Goal: Task Accomplishment & Management: Manage account settings

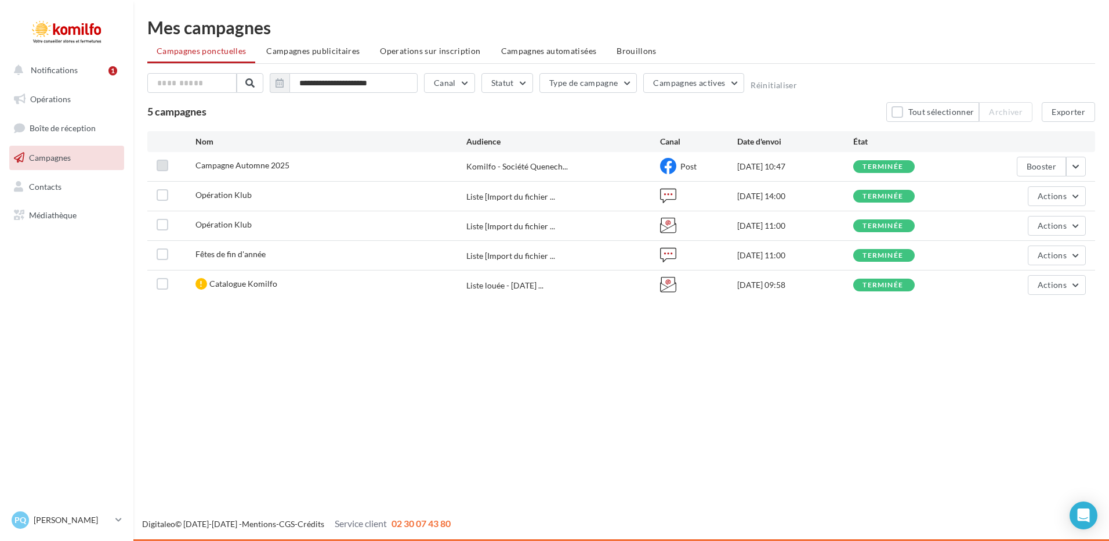
click at [166, 167] on label at bounding box center [163, 166] width 12 height 12
click at [1075, 170] on button "button" at bounding box center [1076, 167] width 20 height 20
click at [1004, 229] on button "Booster" at bounding box center [1028, 224] width 116 height 30
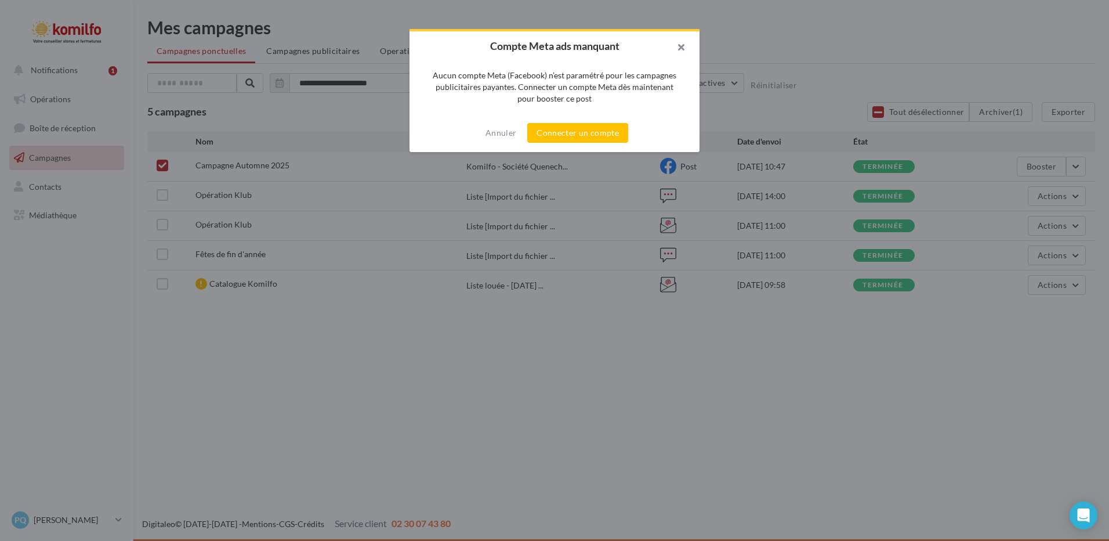
click at [681, 46] on button "button" at bounding box center [676, 48] width 46 height 35
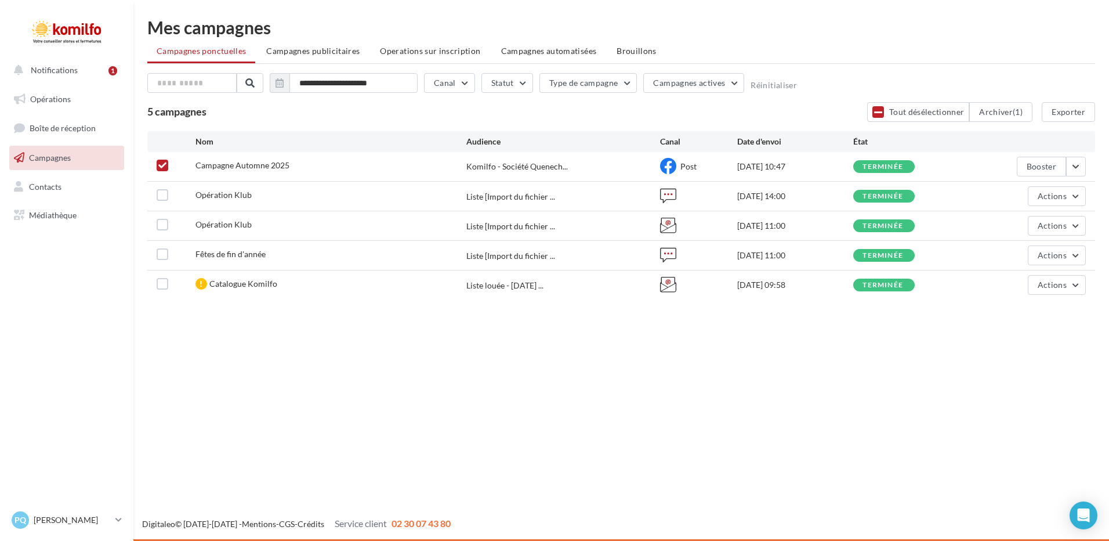
click at [165, 164] on icon at bounding box center [162, 165] width 8 height 8
click at [49, 96] on span "Opérations" at bounding box center [50, 99] width 41 height 10
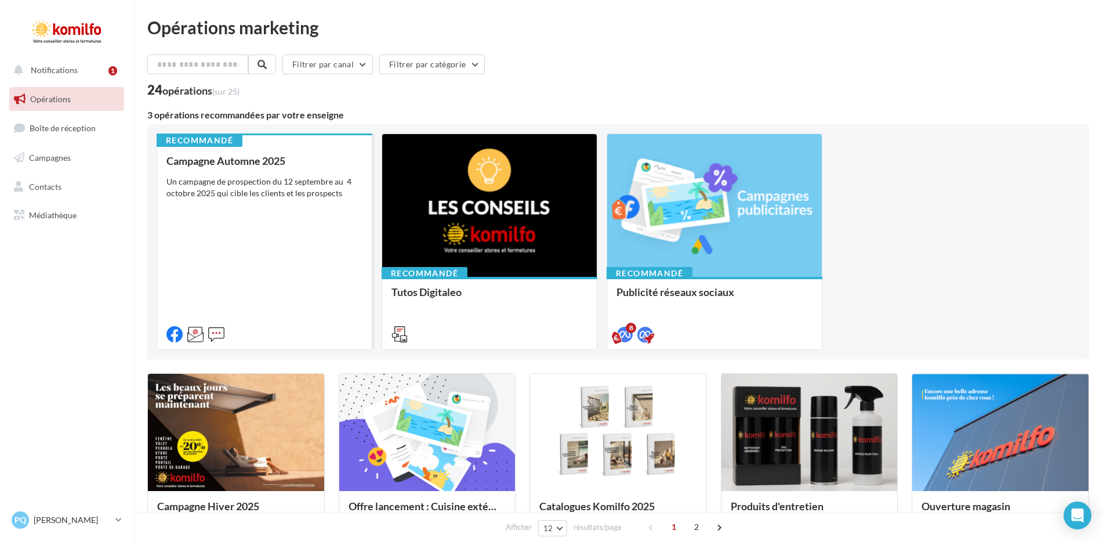
click at [239, 240] on div "Campagne Automne 2025 Un campagne de prospection du 12 septembre au 4 octobre 2…" at bounding box center [264, 247] width 196 height 184
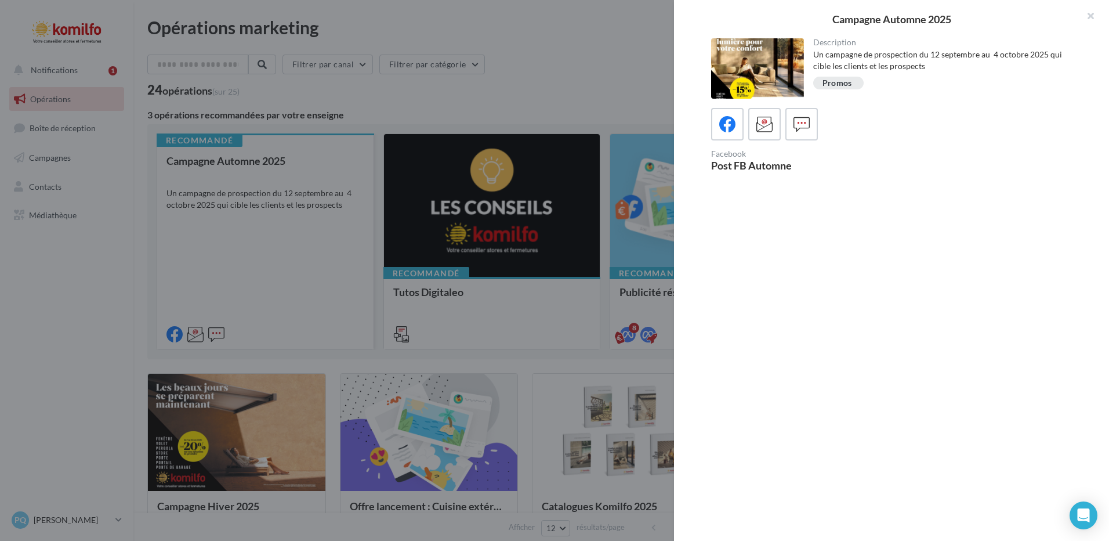
click at [239, 240] on div at bounding box center [554, 270] width 1109 height 541
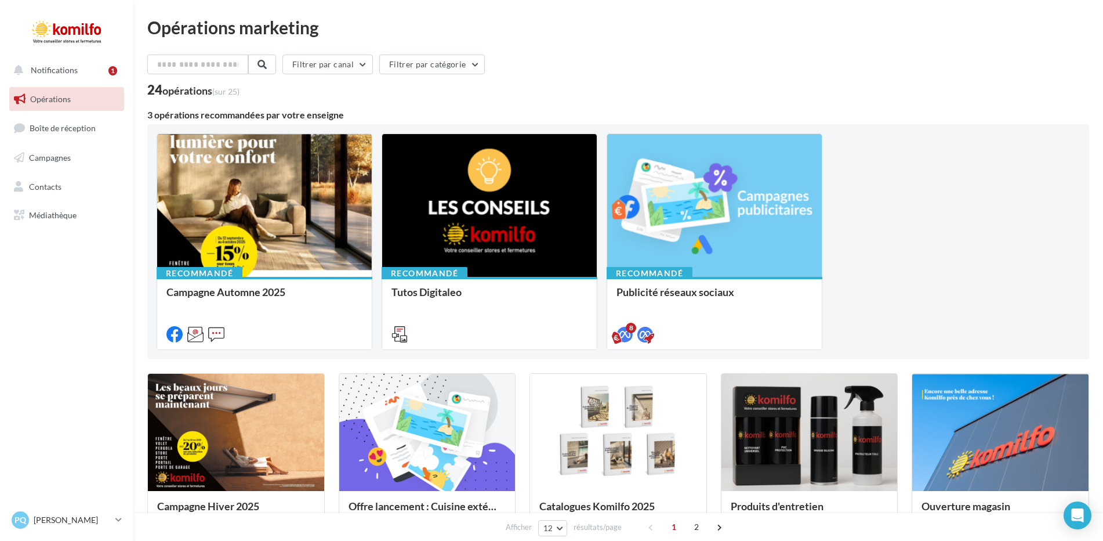
click at [251, 286] on div "Campagne Automne 2025 Un campagne de prospection du 12 septembre au 4 octobre 2…" at bounding box center [264, 312] width 196 height 53
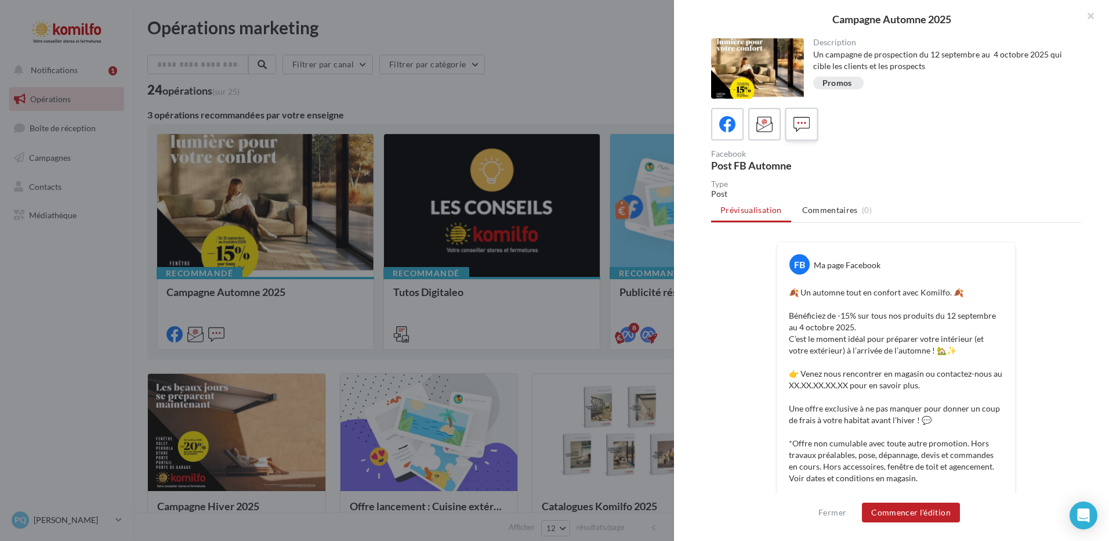
click at [795, 125] on icon at bounding box center [802, 124] width 17 height 17
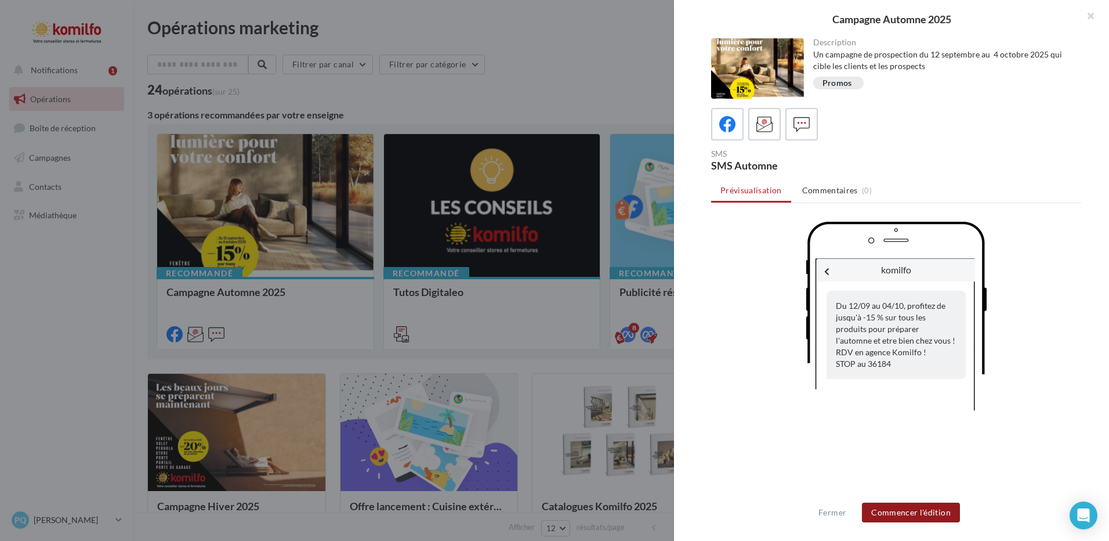
click at [899, 514] on button "Commencer l'édition" at bounding box center [911, 512] width 98 height 20
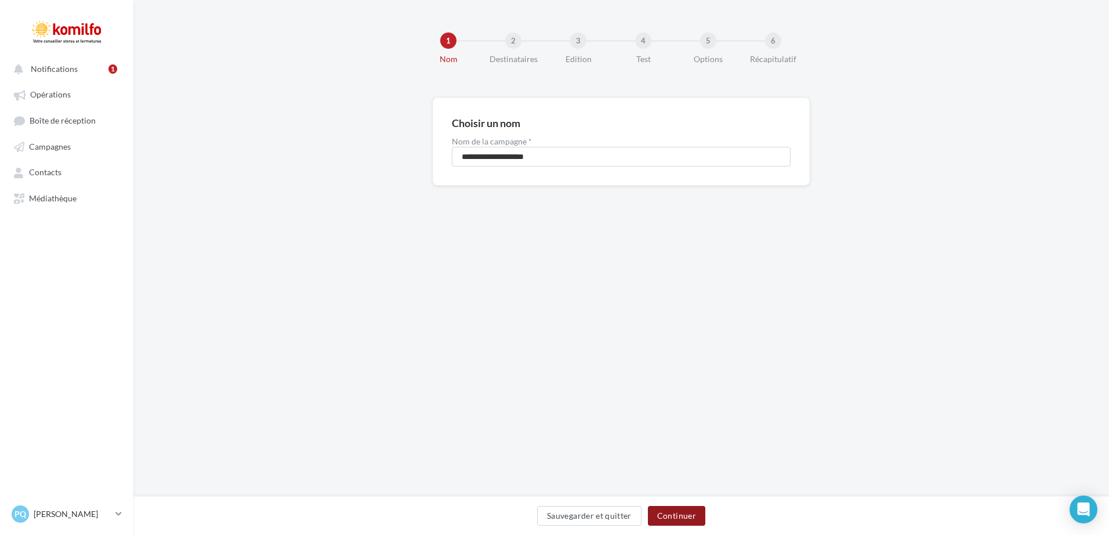
click at [685, 517] on button "Continuer" at bounding box center [676, 516] width 57 height 20
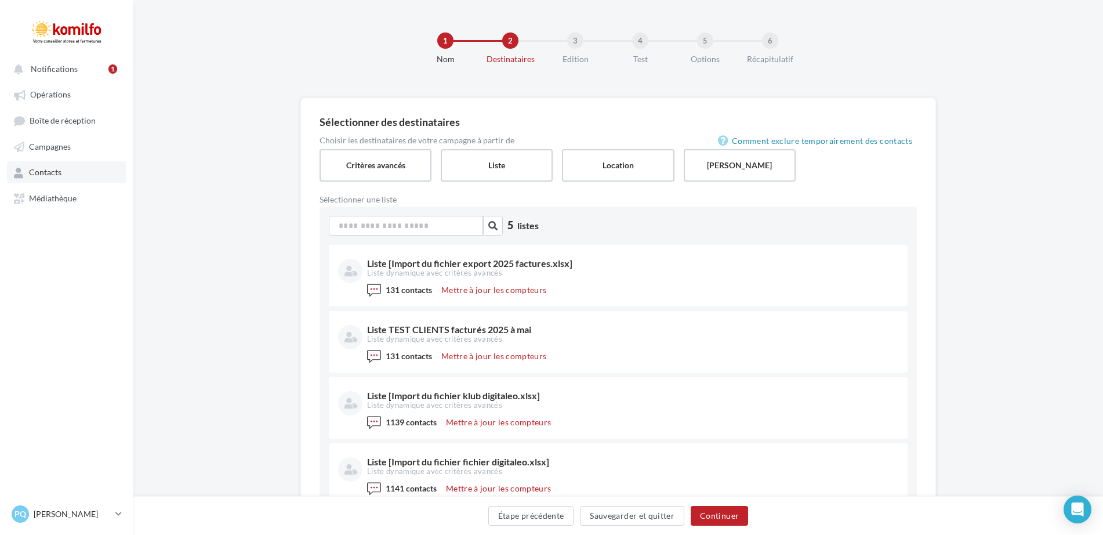
click at [73, 171] on link "Contacts" at bounding box center [67, 171] width 120 height 21
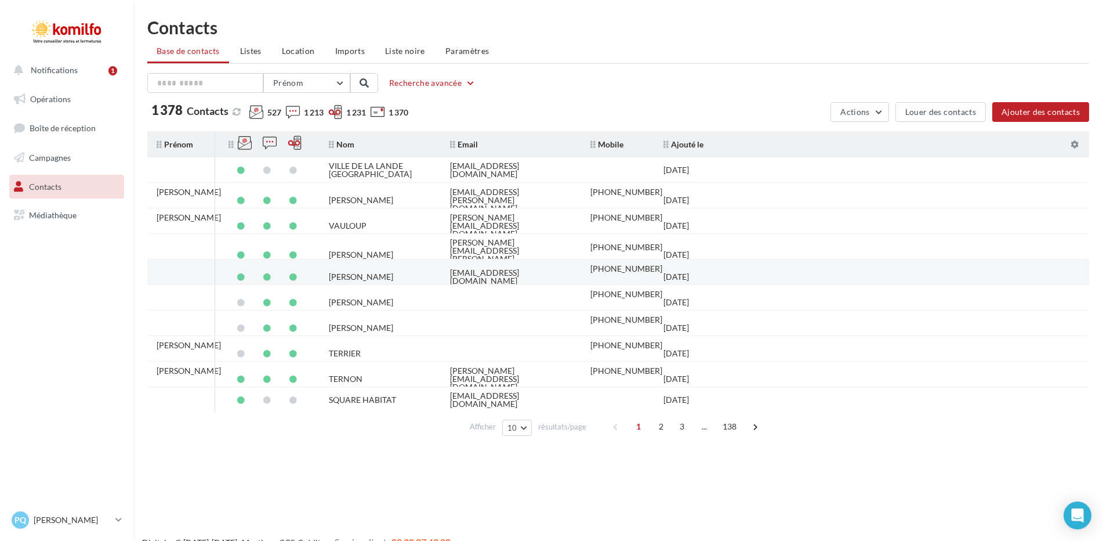
scroll to position [19, 0]
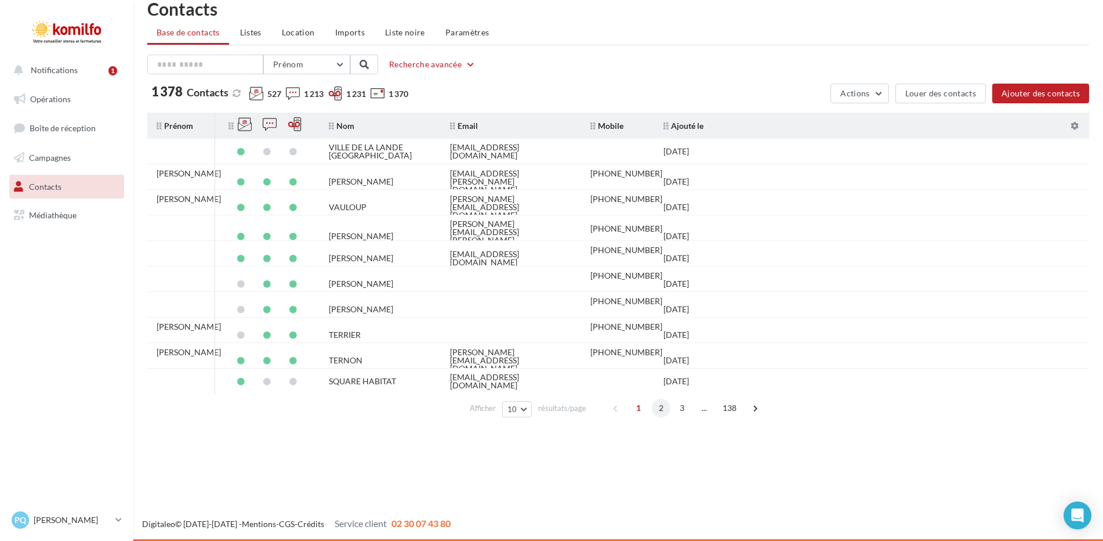
click at [661, 408] on span "2" at bounding box center [661, 408] width 19 height 19
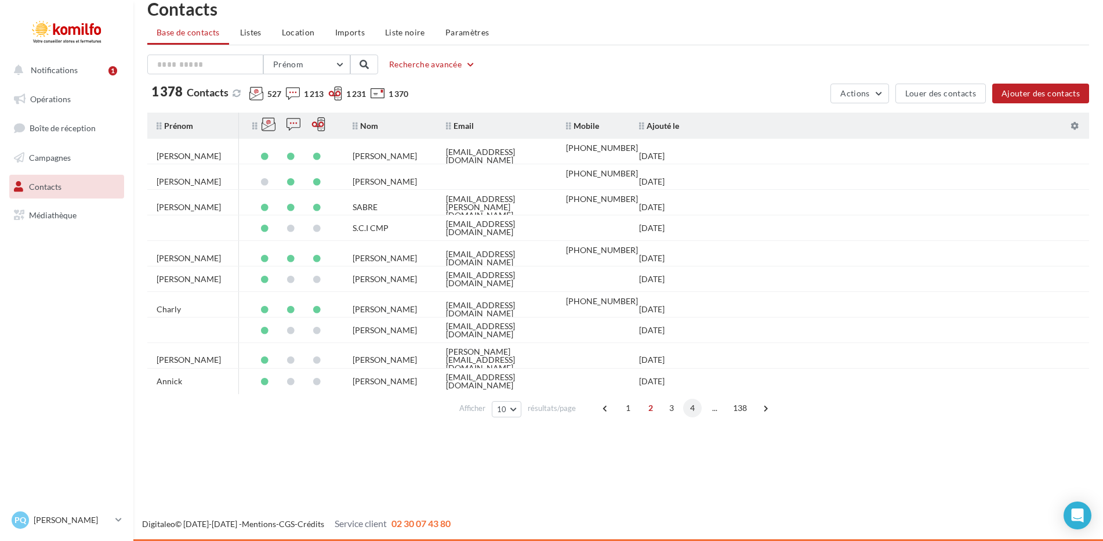
click at [689, 410] on span "4" at bounding box center [692, 408] width 19 height 19
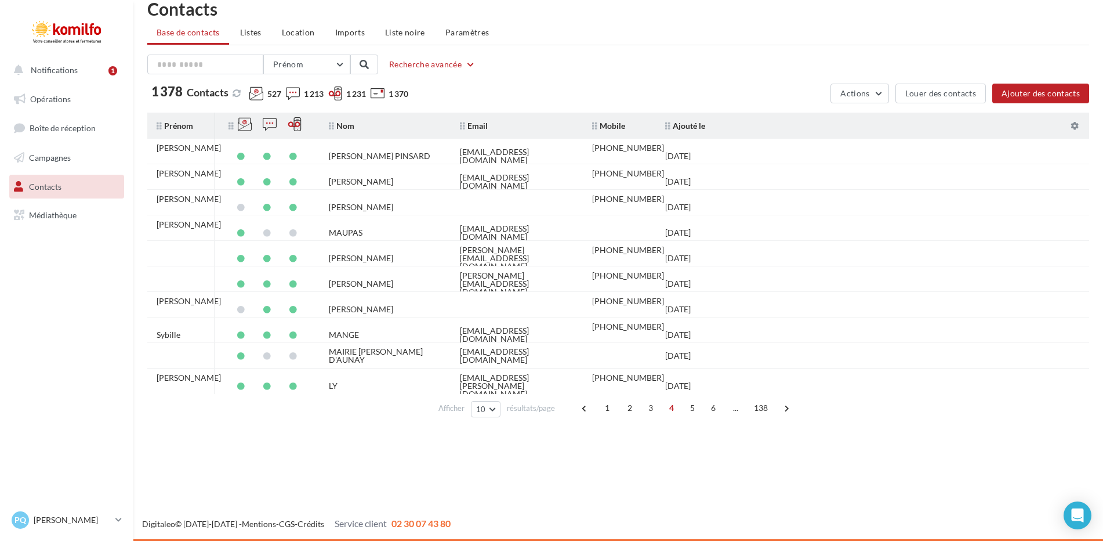
scroll to position [0, 0]
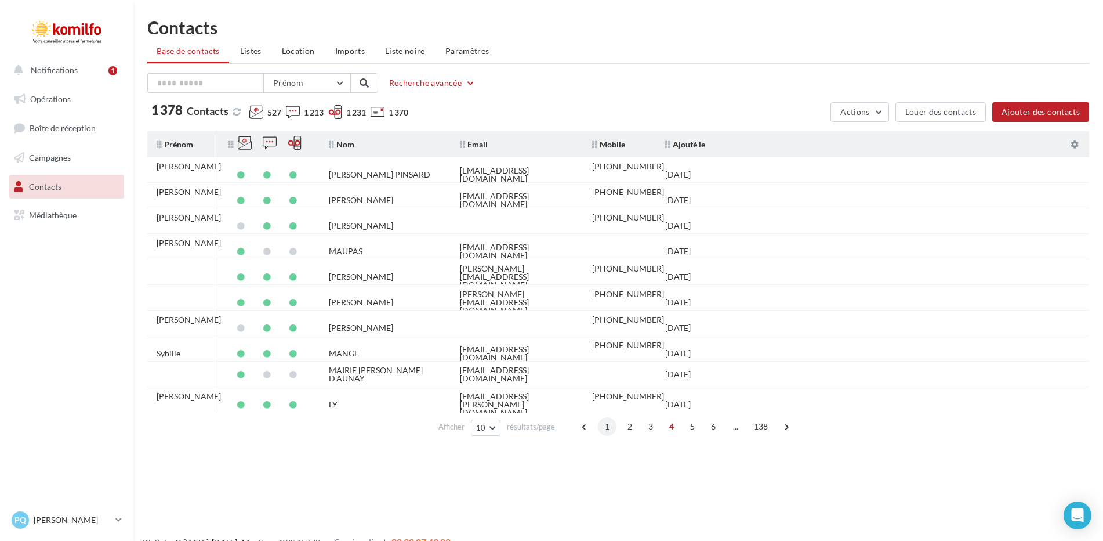
click at [608, 430] on span "1" at bounding box center [607, 426] width 19 height 19
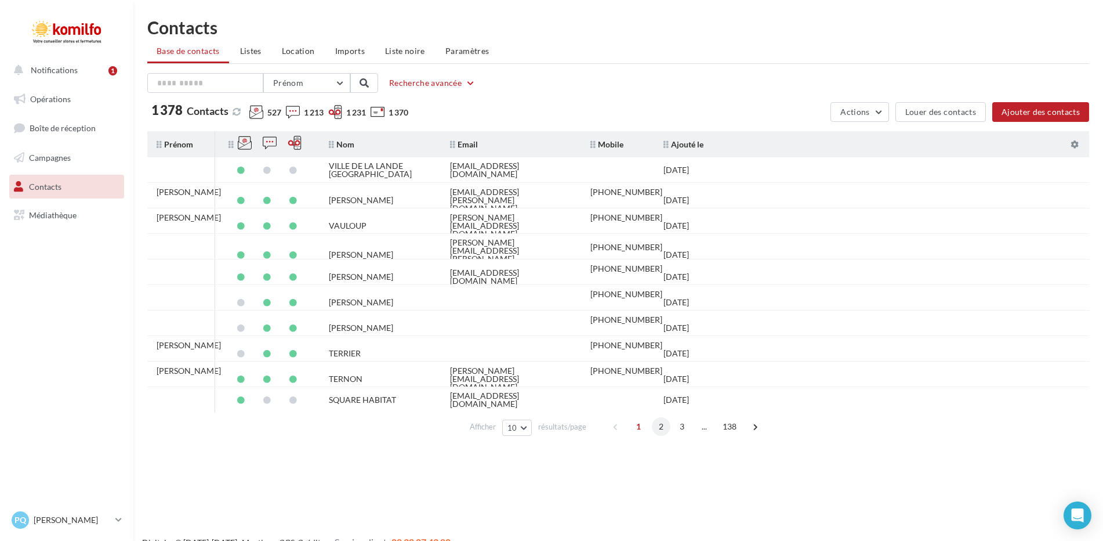
click at [659, 429] on span "2" at bounding box center [661, 426] width 19 height 19
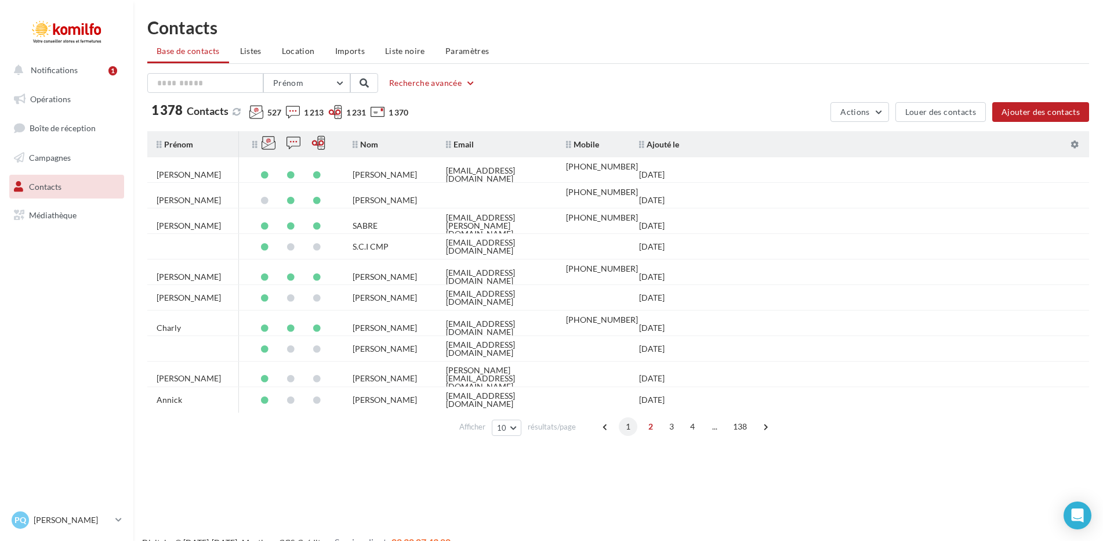
click at [628, 429] on span "1" at bounding box center [628, 426] width 19 height 19
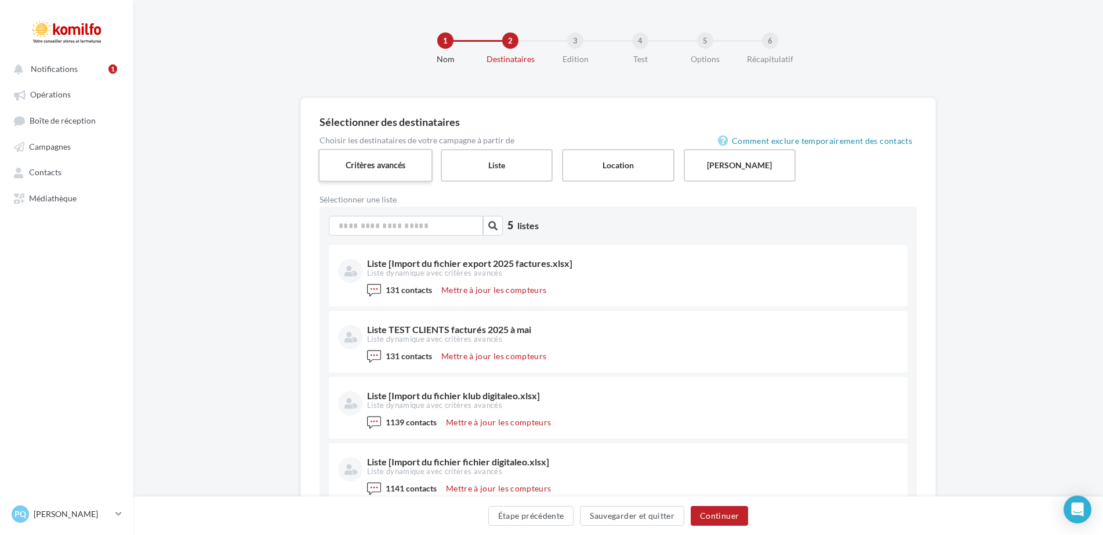
click at [349, 170] on label "Critères avancés" at bounding box center [375, 165] width 114 height 33
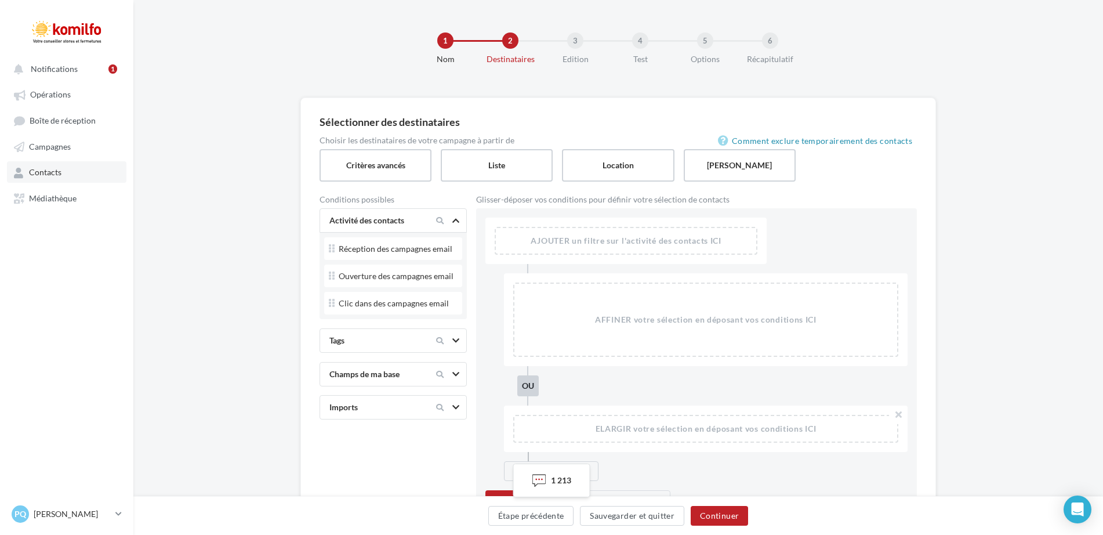
click at [36, 171] on span "Contacts" at bounding box center [45, 173] width 32 height 10
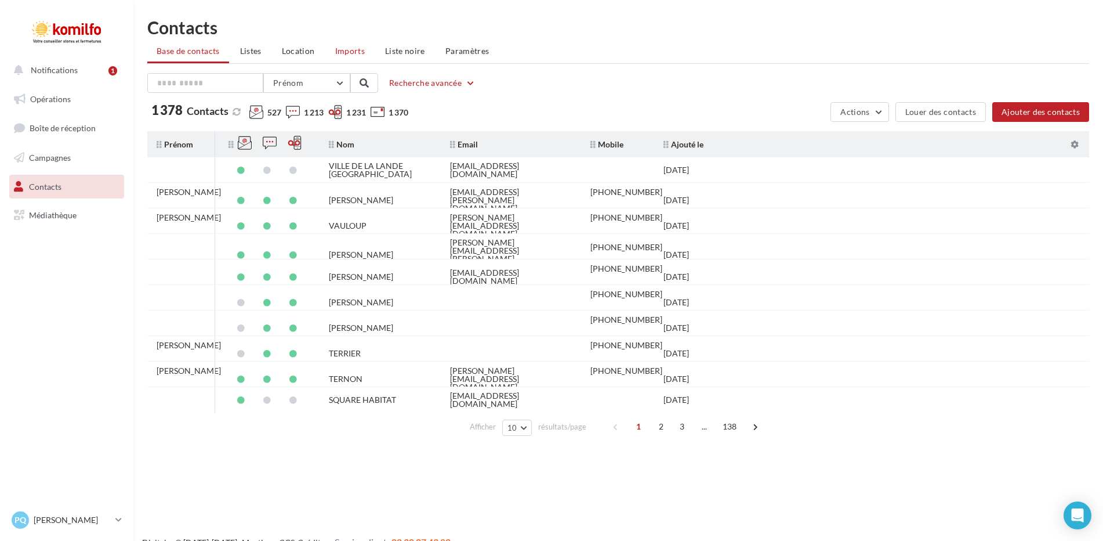
click at [352, 49] on span "Imports" at bounding box center [350, 51] width 30 height 10
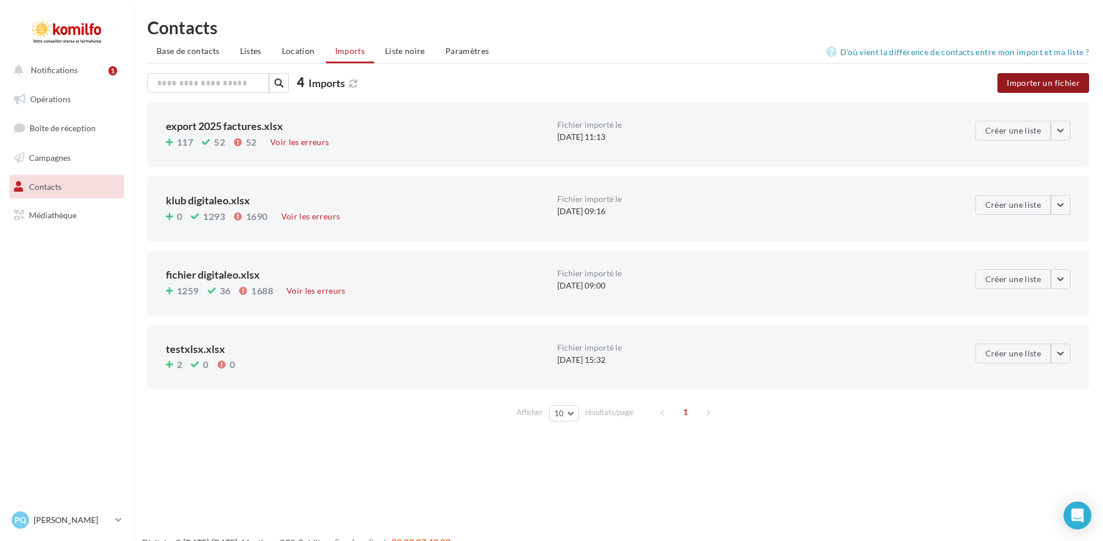
click at [1016, 82] on button "Importer un fichier" at bounding box center [1044, 83] width 92 height 20
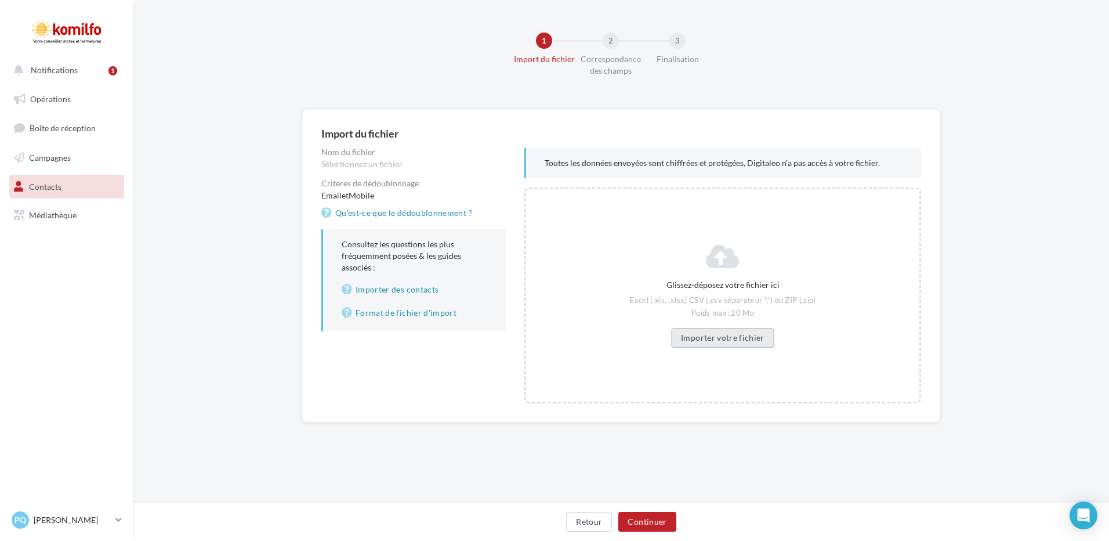
drag, startPoint x: 697, startPoint y: 338, endPoint x: 704, endPoint y: 339, distance: 7.2
click at [704, 339] on button "Importer votre fichier" at bounding box center [722, 338] width 103 height 20
click at [727, 338] on button "Importer votre fichier" at bounding box center [722, 338] width 103 height 20
click at [645, 520] on button "Continuer" at bounding box center [646, 522] width 57 height 20
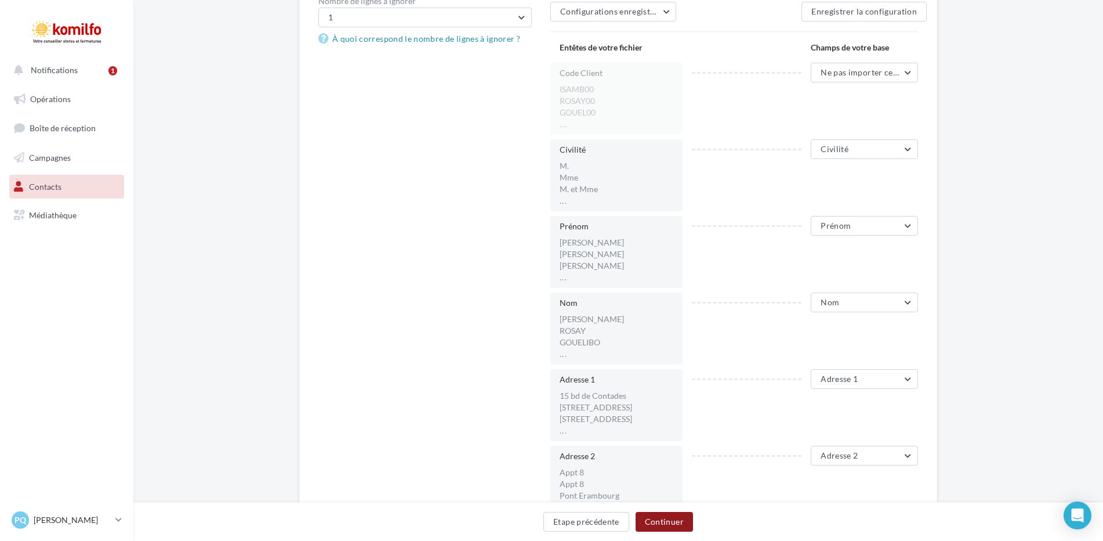
scroll to position [58, 0]
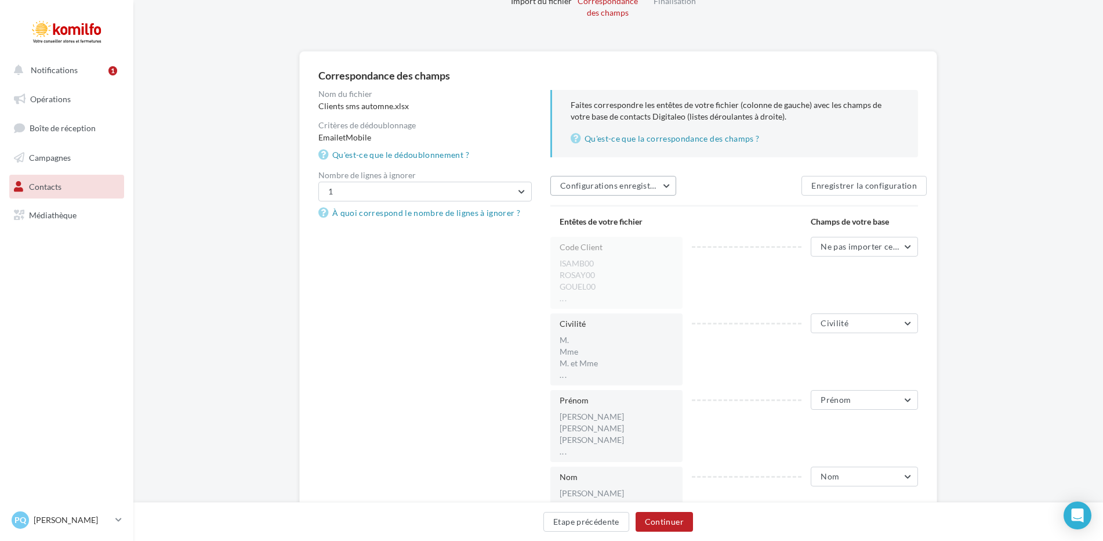
click at [664, 184] on button "Configurations enregistrées" at bounding box center [614, 186] width 126 height 20
click at [727, 298] on div "Code Client ISAMB00 ROSAY00 GOUEL00 ... Ne pas importer cette colonne Ne pas im…" at bounding box center [739, 273] width 377 height 72
click at [906, 245] on button "Ne pas importer cette colonne" at bounding box center [864, 247] width 107 height 20
click at [907, 244] on button "Ne pas importer cette colonne" at bounding box center [864, 247] width 107 height 20
click at [906, 319] on button "Civilité" at bounding box center [864, 323] width 107 height 20
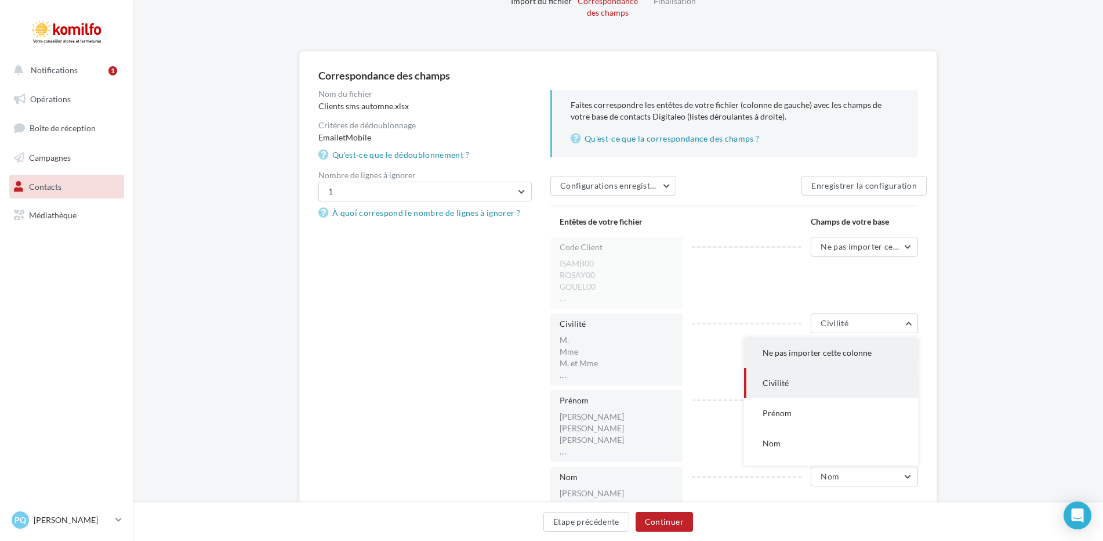
click at [800, 347] on button "Ne pas importer cette colonne" at bounding box center [831, 353] width 174 height 30
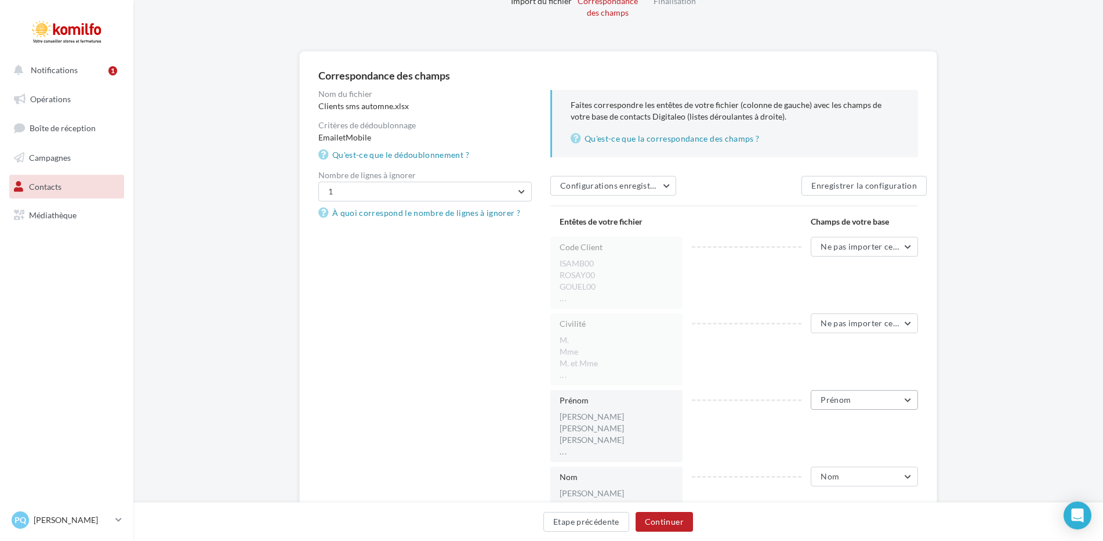
click at [914, 398] on button "Prénom" at bounding box center [864, 400] width 107 height 20
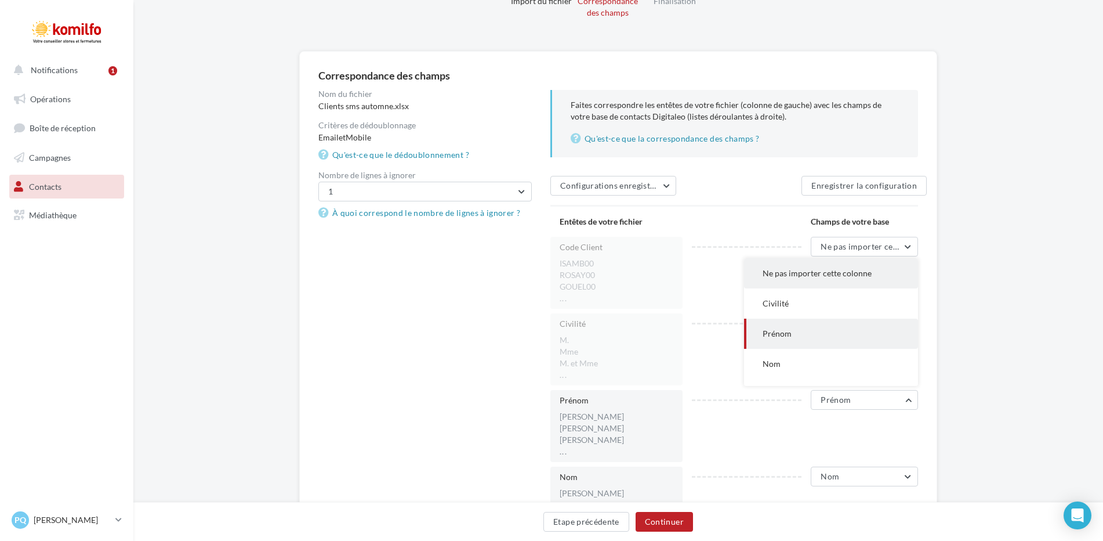
click at [822, 272] on span "Ne pas importer cette colonne" at bounding box center [817, 273] width 109 height 10
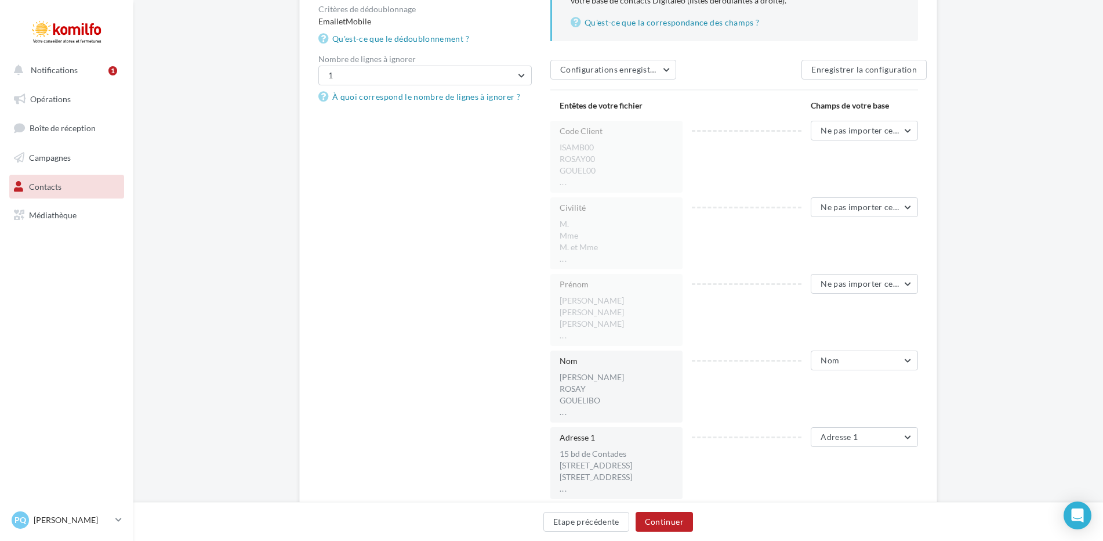
scroll to position [348, 0]
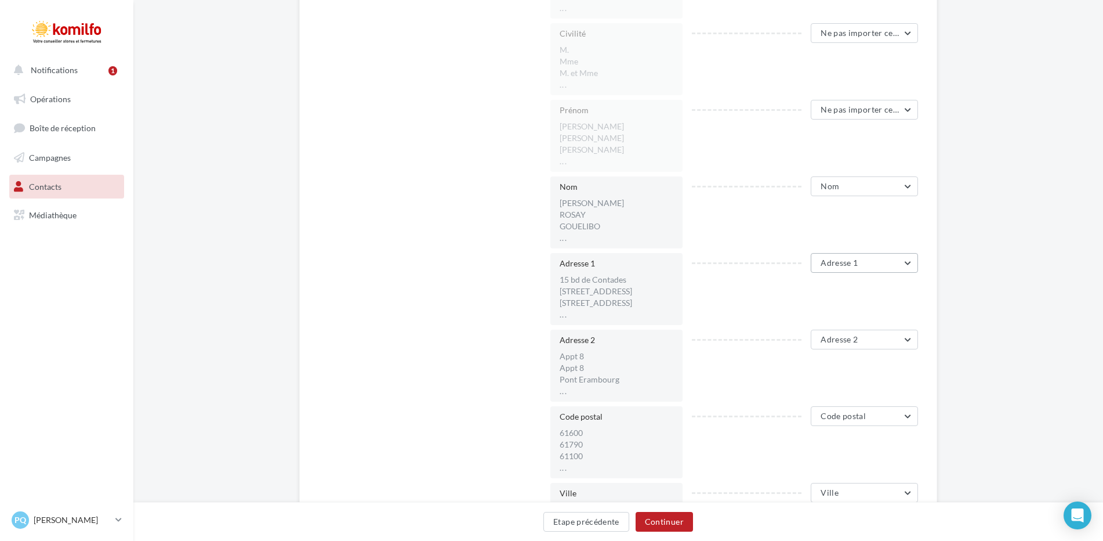
click at [910, 260] on button "Adresse 1" at bounding box center [864, 263] width 107 height 20
click at [840, 293] on span "Ne pas importer cette colonne" at bounding box center [817, 292] width 109 height 10
click at [908, 340] on button "Adresse 2" at bounding box center [864, 340] width 107 height 20
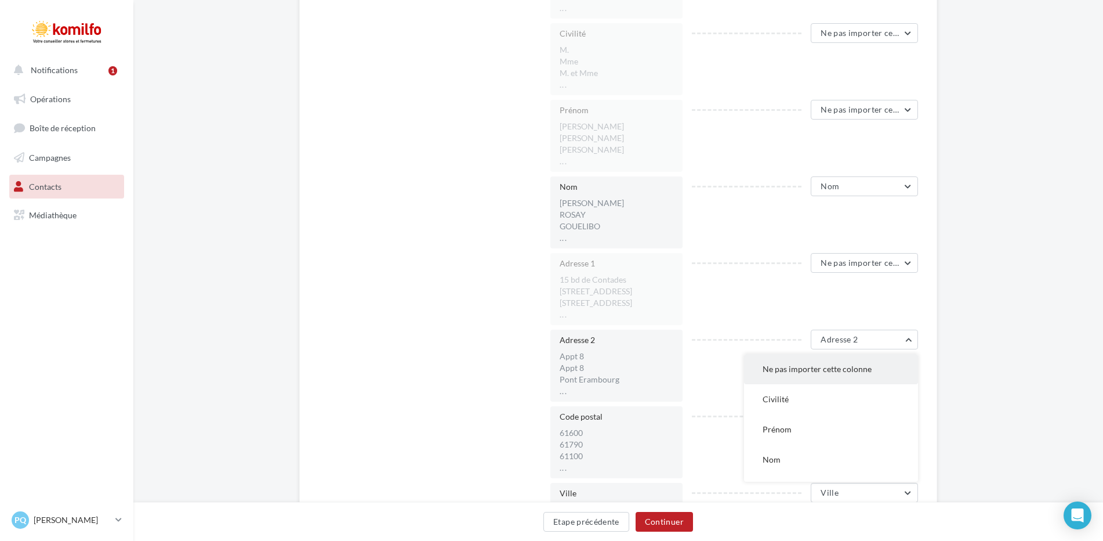
click at [858, 371] on span "Ne pas importer cette colonne" at bounding box center [817, 369] width 109 height 10
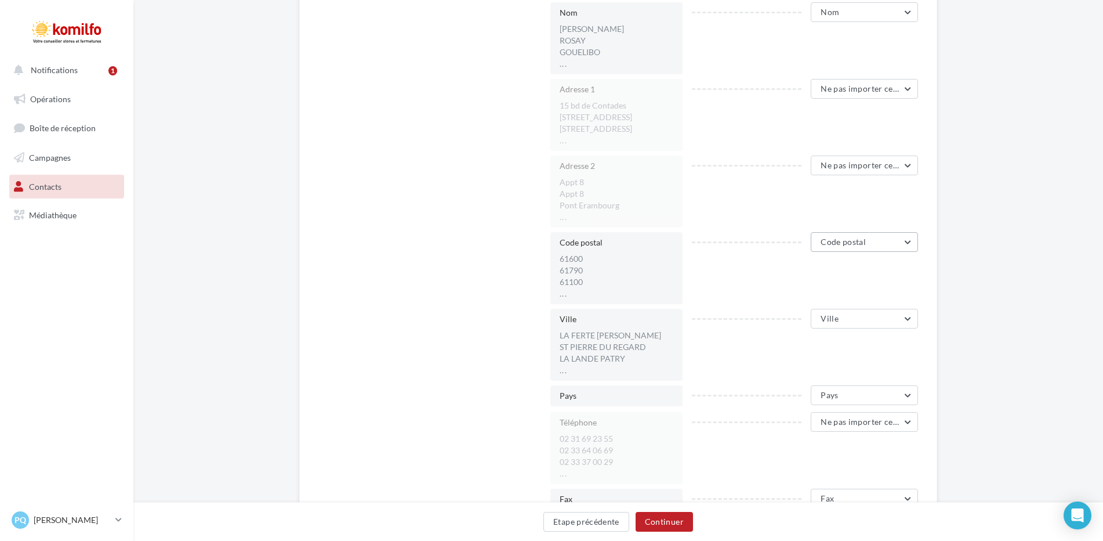
click at [911, 241] on button "Code postal" at bounding box center [864, 242] width 107 height 20
click at [828, 273] on span "Ne pas importer cette colonne" at bounding box center [817, 271] width 109 height 10
click at [905, 317] on button "Ville" at bounding box center [864, 319] width 107 height 20
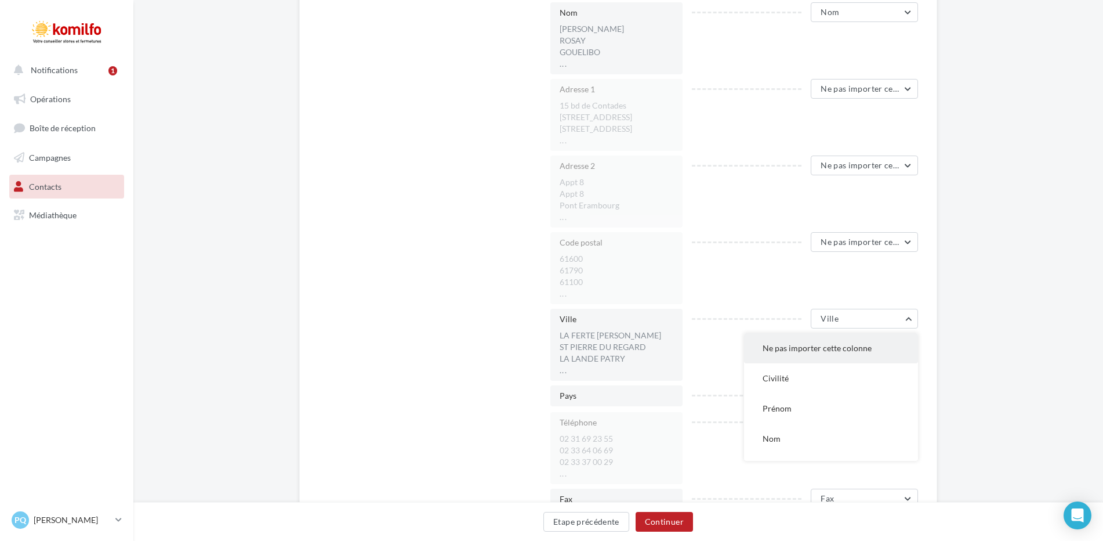
click at [838, 346] on span "Ne pas importer cette colonne" at bounding box center [817, 348] width 109 height 10
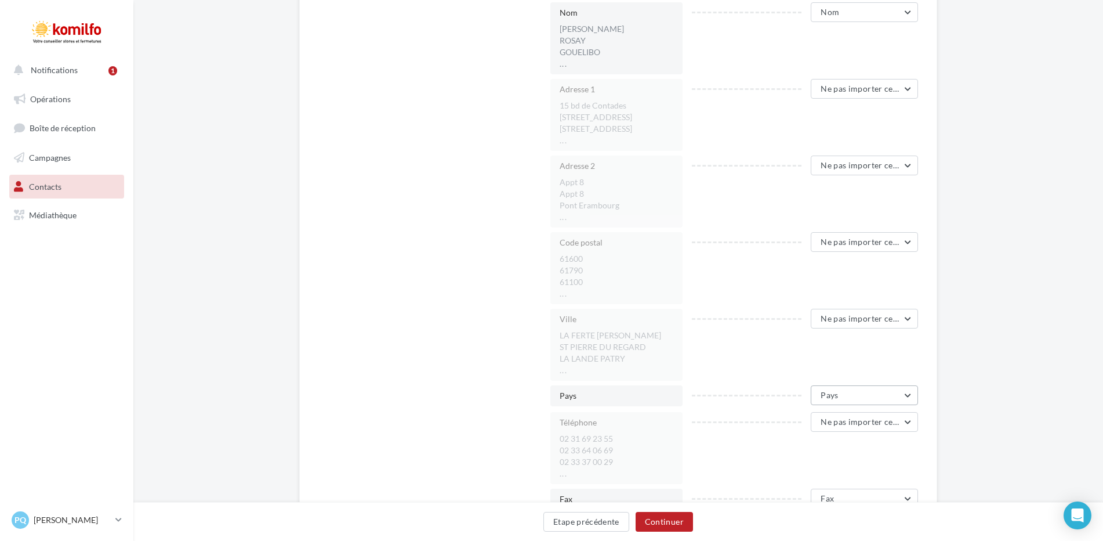
click at [903, 393] on button "Pays" at bounding box center [864, 395] width 107 height 20
click at [810, 267] on span "Ne pas importer cette colonne" at bounding box center [817, 268] width 109 height 10
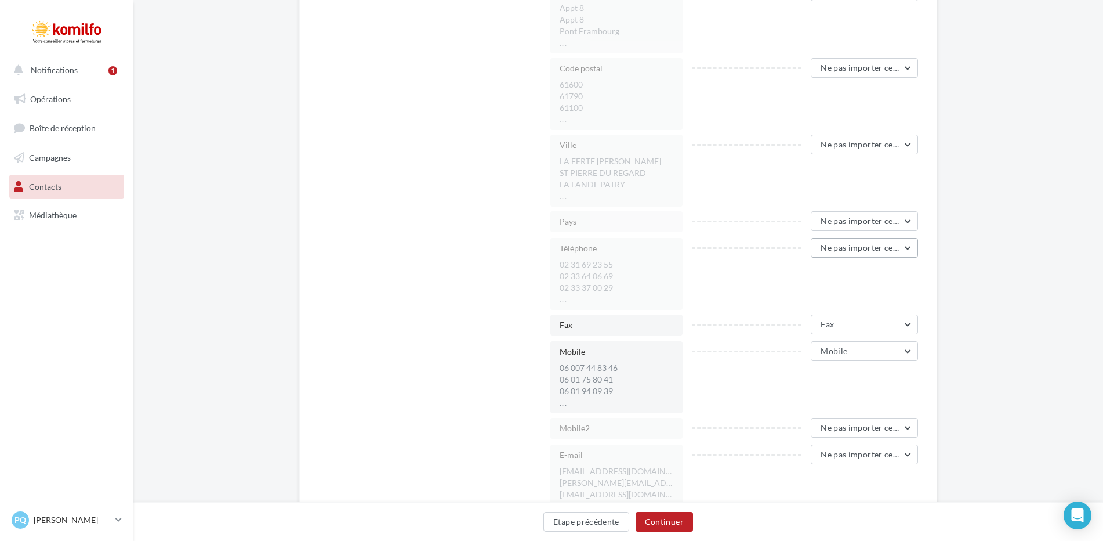
click at [908, 245] on button "Ne pas importer cette colonne" at bounding box center [864, 248] width 107 height 20
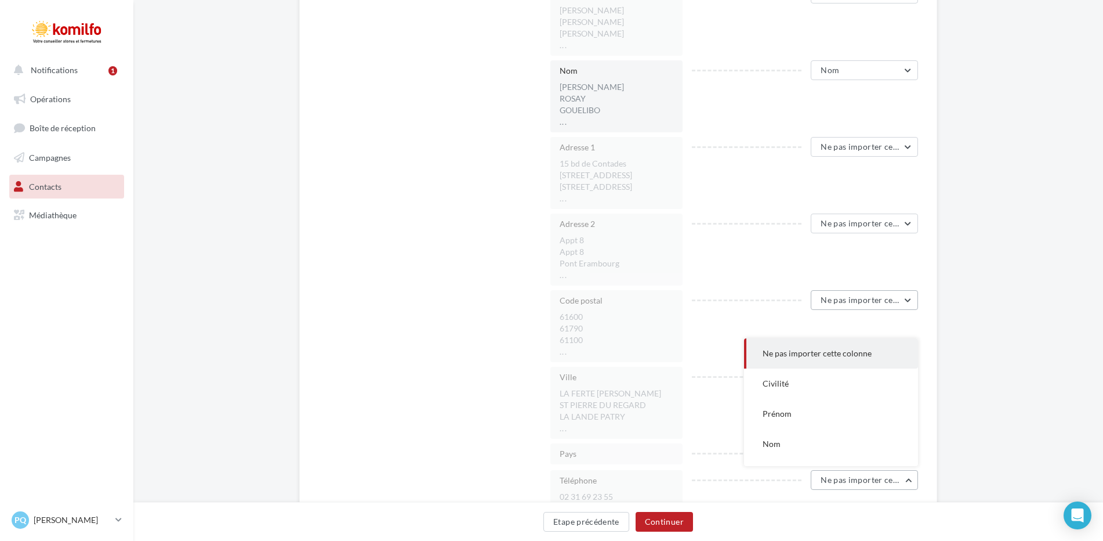
scroll to position [406, 0]
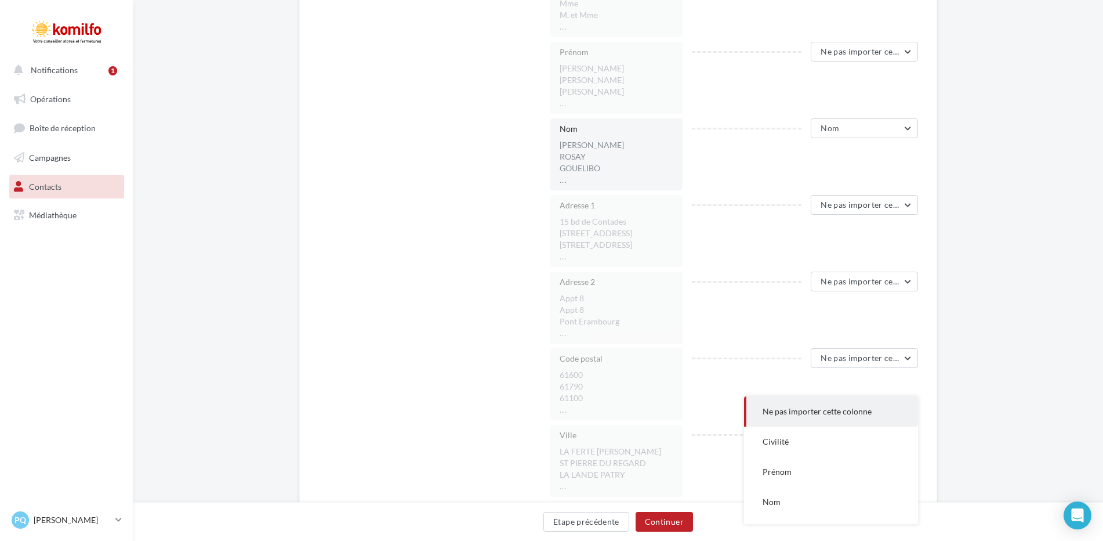
click at [784, 414] on span "Ne pas importer cette colonne" at bounding box center [817, 411] width 109 height 10
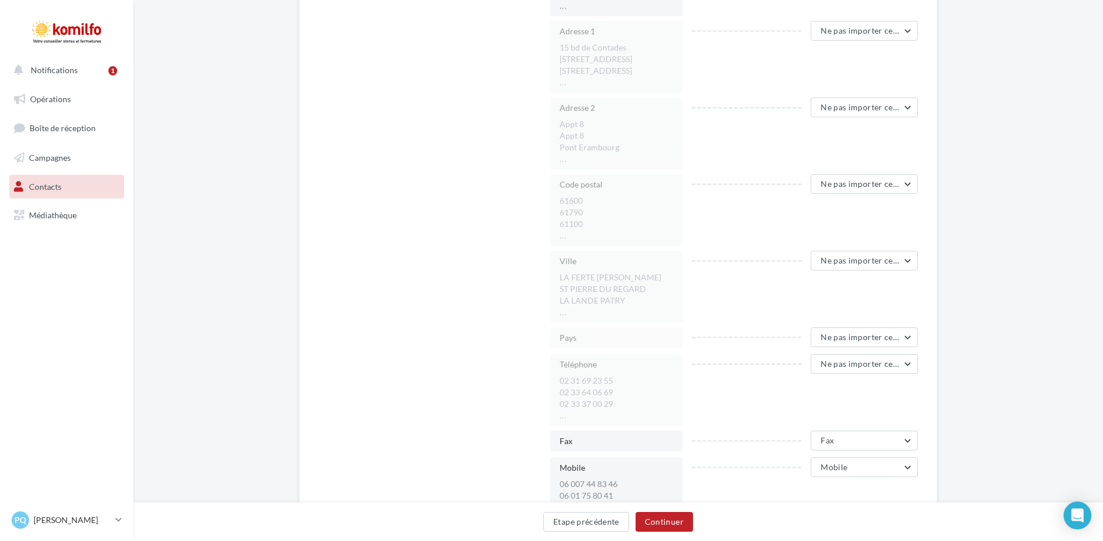
scroll to position [696, 0]
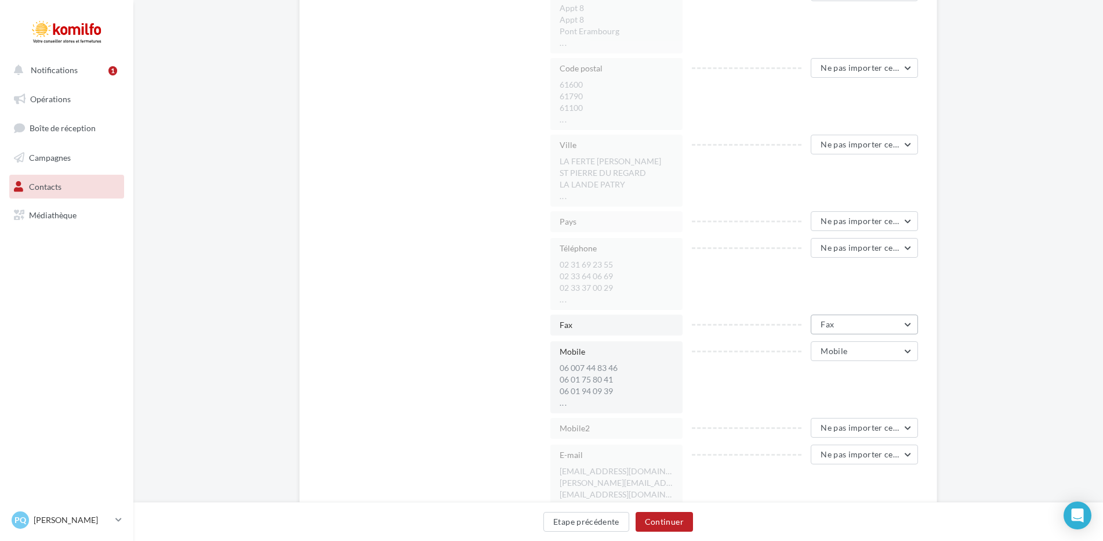
click at [907, 327] on button "Fax" at bounding box center [864, 324] width 107 height 20
click at [873, 357] on button "Ne pas importer cette colonne" at bounding box center [831, 354] width 174 height 30
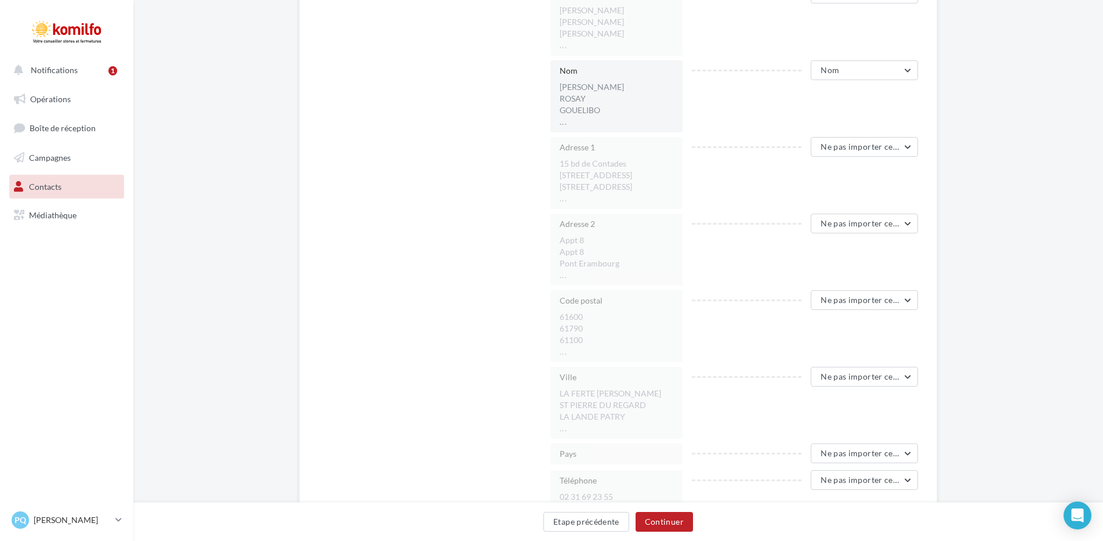
scroll to position [348, 0]
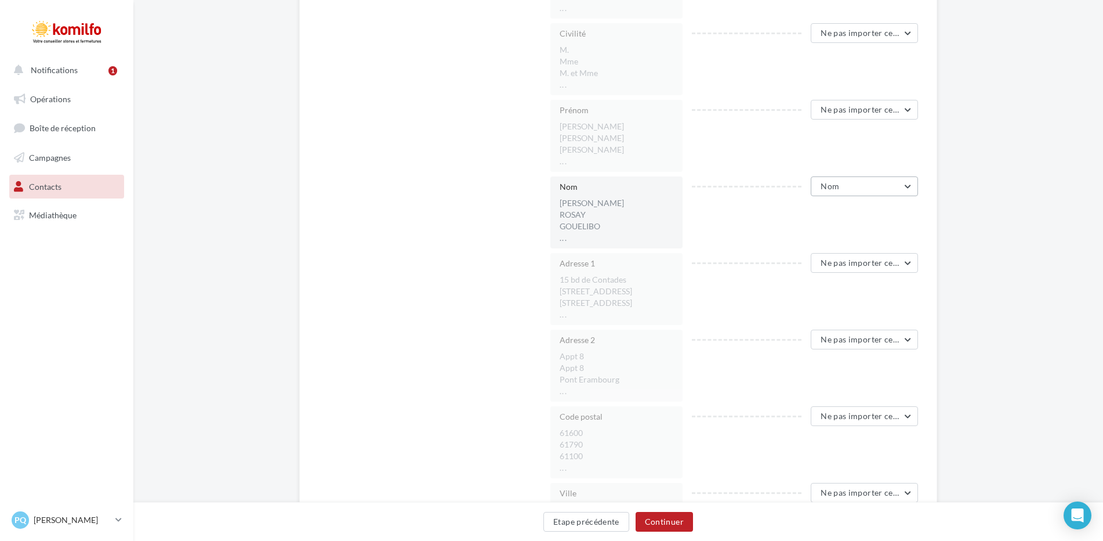
click at [904, 188] on button "Nom" at bounding box center [864, 186] width 107 height 20
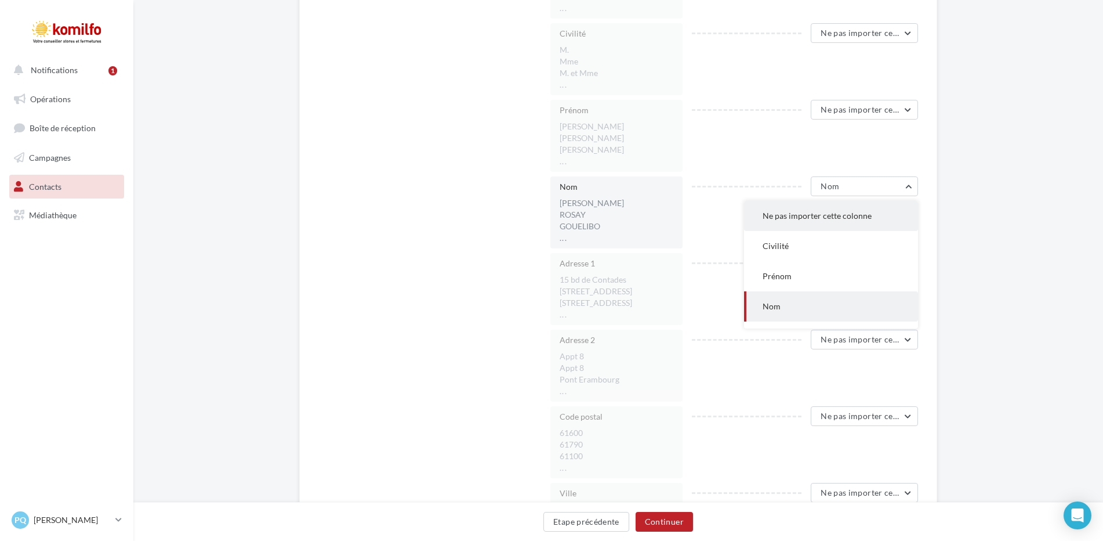
click at [813, 213] on span "Ne pas importer cette colonne" at bounding box center [817, 216] width 109 height 10
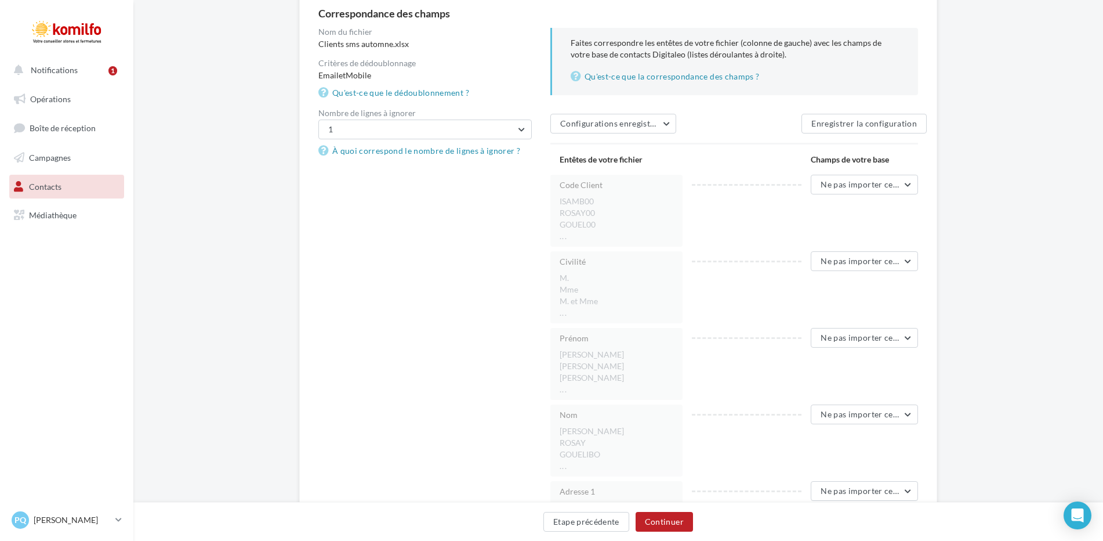
scroll to position [62, 0]
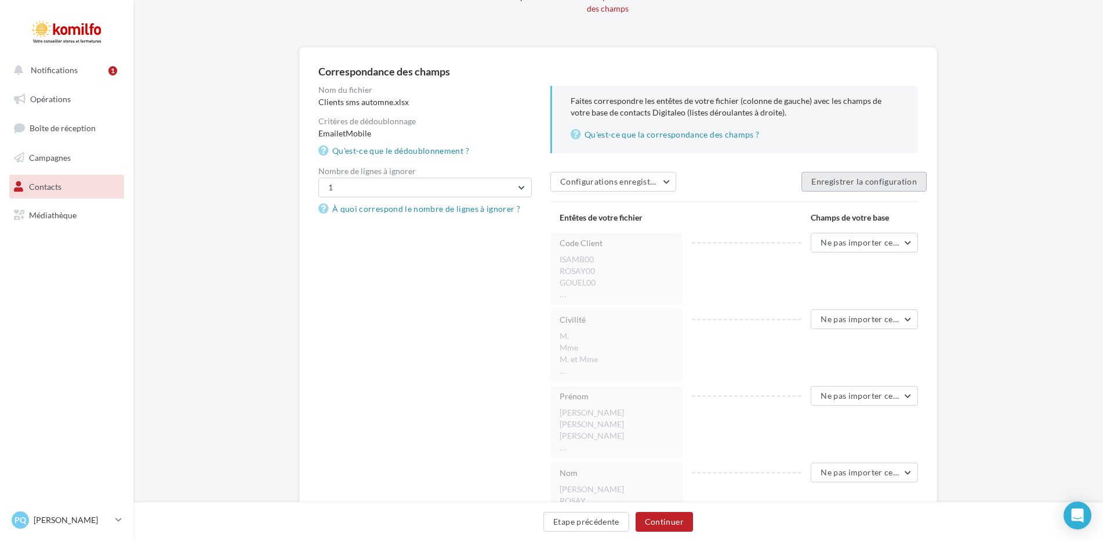
click at [844, 178] on button "Enregistrer la configuration" at bounding box center [864, 182] width 125 height 20
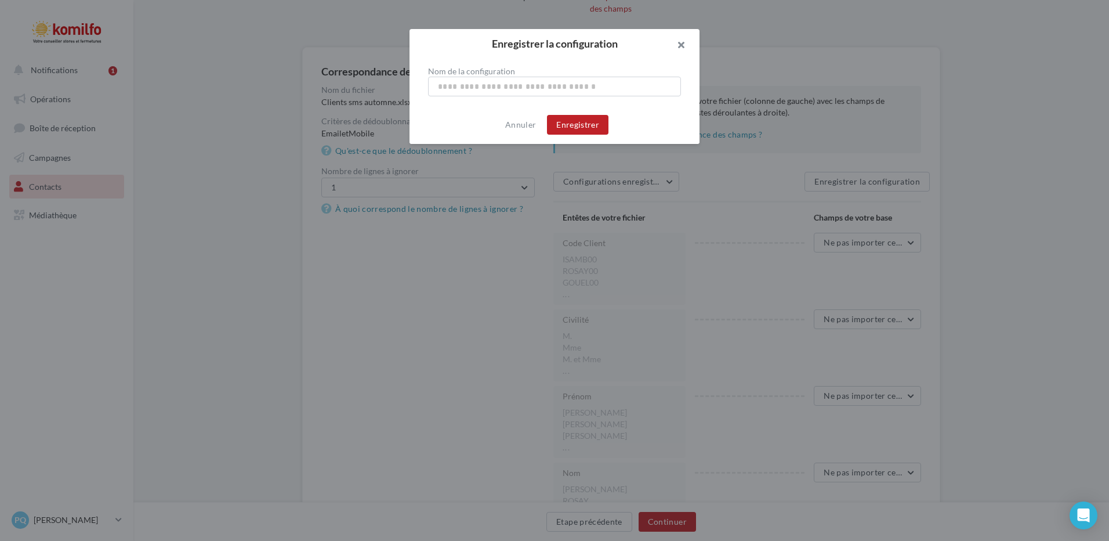
click at [685, 44] on button "button" at bounding box center [676, 46] width 46 height 35
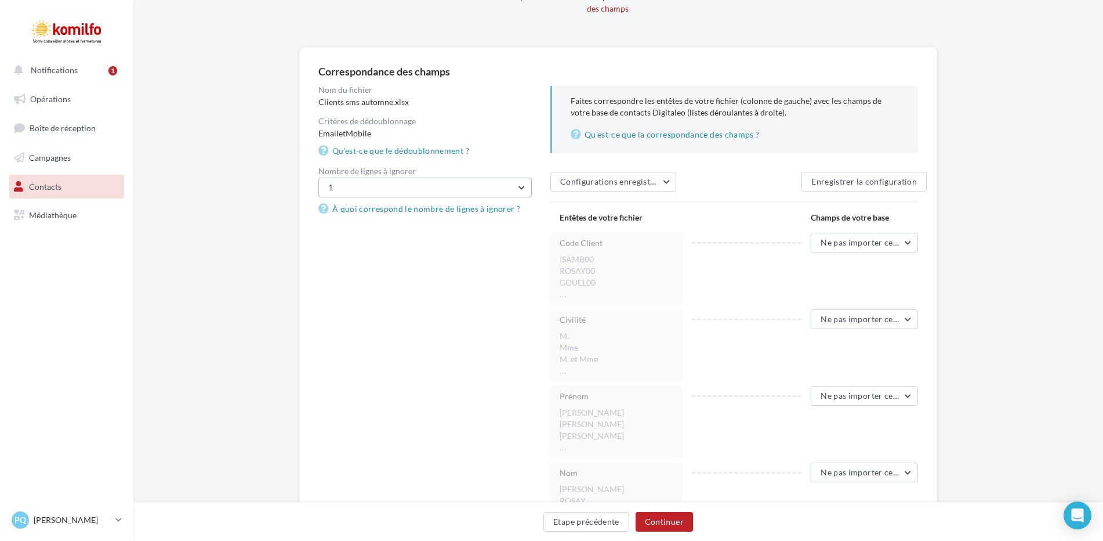
click at [523, 184] on button "1" at bounding box center [424, 188] width 213 height 20
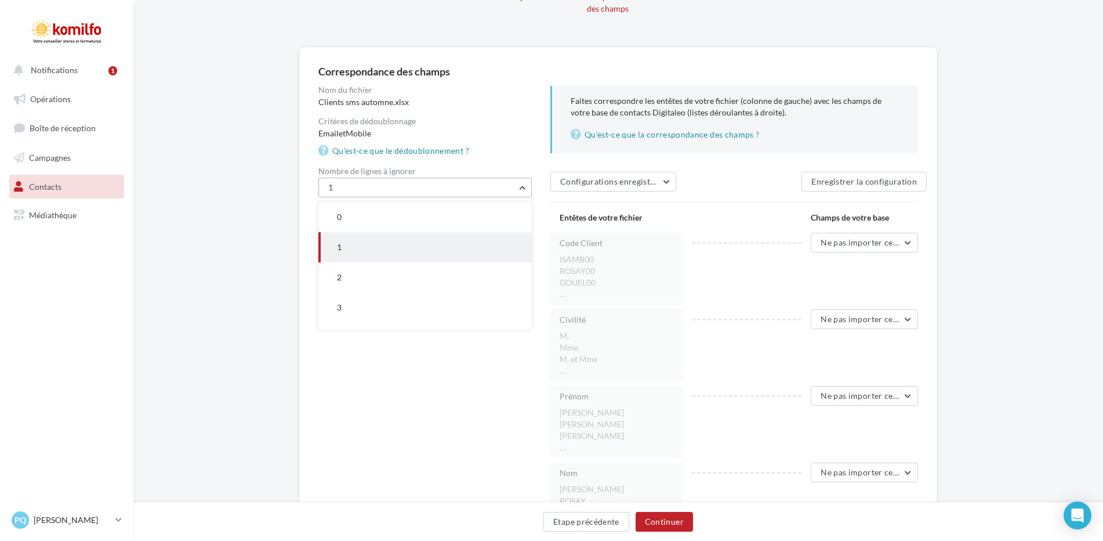
click at [523, 184] on button "1" at bounding box center [424, 188] width 213 height 20
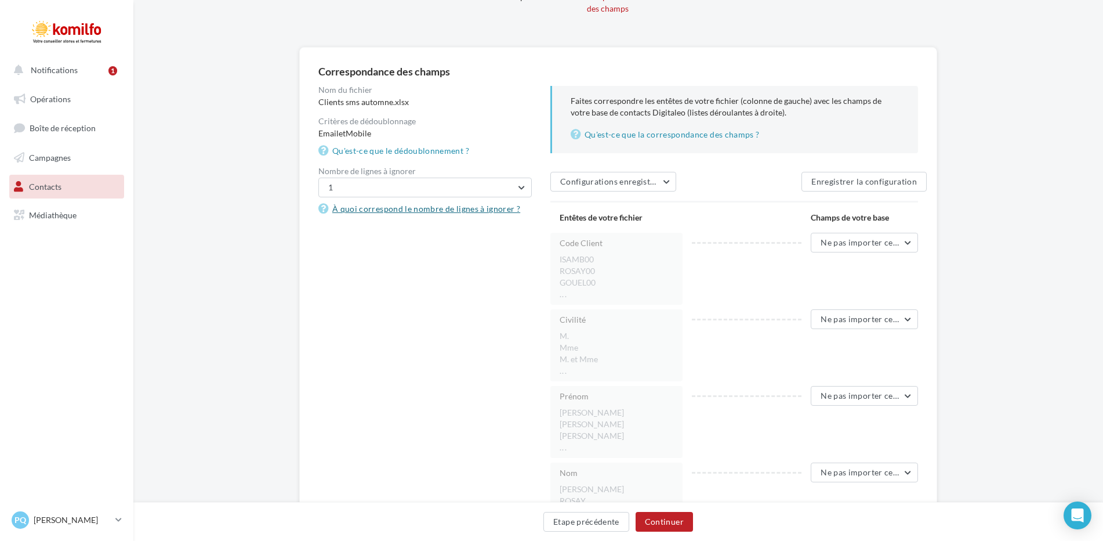
click at [505, 208] on link "À quoi correspond le nombre de lignes à ignorer ?" at bounding box center [421, 209] width 207 height 14
click at [669, 522] on button "Continuer" at bounding box center [664, 522] width 57 height 20
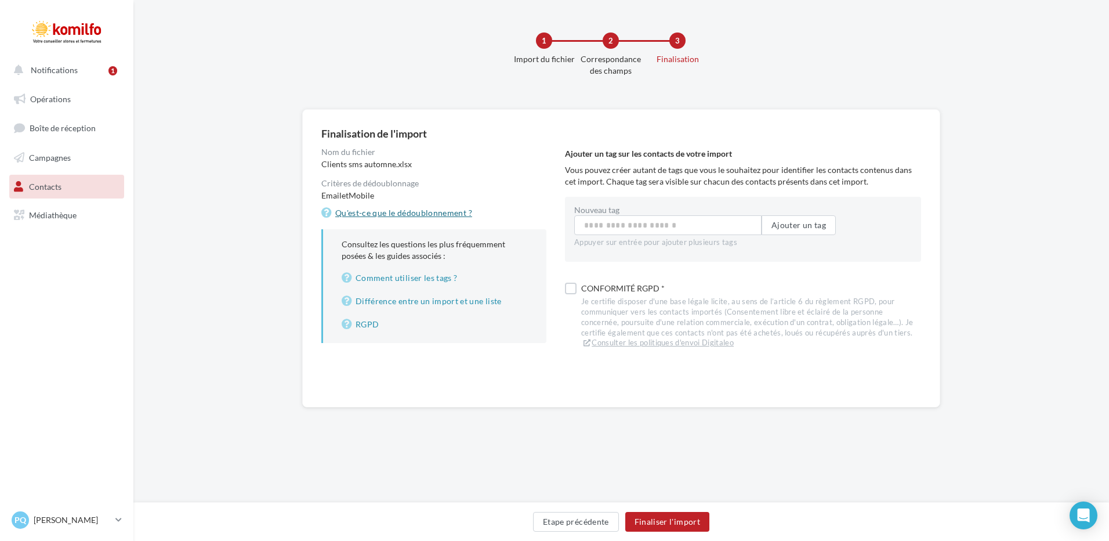
click at [375, 211] on link "Qu'est-ce que le dédoublonnement ?" at bounding box center [398, 213] width 155 height 14
click at [568, 524] on button "Etape précédente" at bounding box center [576, 522] width 86 height 20
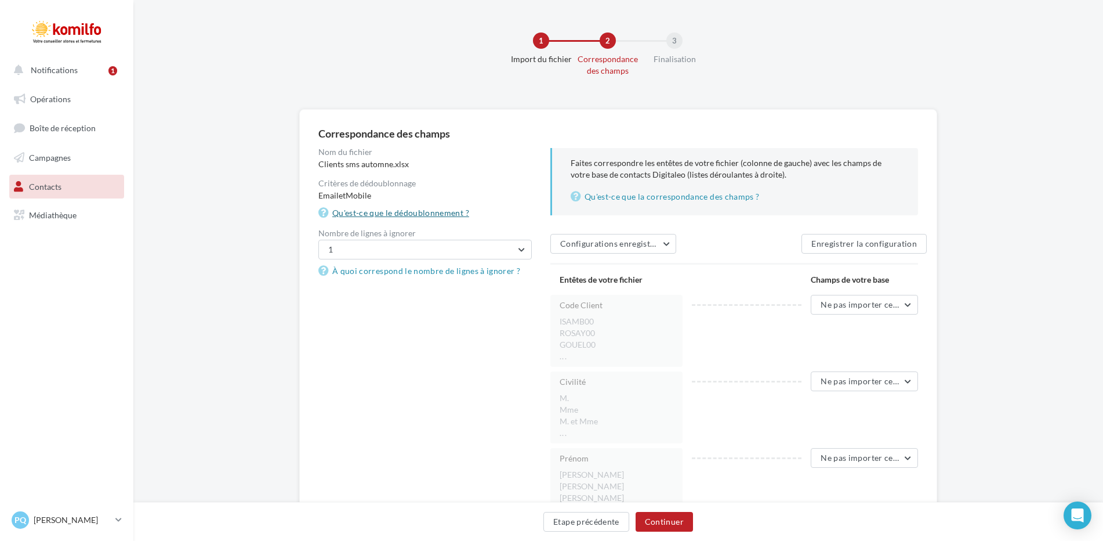
click at [418, 215] on link "Qu'est-ce que le dédoublonnement ?" at bounding box center [395, 213] width 155 height 14
click at [522, 246] on button "1" at bounding box center [424, 250] width 213 height 20
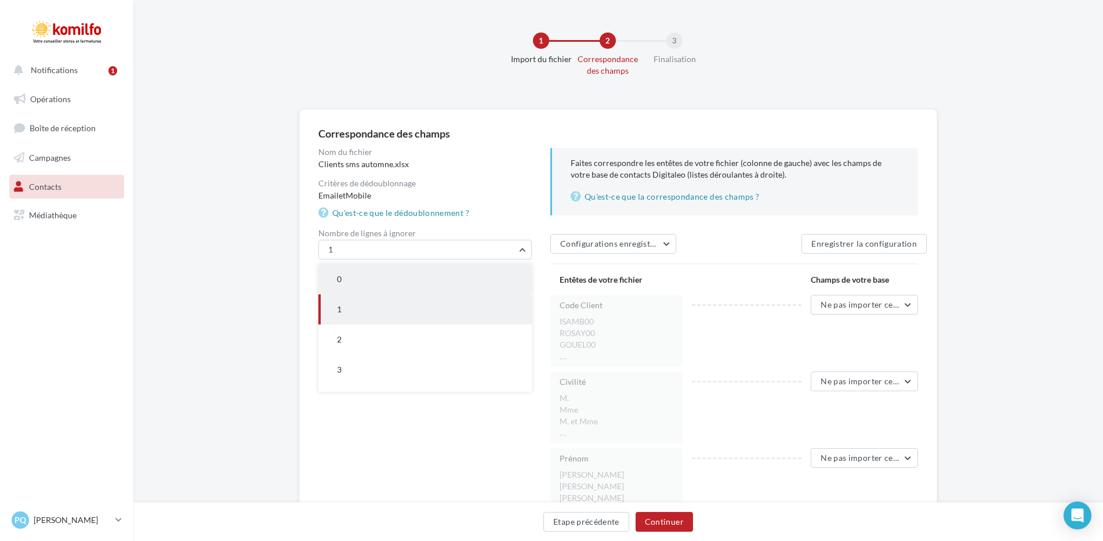
click at [390, 274] on button "0" at bounding box center [424, 279] width 213 height 30
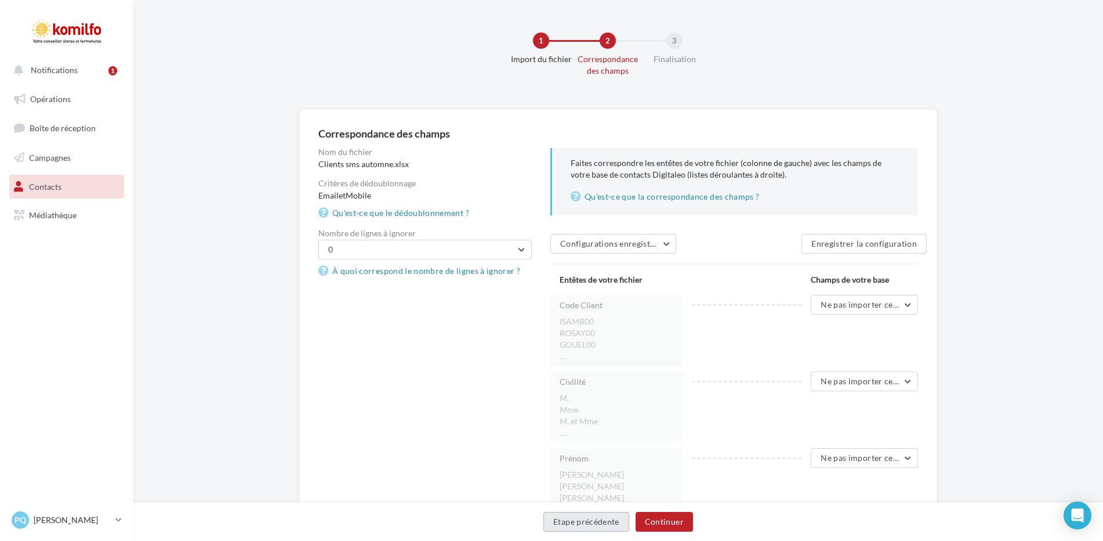
click at [574, 517] on button "Etape précédente" at bounding box center [587, 522] width 86 height 20
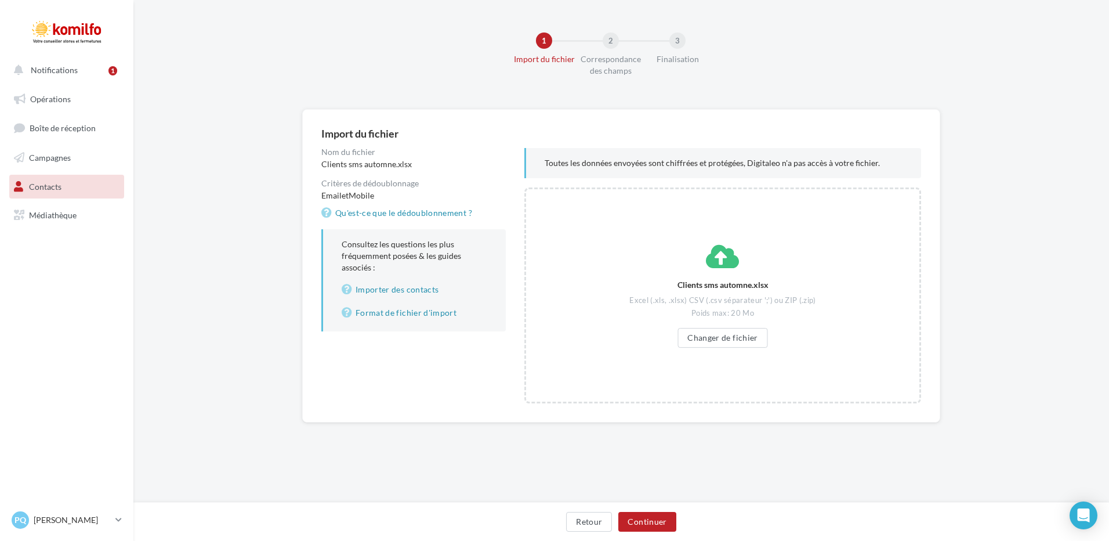
drag, startPoint x: 437, startPoint y: 326, endPoint x: 431, endPoint y: 336, distance: 11.4
click at [431, 336] on div "Nom du fichier Clients sms automne.xlsx Critères de dédoublonnage Email et Mobi…" at bounding box center [422, 244] width 203 height 193
click at [346, 198] on span "et" at bounding box center [345, 195] width 7 height 10
click at [588, 526] on button "Retour" at bounding box center [589, 522] width 46 height 20
click at [53, 104] on link "Opérations" at bounding box center [67, 99] width 120 height 24
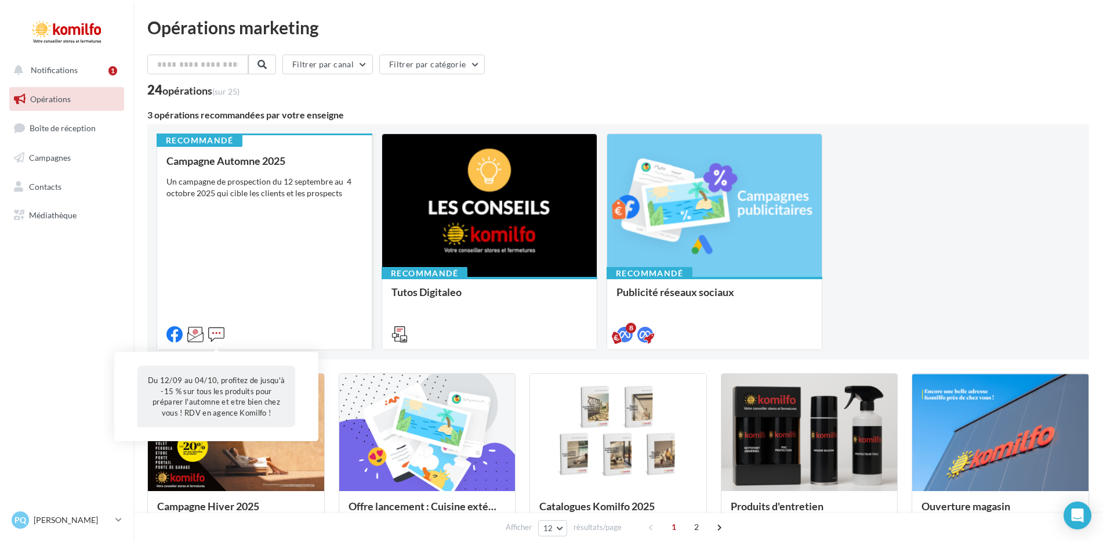
click at [215, 332] on icon at bounding box center [216, 334] width 16 height 16
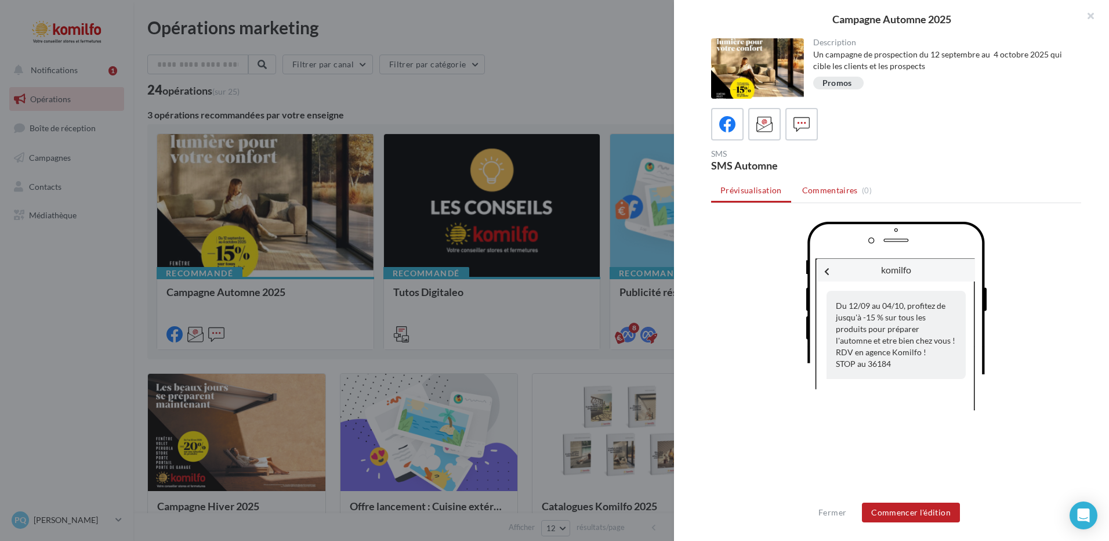
click at [825, 184] on span "Commentaires" at bounding box center [830, 190] width 56 height 12
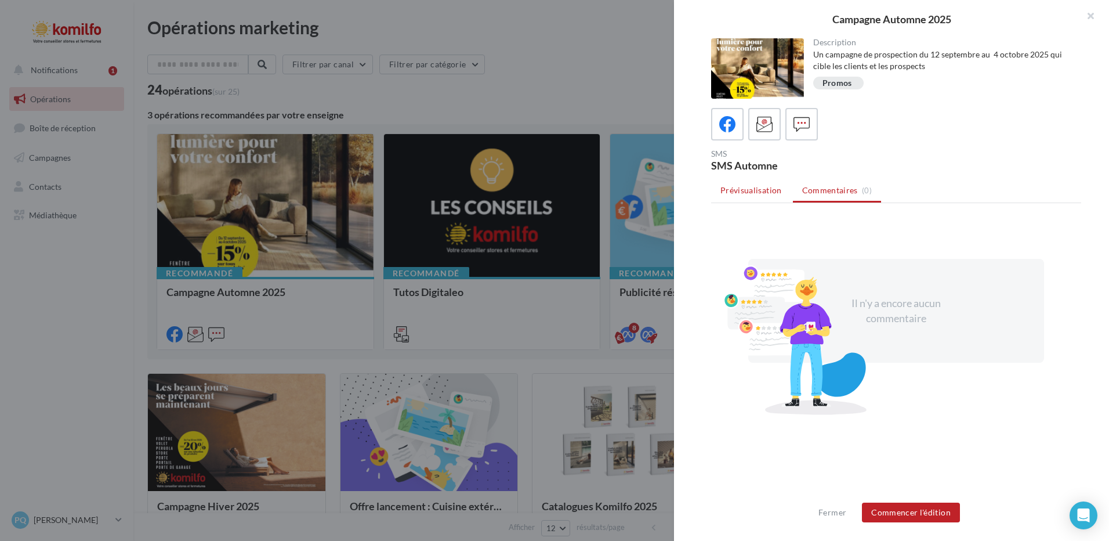
click at [763, 189] on span "Prévisualisation" at bounding box center [751, 190] width 61 height 10
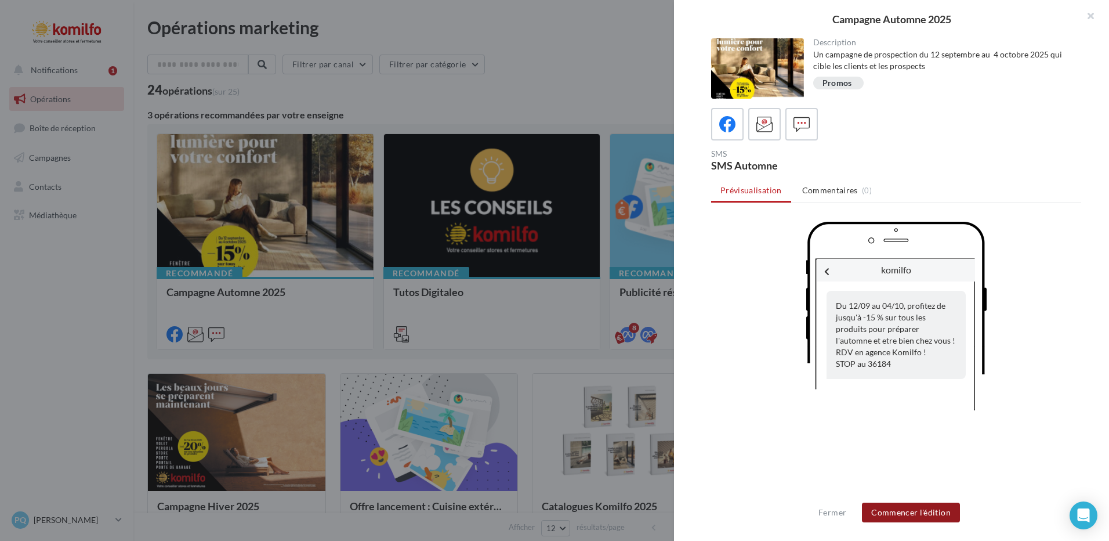
click at [929, 515] on button "Commencer l'édition" at bounding box center [911, 512] width 98 height 20
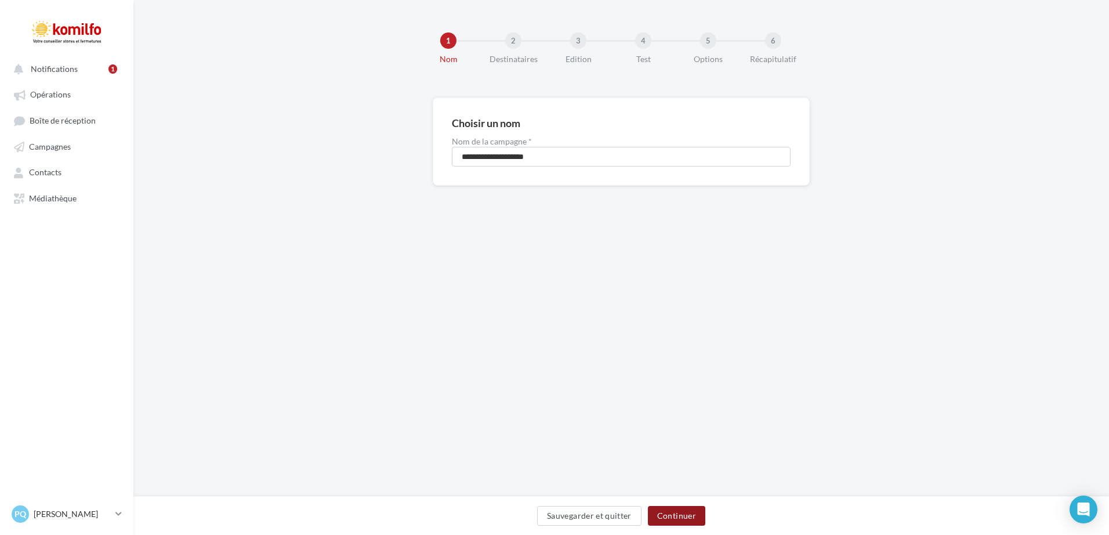
click at [674, 515] on button "Continuer" at bounding box center [676, 516] width 57 height 20
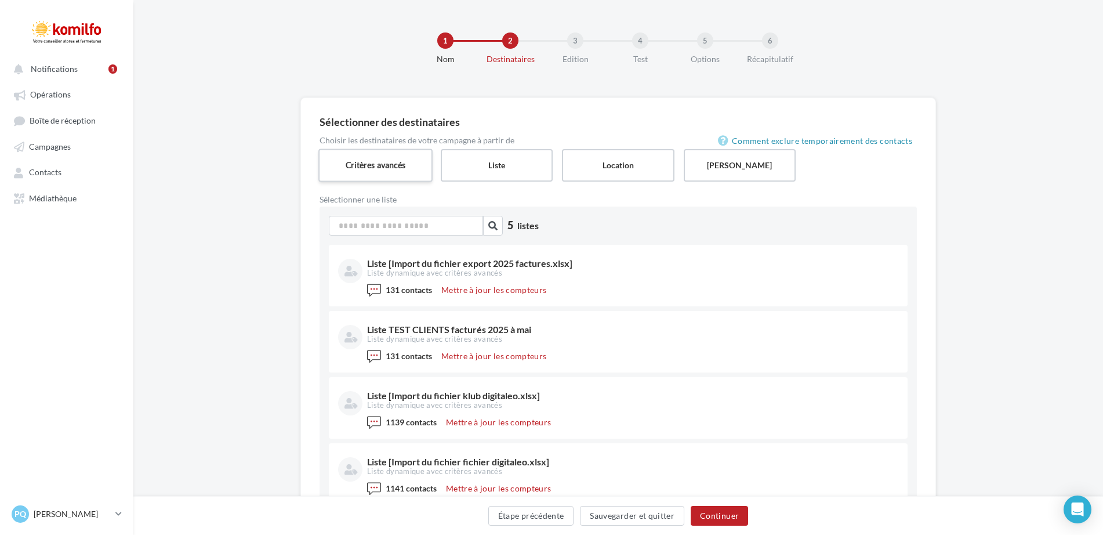
click at [377, 165] on label "Critères avancés" at bounding box center [375, 165] width 114 height 33
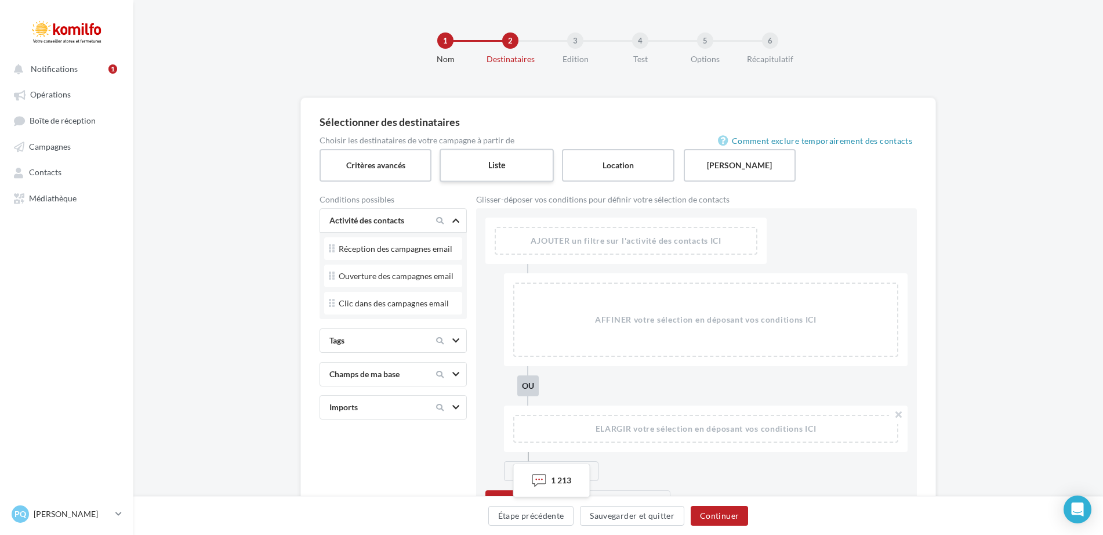
click at [488, 172] on label "Liste" at bounding box center [497, 165] width 114 height 33
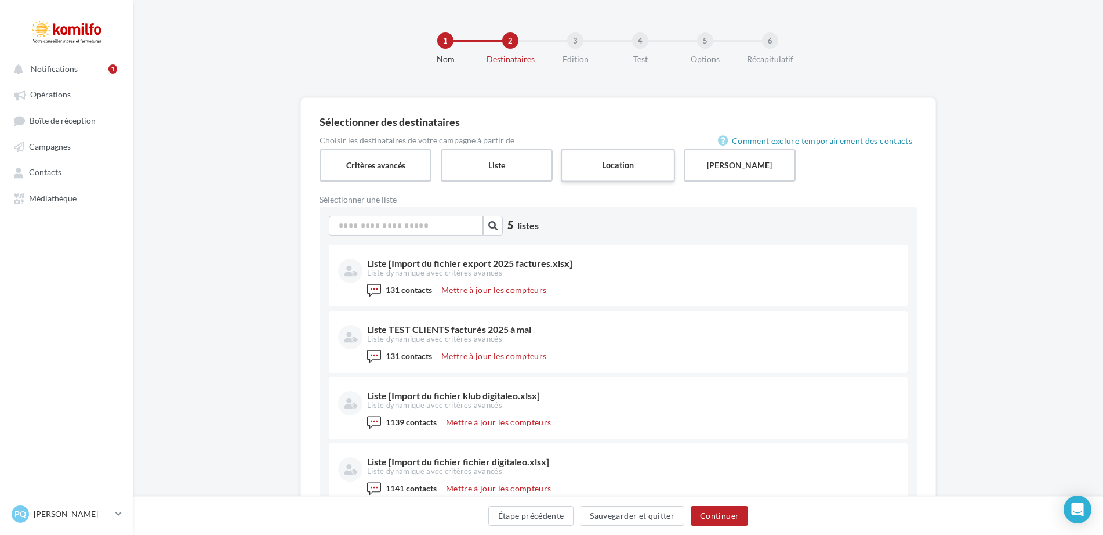
click at [651, 157] on label "Location" at bounding box center [618, 165] width 114 height 33
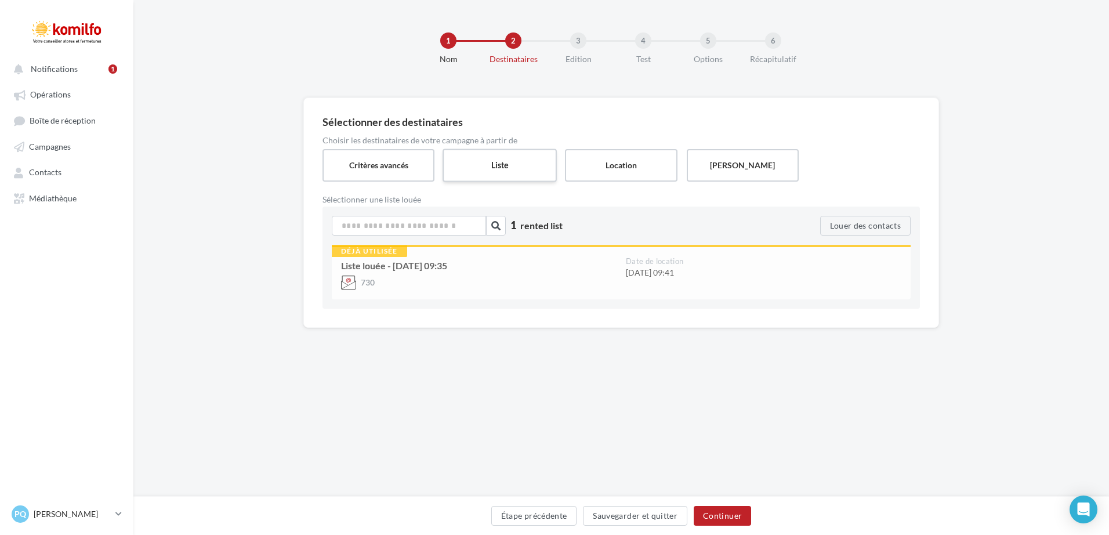
click at [520, 171] on label "Liste" at bounding box center [500, 165] width 114 height 33
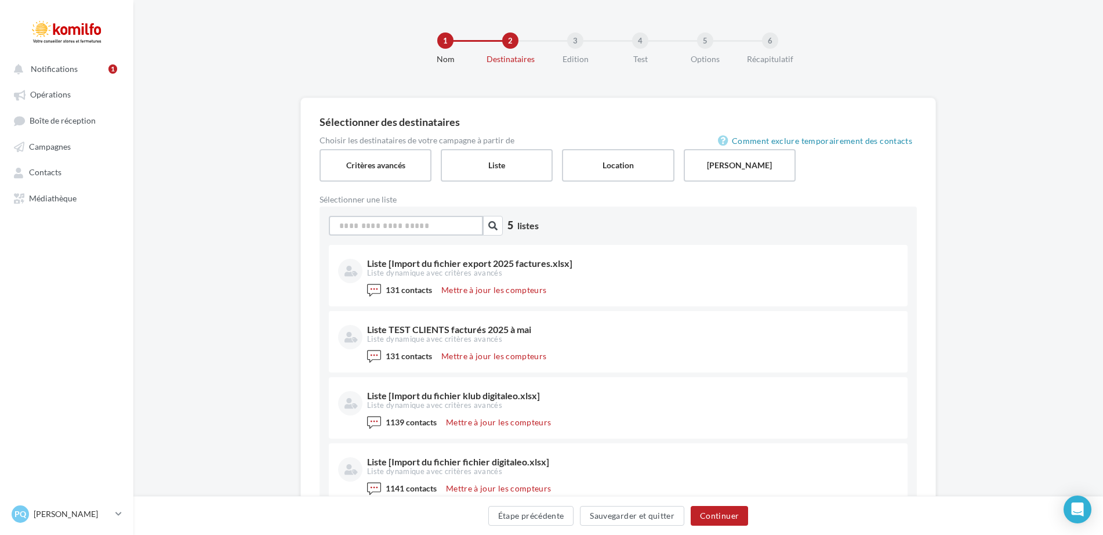
click at [403, 230] on input at bounding box center [406, 226] width 154 height 20
click at [497, 229] on icon "button" at bounding box center [492, 225] width 9 height 9
click at [494, 226] on icon "button" at bounding box center [492, 225] width 9 height 9
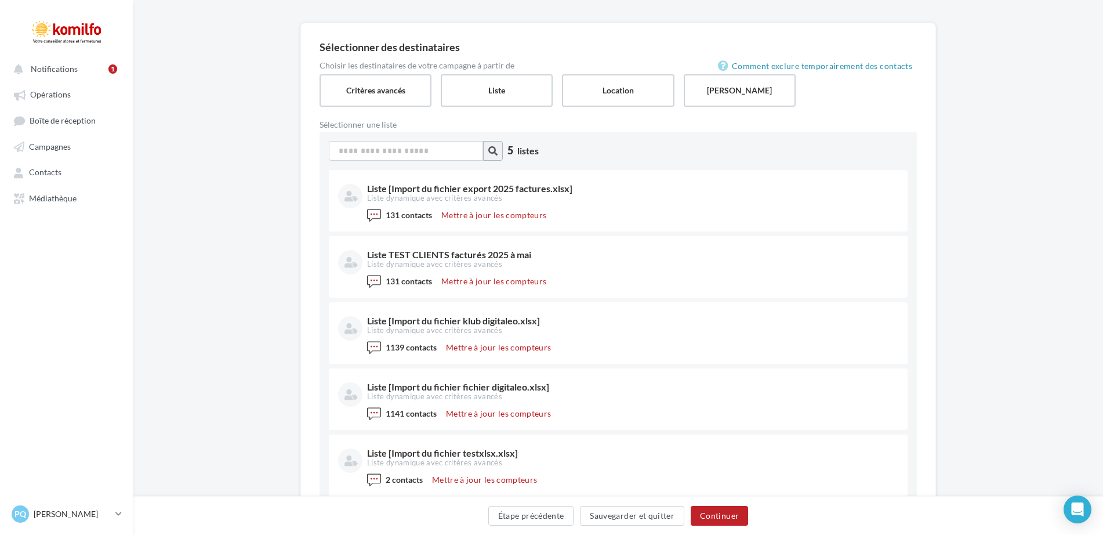
scroll to position [17, 0]
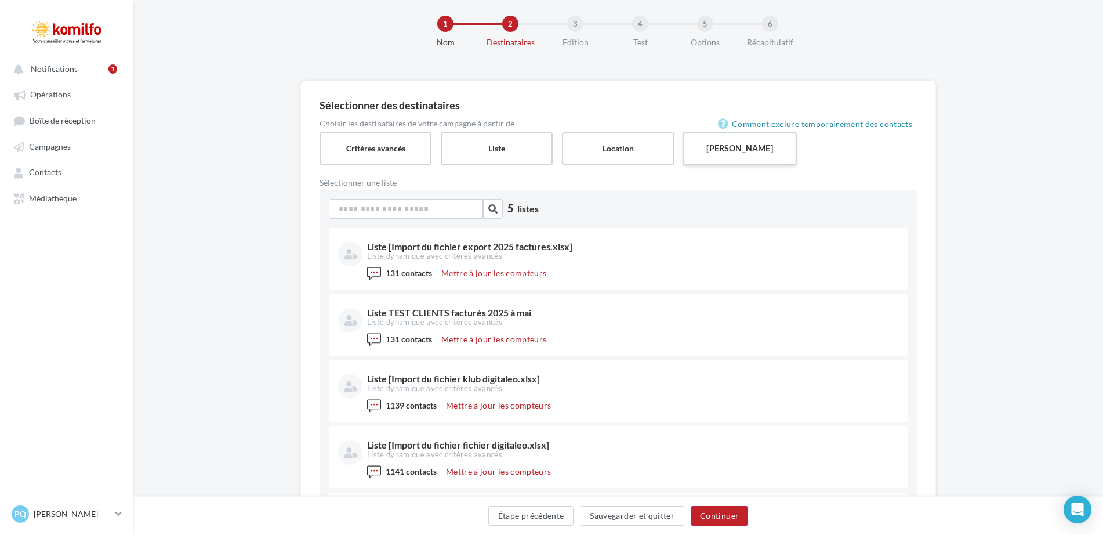
click at [708, 155] on label "Saisie manuelle" at bounding box center [740, 148] width 114 height 33
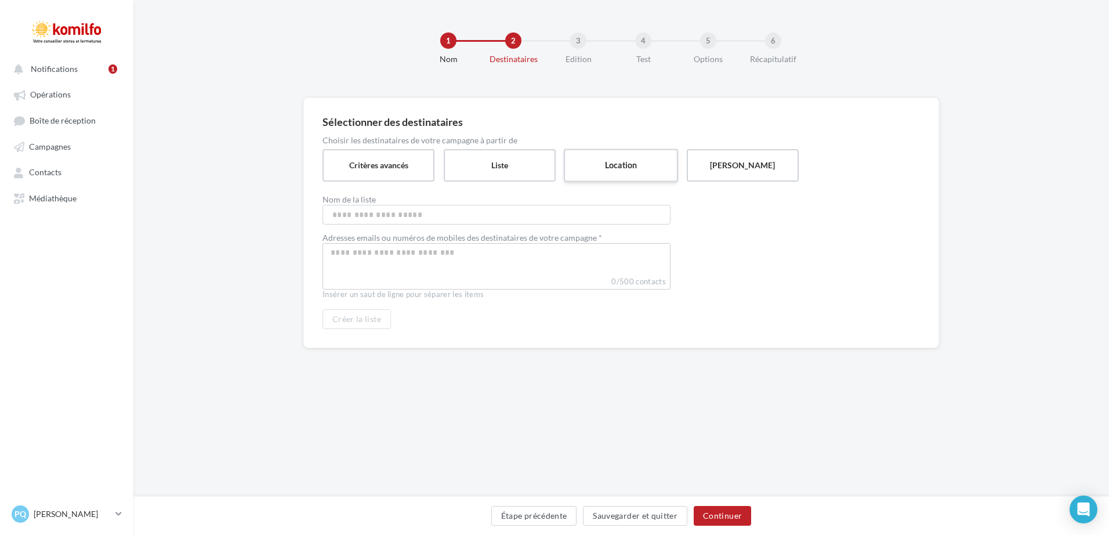
click at [647, 160] on label "Location" at bounding box center [621, 165] width 114 height 33
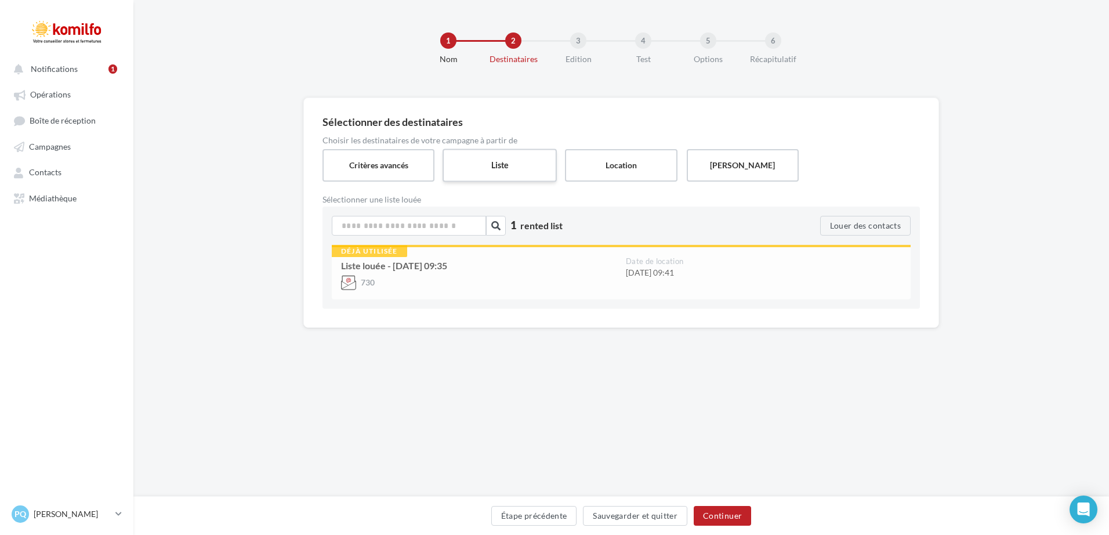
click at [472, 163] on label "Liste" at bounding box center [500, 165] width 114 height 33
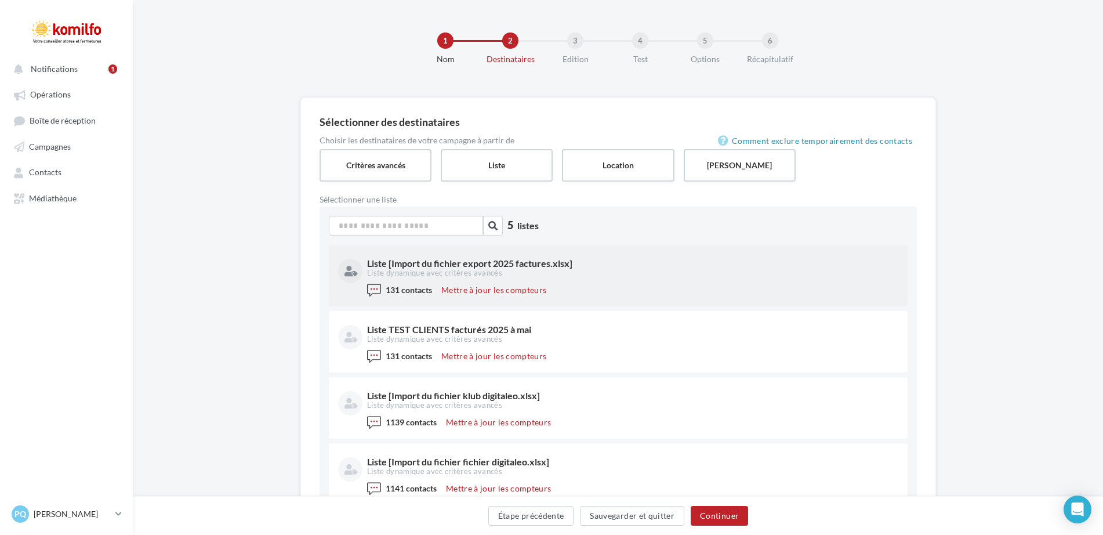
click at [473, 263] on div "Liste [Import du fichier export 2025 factures.xlsx]" at bounding box center [631, 263] width 529 height 9
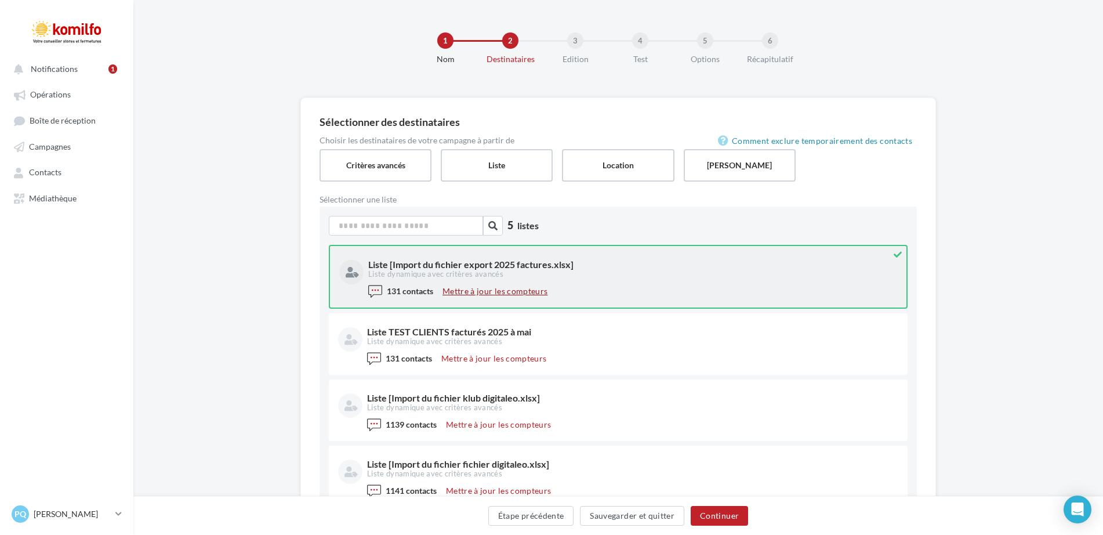
click at [489, 294] on button "Mettre à jour les compteurs" at bounding box center [495, 291] width 114 height 14
click at [478, 265] on div "Liste [Import du fichier export 2025 factures.xlsx]" at bounding box center [631, 264] width 527 height 9
click at [375, 262] on div "Liste [Import du fichier export 2025 factures.xlsx]" at bounding box center [631, 264] width 527 height 9
click at [897, 257] on icon at bounding box center [897, 254] width 17 height 17
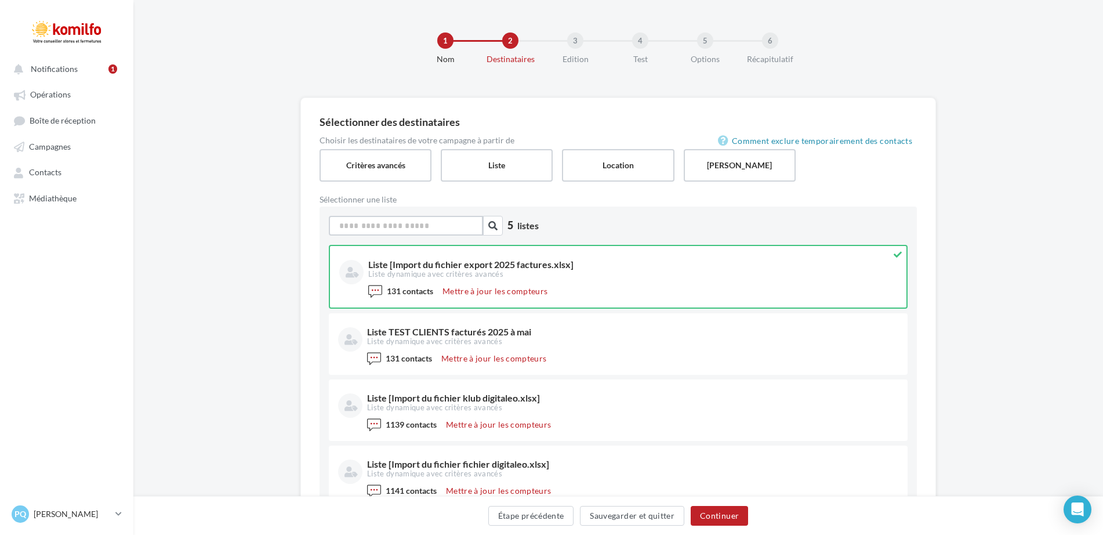
click at [451, 227] on input at bounding box center [406, 226] width 154 height 20
click at [386, 171] on label "Critères avancés" at bounding box center [375, 165] width 114 height 33
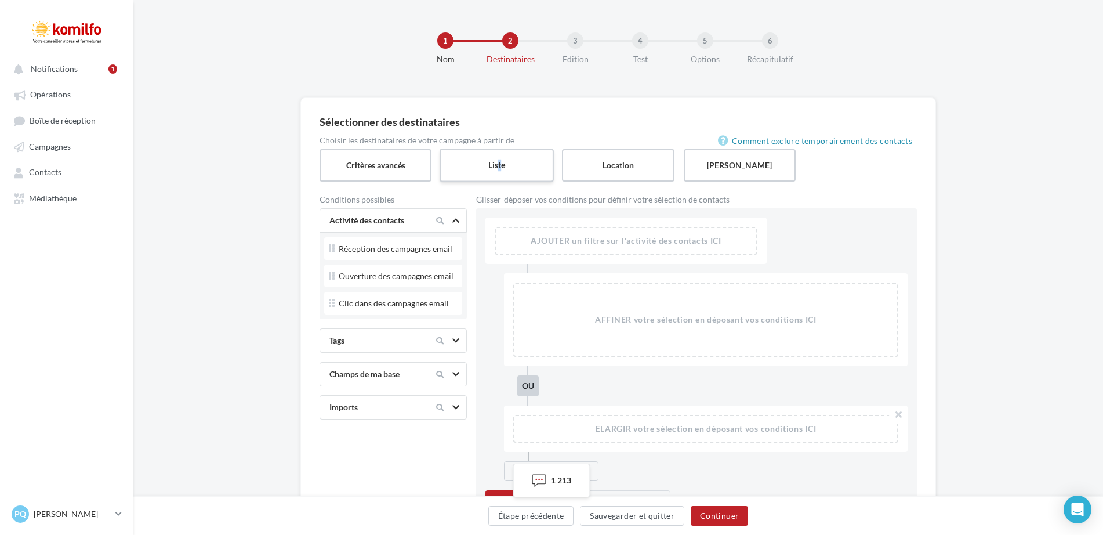
click at [501, 175] on label "Liste" at bounding box center [497, 165] width 114 height 33
drag, startPoint x: 501, startPoint y: 175, endPoint x: 468, endPoint y: 169, distance: 33.0
click at [468, 169] on label "Liste" at bounding box center [497, 165] width 114 height 33
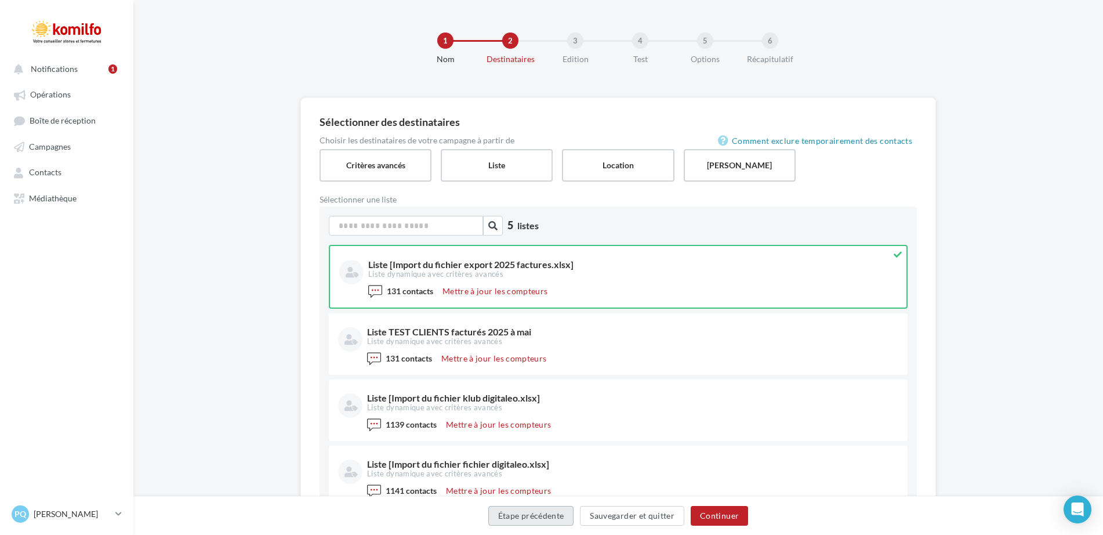
click at [506, 520] on button "Étape précédente" at bounding box center [531, 516] width 86 height 20
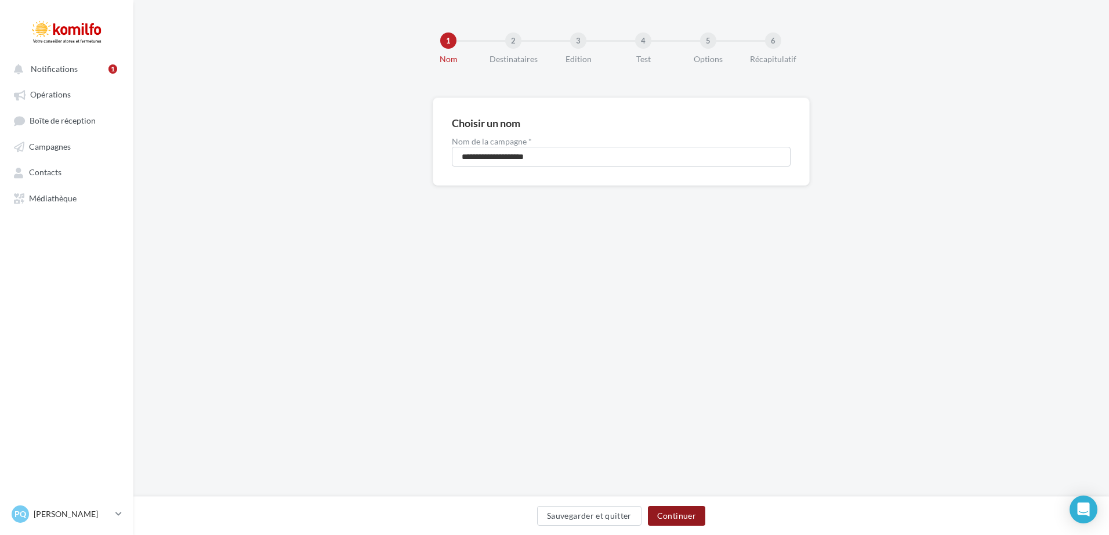
click at [684, 522] on button "Continuer" at bounding box center [676, 516] width 57 height 20
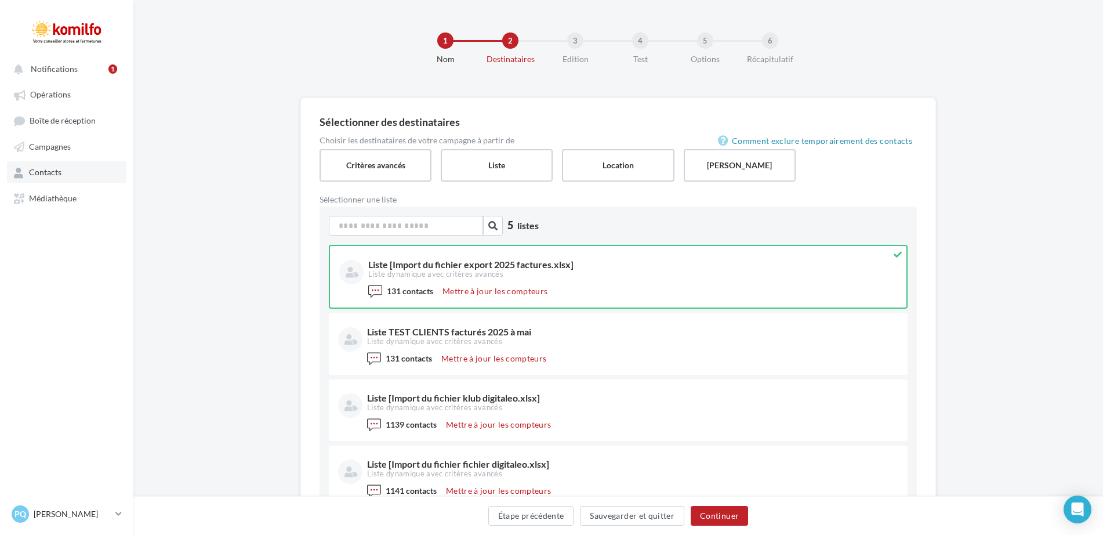
click at [45, 176] on span "Contacts" at bounding box center [45, 173] width 32 height 10
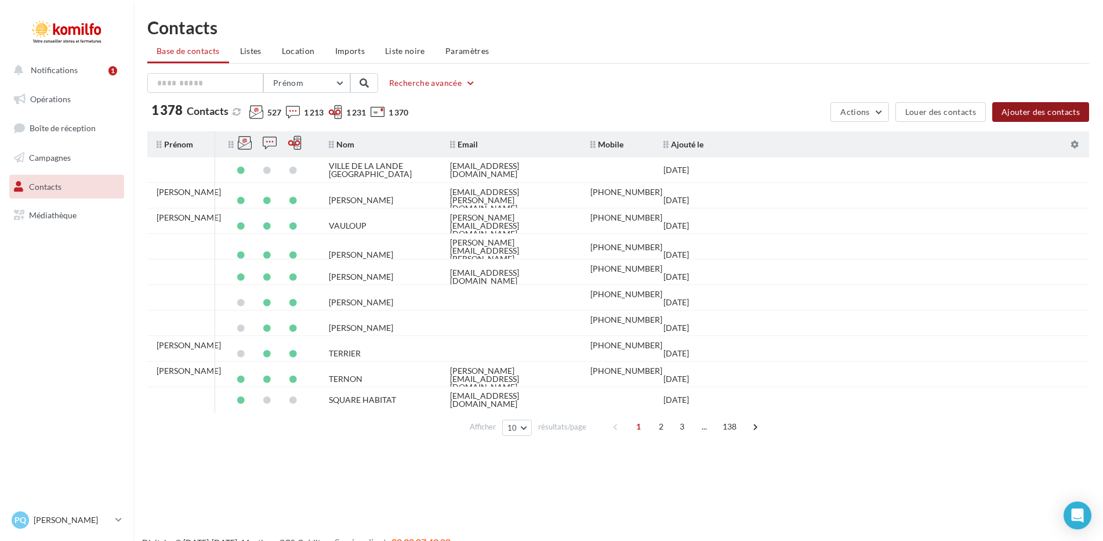
click at [1018, 111] on button "Ajouter des contacts" at bounding box center [1041, 112] width 97 height 20
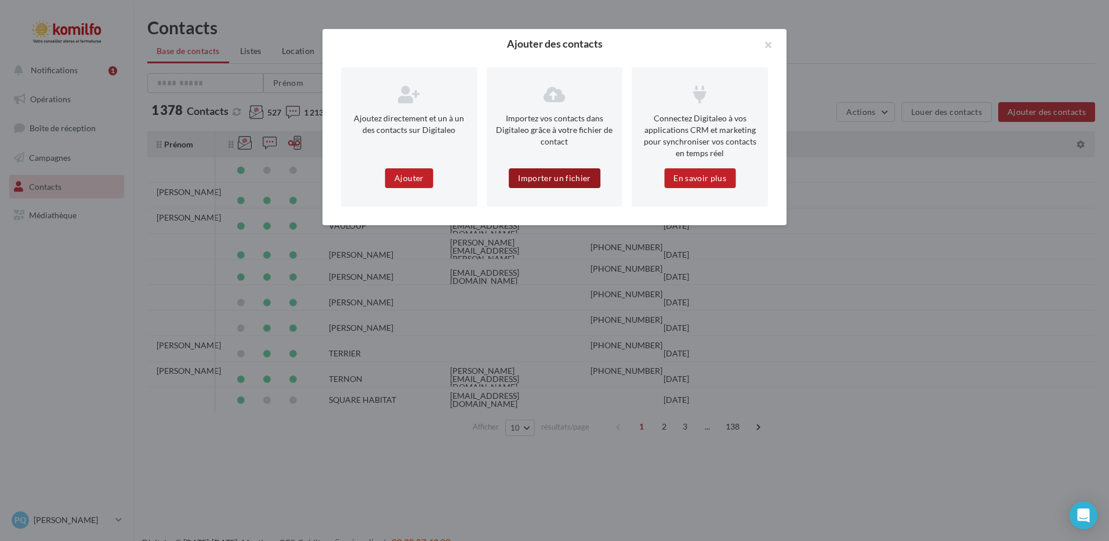
click at [558, 183] on button "Importer un fichier" at bounding box center [555, 178] width 92 height 20
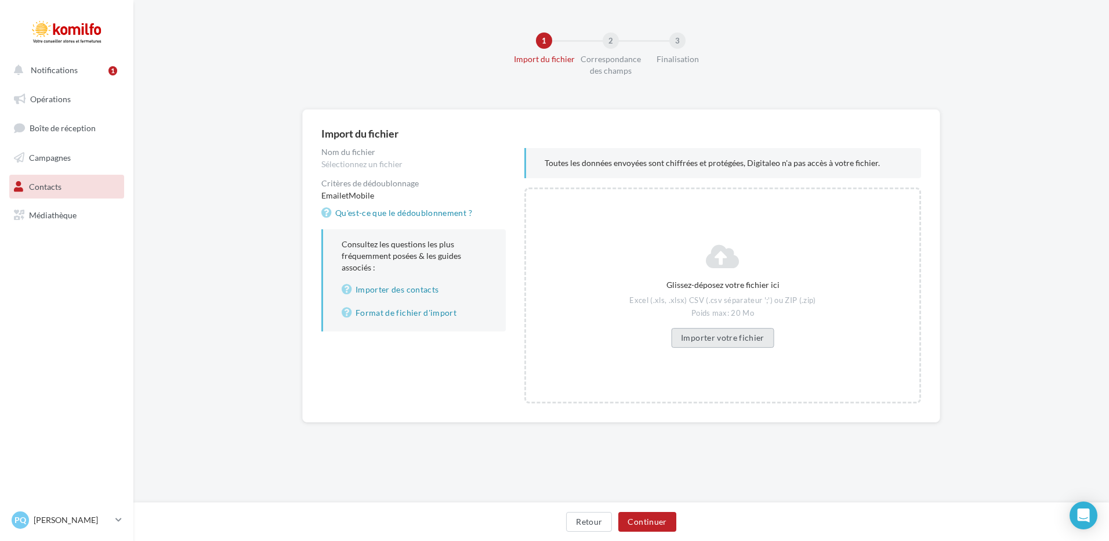
click at [718, 342] on button "Importer votre fichier" at bounding box center [722, 338] width 103 height 20
click at [643, 516] on button "Continuer" at bounding box center [646, 522] width 57 height 20
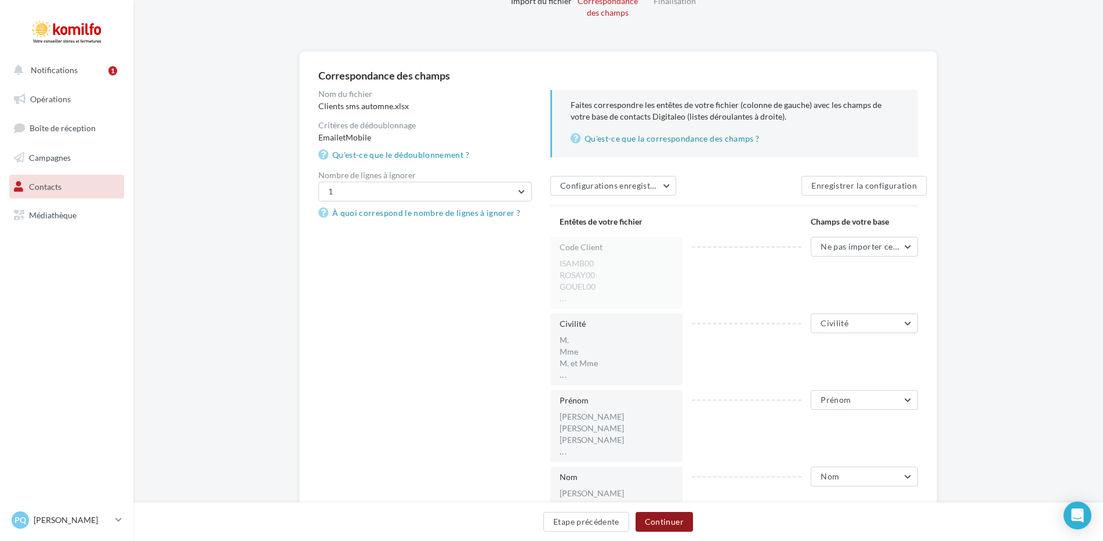
scroll to position [116, 0]
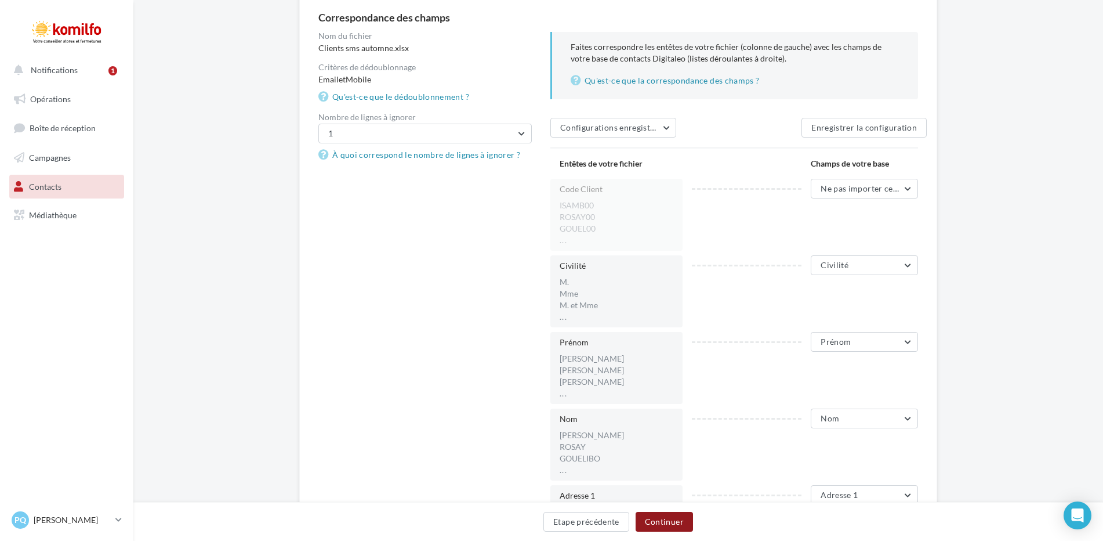
click at [664, 523] on button "Continuer" at bounding box center [664, 522] width 57 height 20
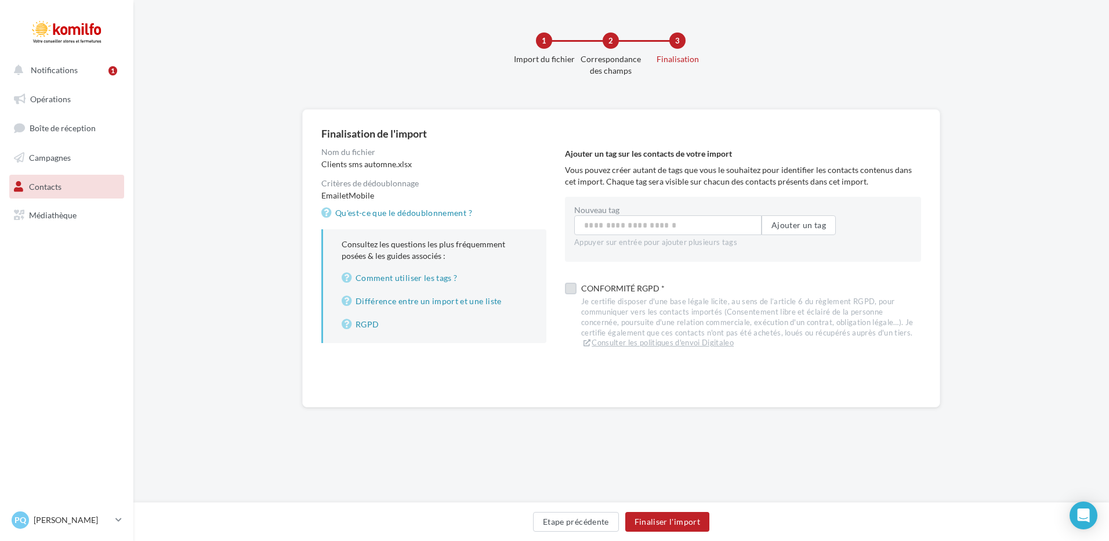
click at [570, 287] on label at bounding box center [571, 289] width 12 height 12
click at [646, 520] on button "Finaliser l'import" at bounding box center [667, 522] width 84 height 20
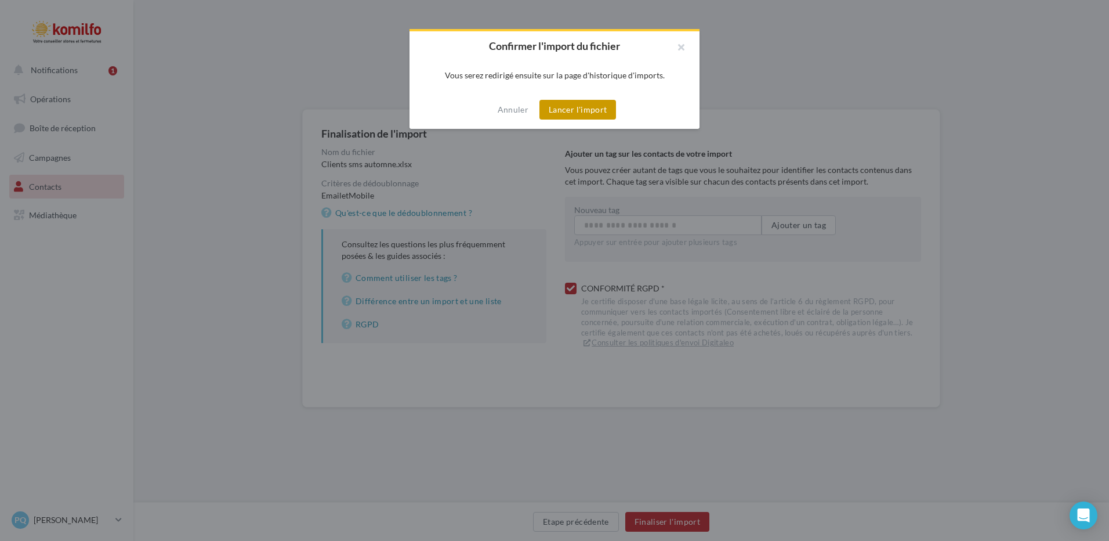
click at [562, 107] on button "Lancer l'import" at bounding box center [578, 110] width 77 height 20
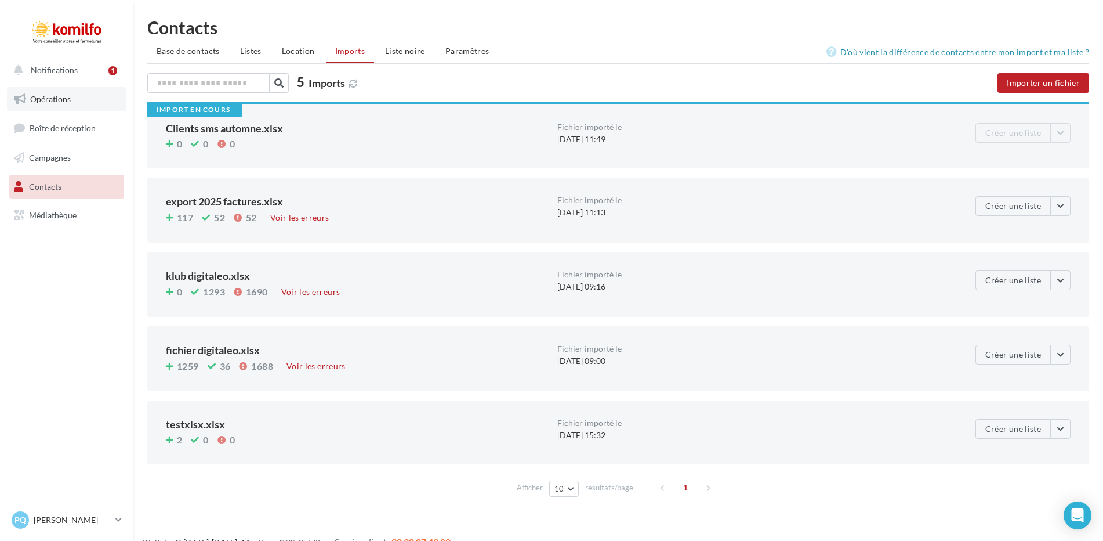
click at [56, 96] on span "Opérations" at bounding box center [50, 99] width 41 height 10
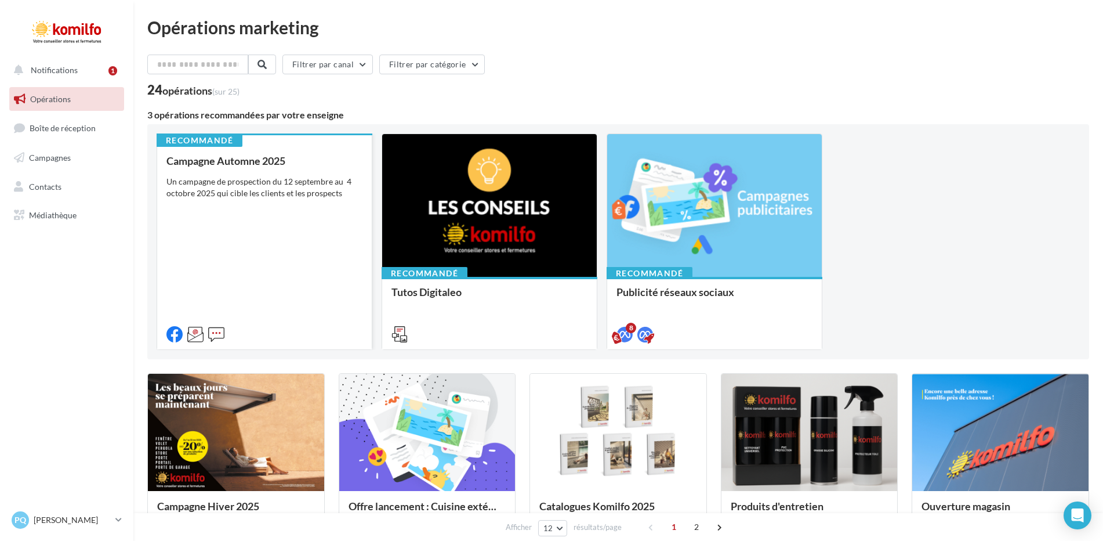
click at [252, 229] on div "Campagne Automne 2025 Un campagne de prospection du [DATE] au [DATE] qui cible …" at bounding box center [264, 247] width 196 height 184
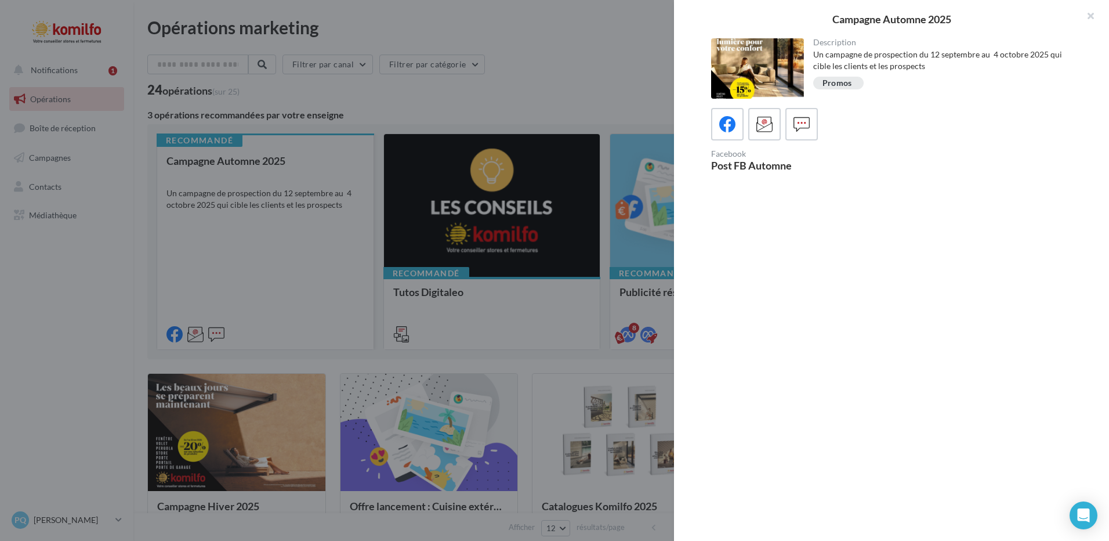
click at [252, 229] on div at bounding box center [554, 270] width 1109 height 541
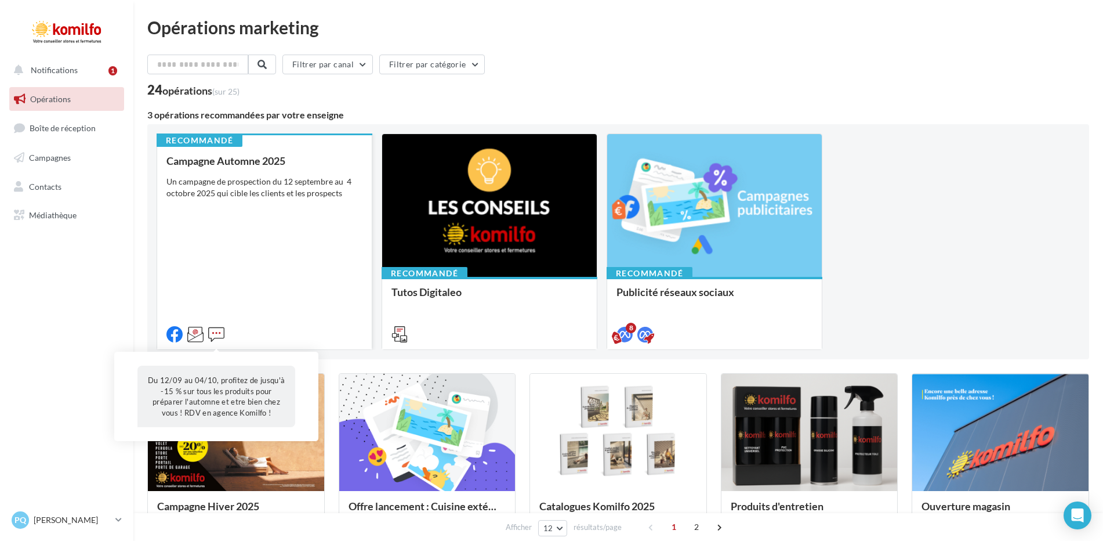
click at [218, 333] on icon at bounding box center [216, 334] width 16 height 16
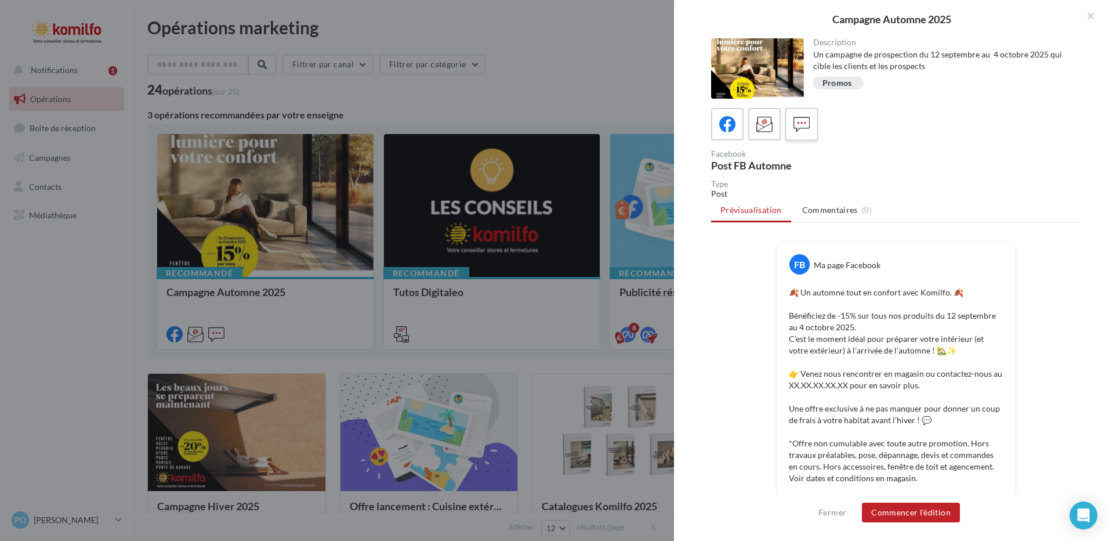
click at [805, 119] on icon at bounding box center [802, 124] width 17 height 17
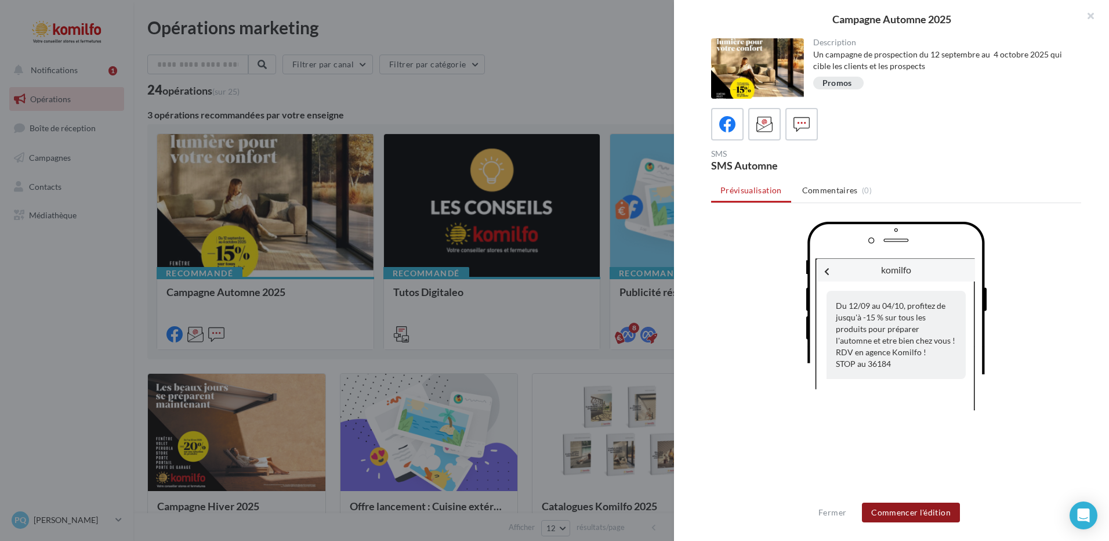
click at [920, 505] on button "Commencer l'édition" at bounding box center [911, 512] width 98 height 20
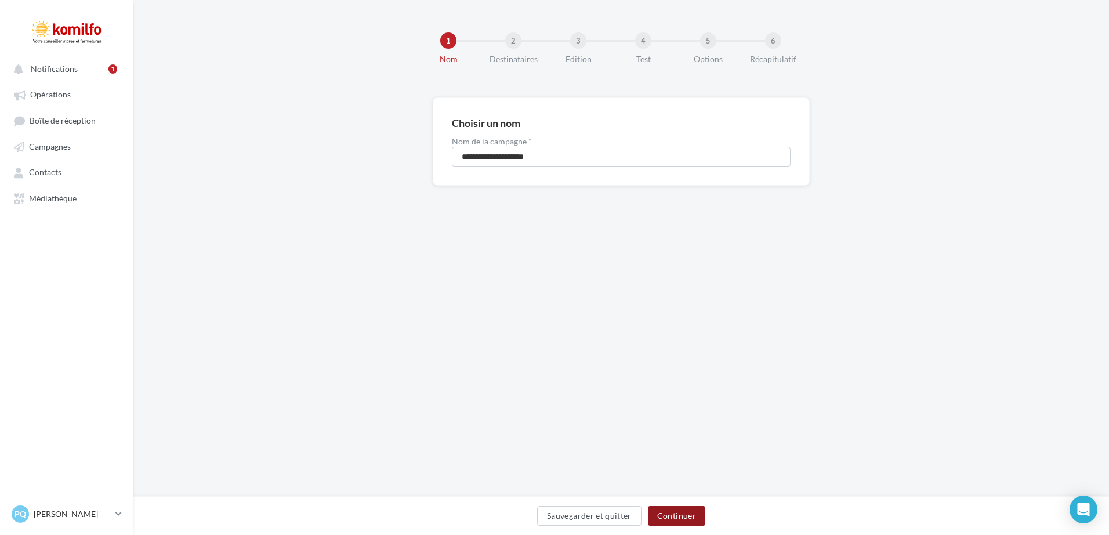
click at [696, 515] on button "Continuer" at bounding box center [676, 516] width 57 height 20
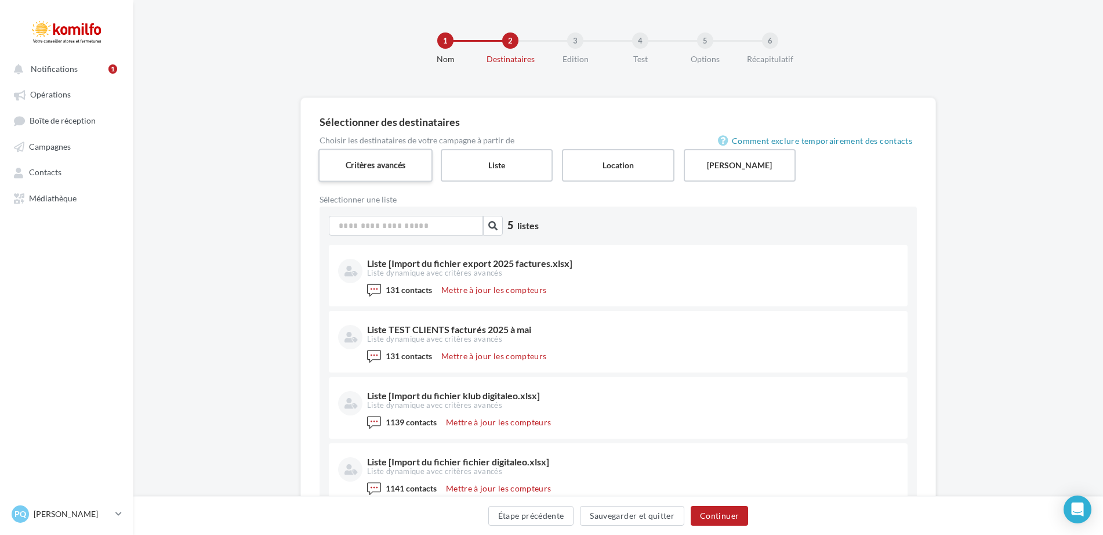
click at [383, 158] on label "Critères avancés" at bounding box center [375, 165] width 114 height 33
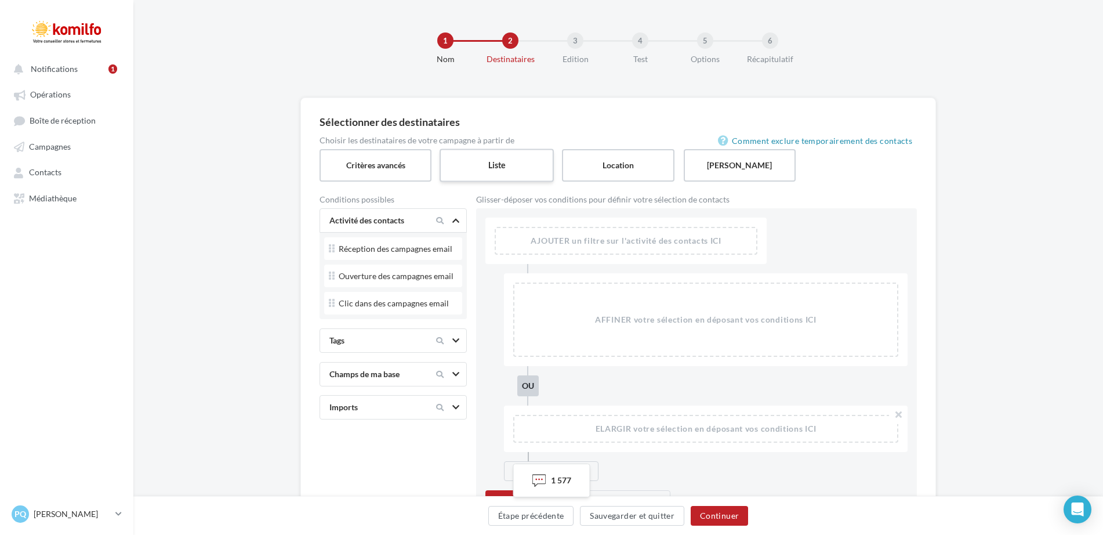
click at [464, 162] on label "Liste" at bounding box center [497, 165] width 114 height 33
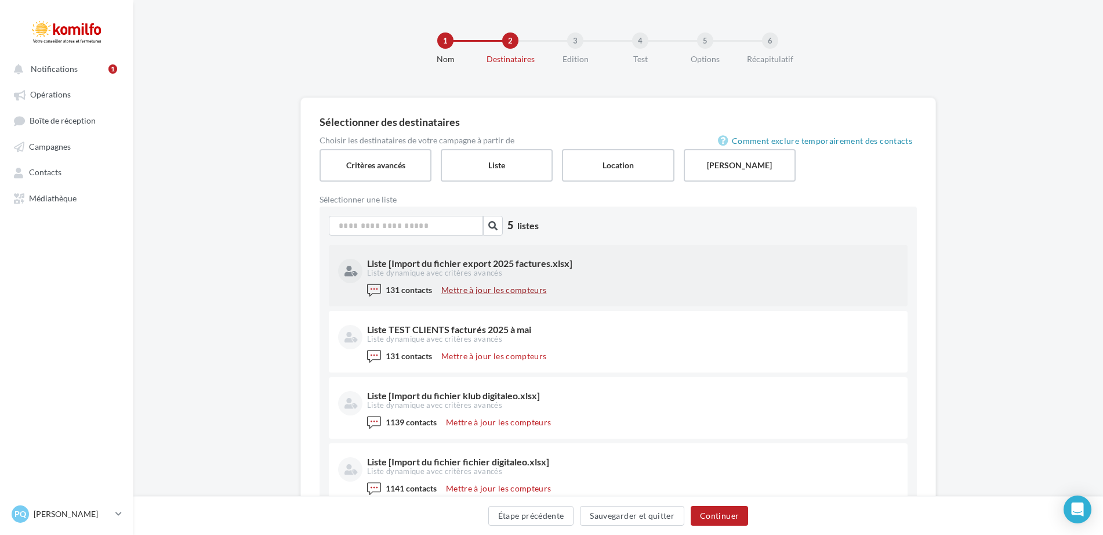
click at [505, 289] on button "Mettre à jour les compteurs" at bounding box center [494, 290] width 114 height 14
click at [89, 69] on button "Notifications 1" at bounding box center [64, 68] width 115 height 21
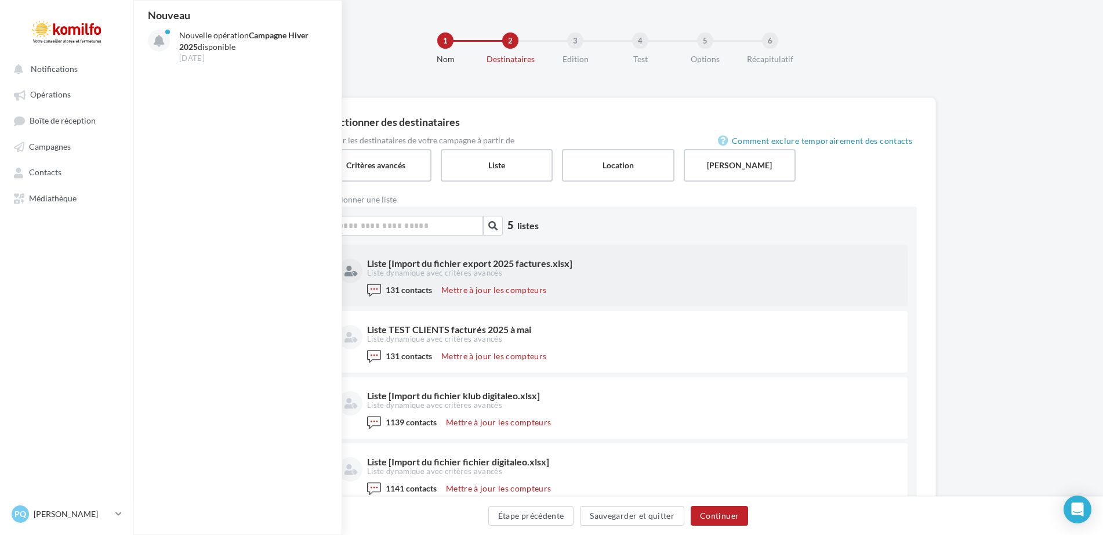
click at [650, 213] on div "5 listes Liste [Import du fichier export 2025 factures.xlsx] Liste dynamique av…" at bounding box center [619, 394] width 598 height 374
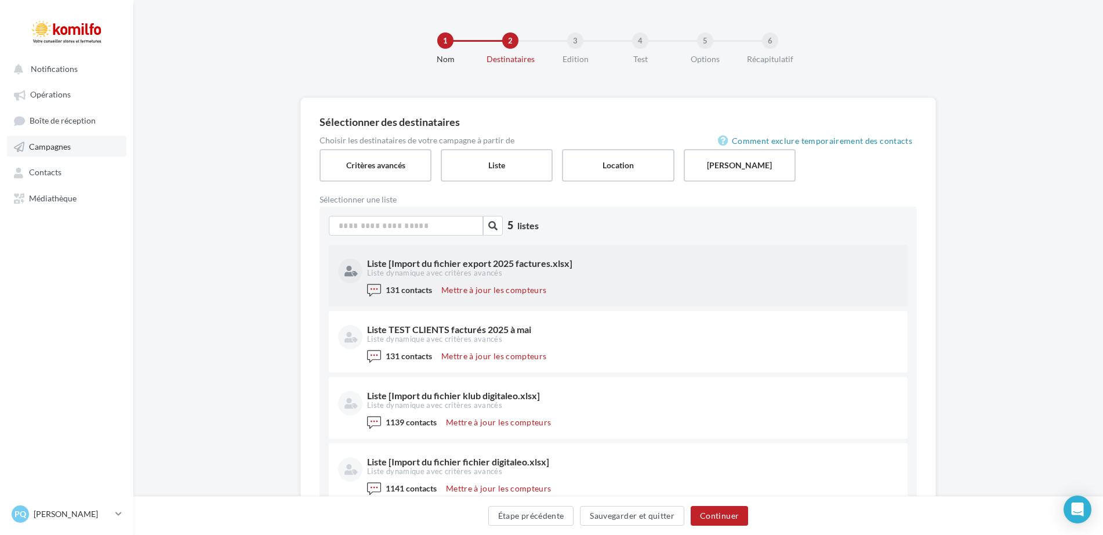
click at [48, 153] on link "Campagnes" at bounding box center [67, 146] width 120 height 21
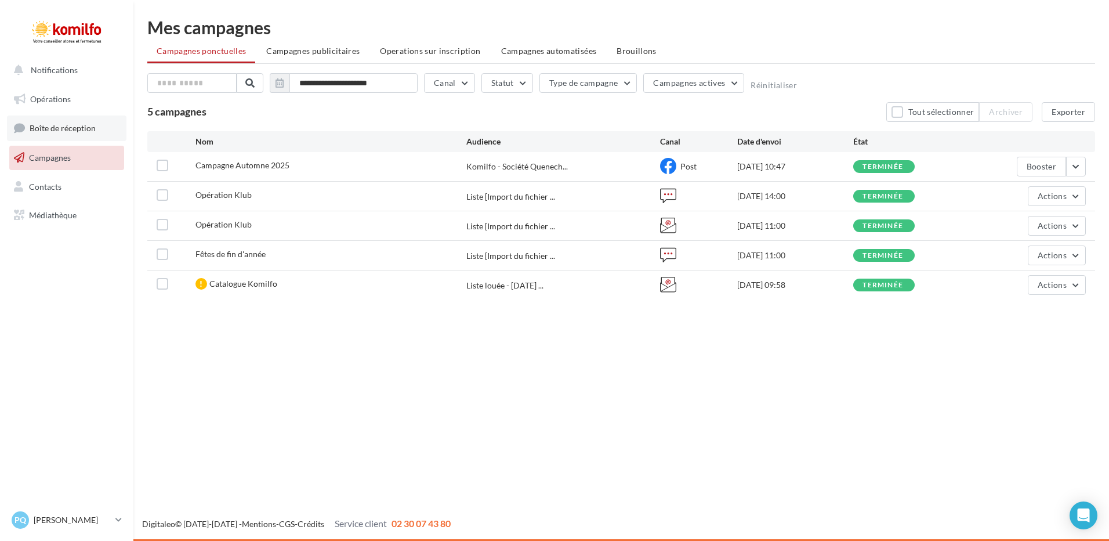
click at [55, 127] on span "Boîte de réception" at bounding box center [63, 128] width 66 height 10
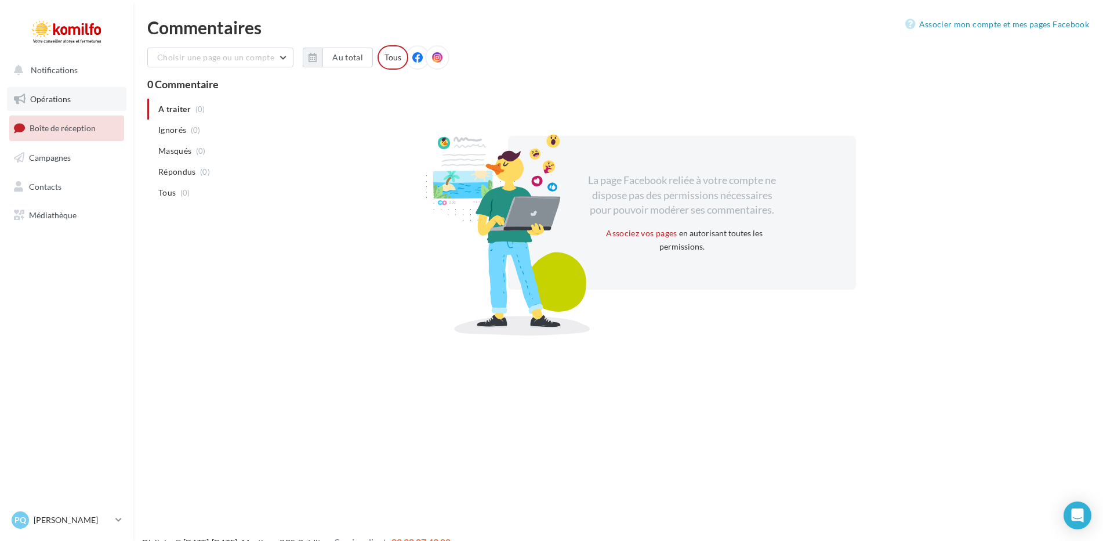
click at [49, 96] on span "Opérations" at bounding box center [50, 99] width 41 height 10
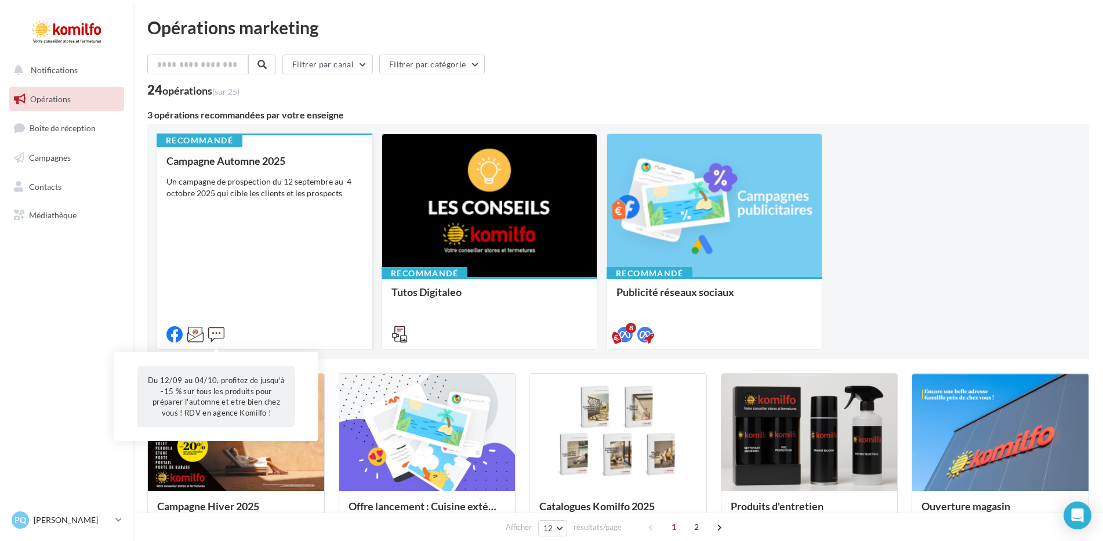
click at [219, 334] on icon at bounding box center [216, 334] width 16 height 16
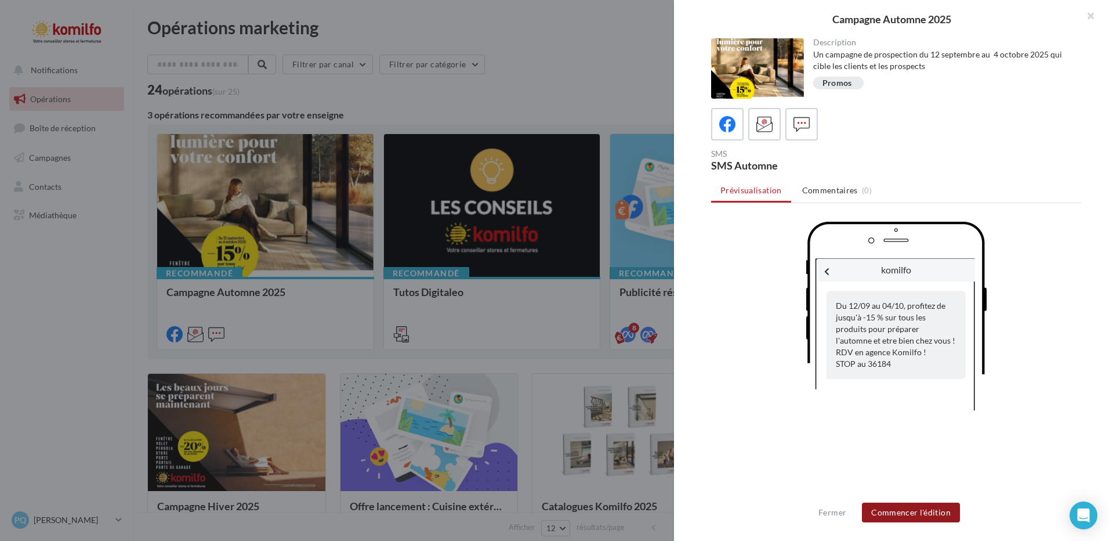
click at [908, 516] on button "Commencer l'édition" at bounding box center [911, 512] width 98 height 20
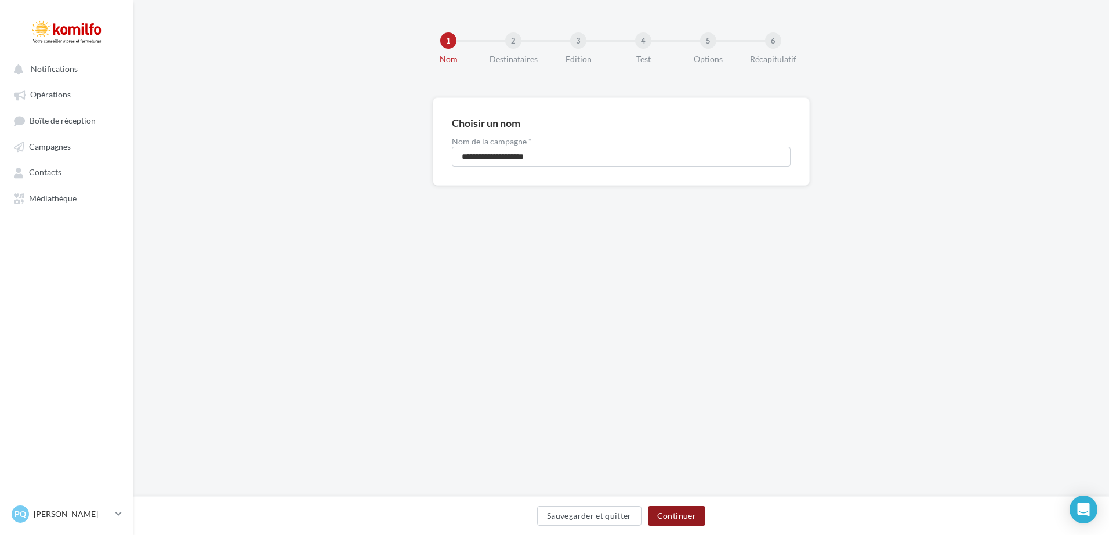
click at [669, 513] on button "Continuer" at bounding box center [676, 516] width 57 height 20
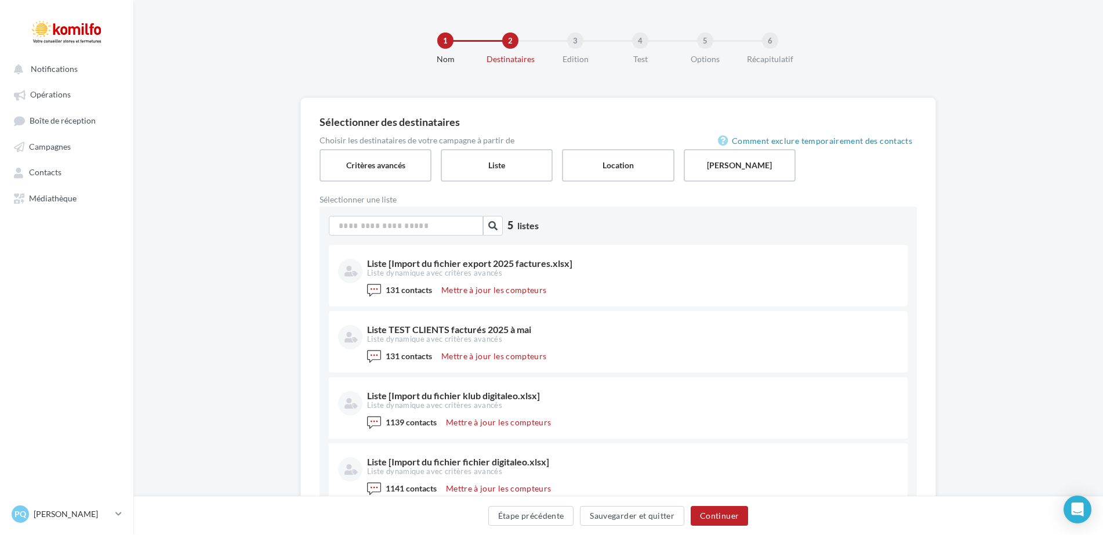
click at [386, 200] on label "Sélectionner une liste" at bounding box center [469, 200] width 299 height 8
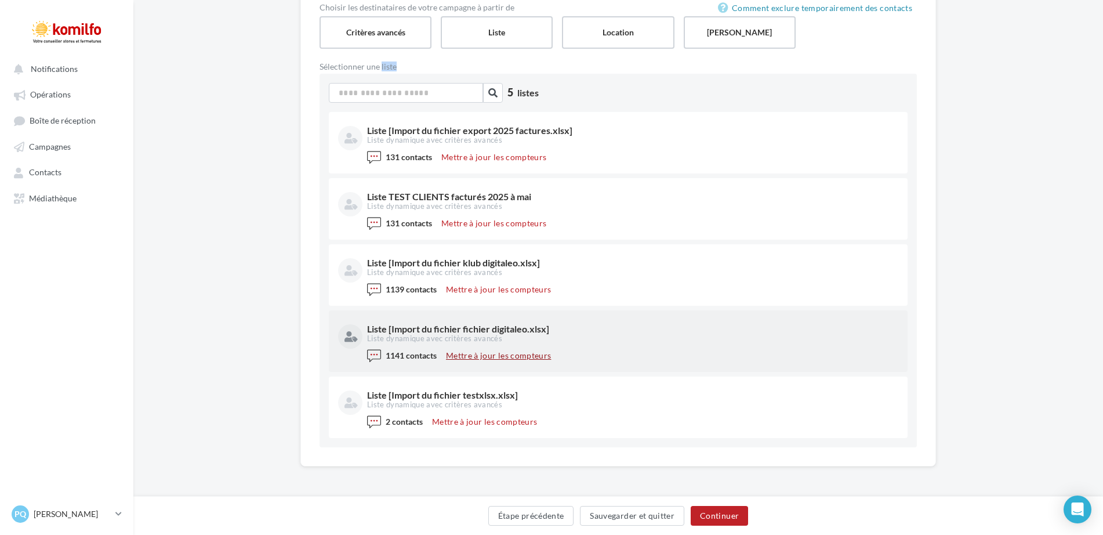
scroll to position [17, 0]
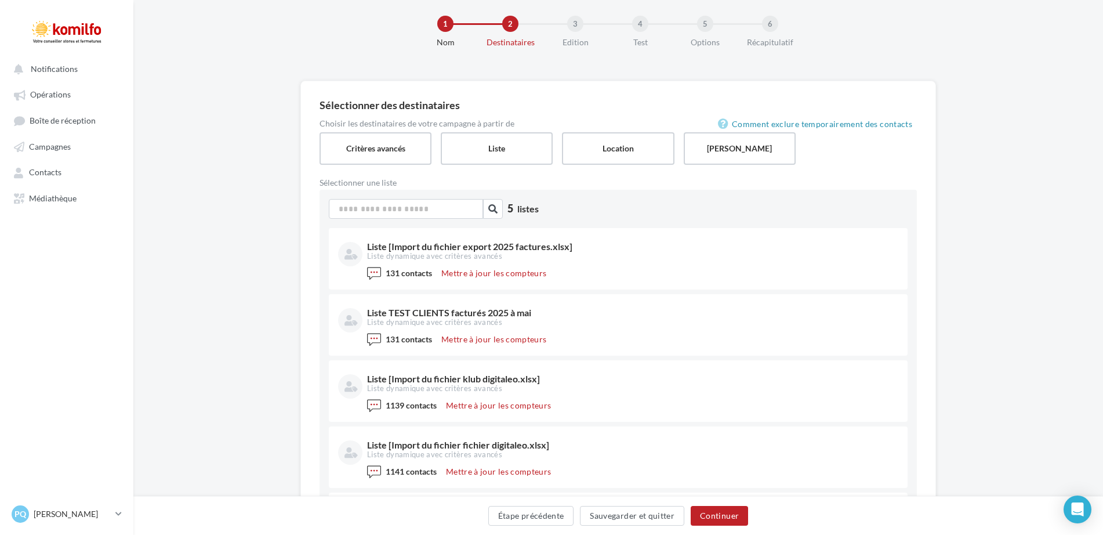
click at [537, 213] on span "listes" at bounding box center [527, 208] width 21 height 11
drag, startPoint x: 537, startPoint y: 213, endPoint x: 504, endPoint y: 205, distance: 33.4
click at [504, 205] on div "5 listes" at bounding box center [618, 213] width 579 height 29
click at [632, 146] on label "Location" at bounding box center [618, 148] width 114 height 33
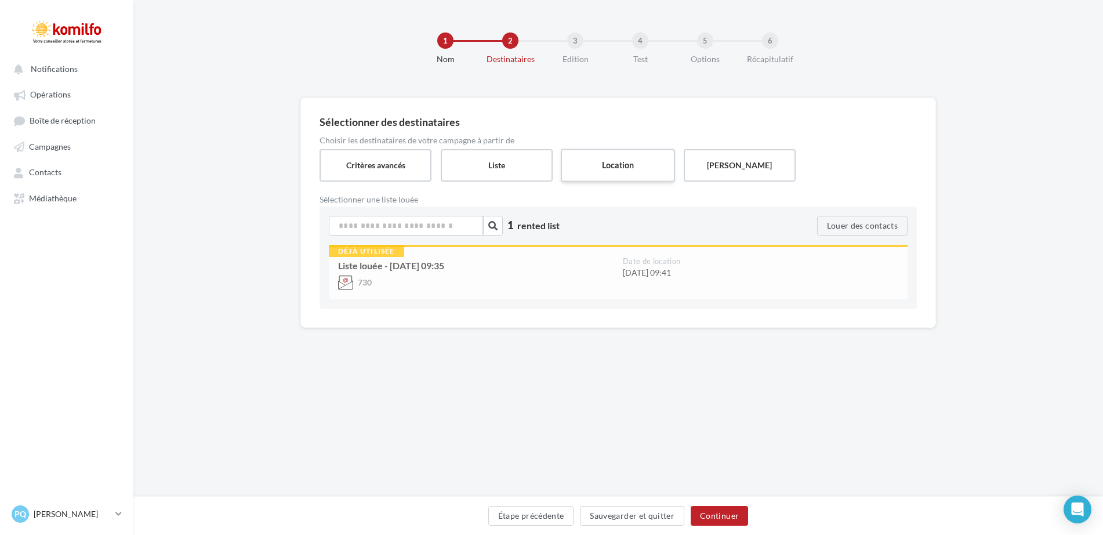
scroll to position [0, 0]
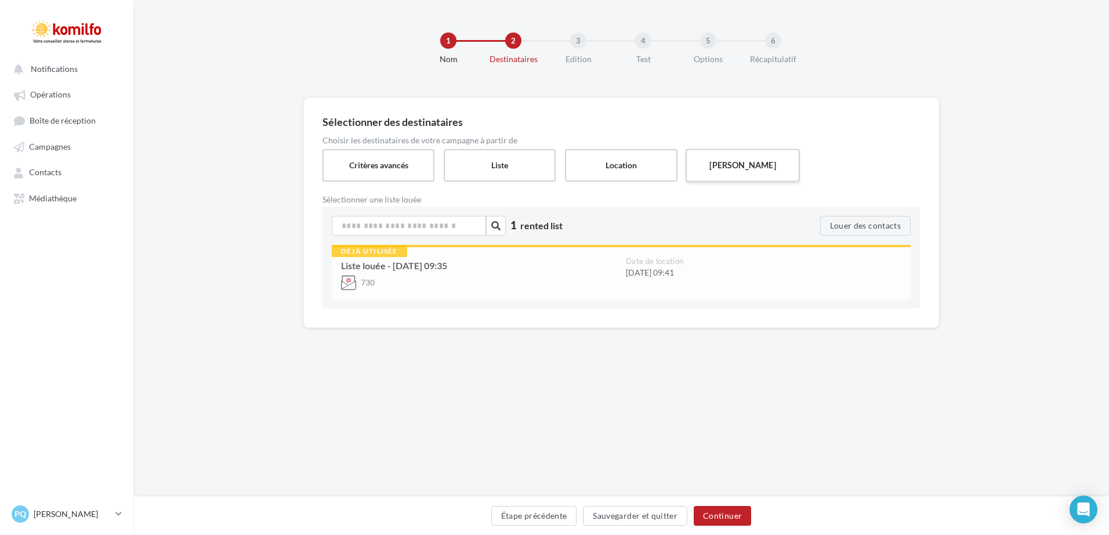
click at [722, 173] on label "[PERSON_NAME]" at bounding box center [743, 165] width 114 height 33
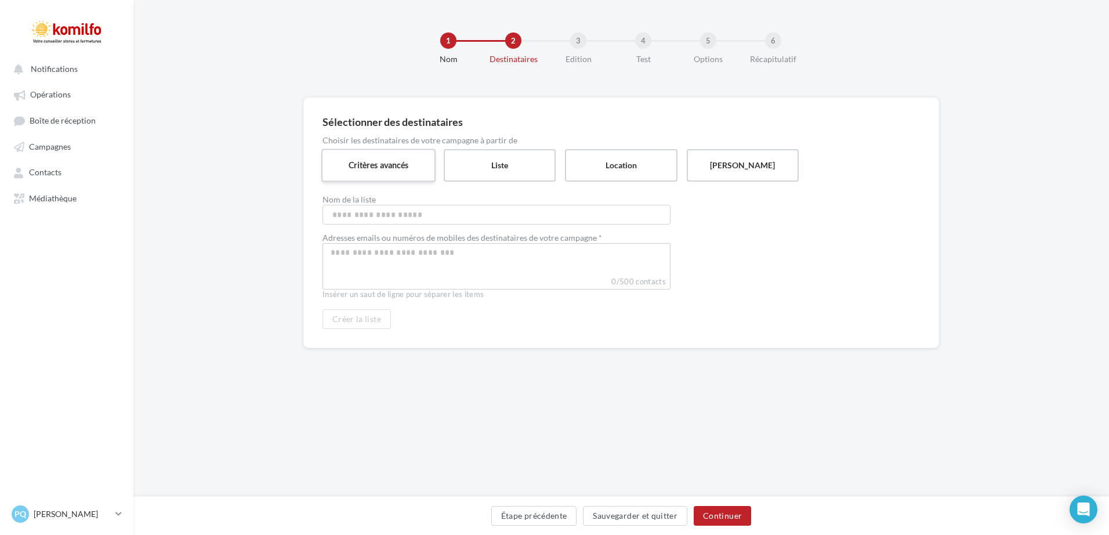
click at [364, 165] on label "Critères avancés" at bounding box center [378, 165] width 114 height 33
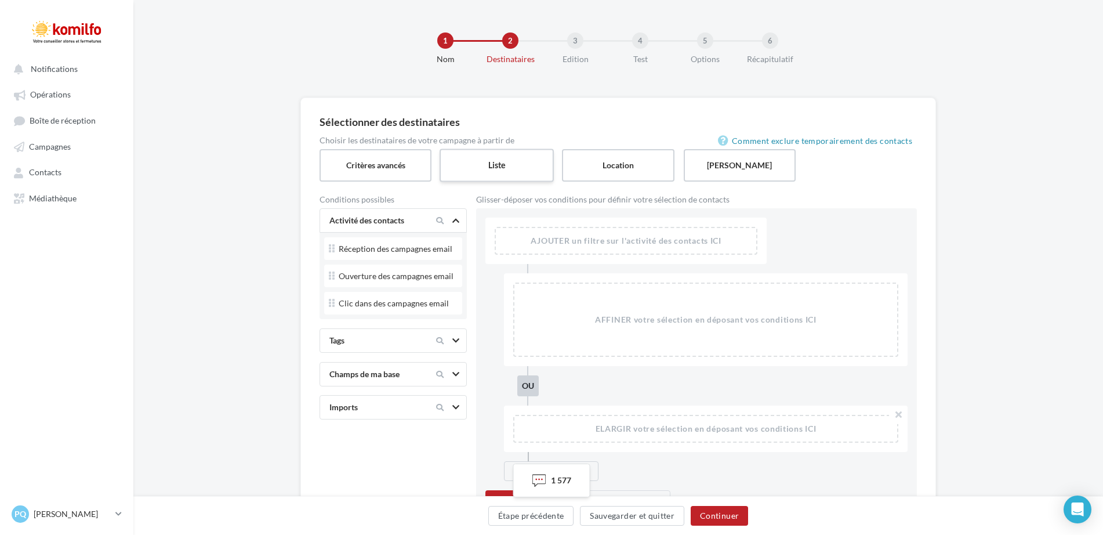
click at [489, 175] on label "Liste" at bounding box center [497, 165] width 114 height 33
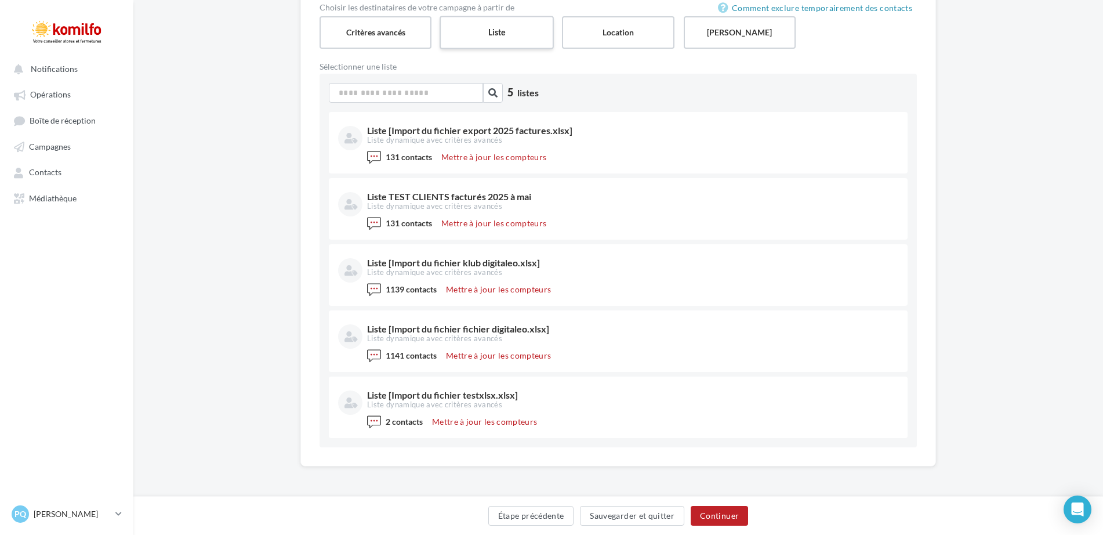
scroll to position [75, 0]
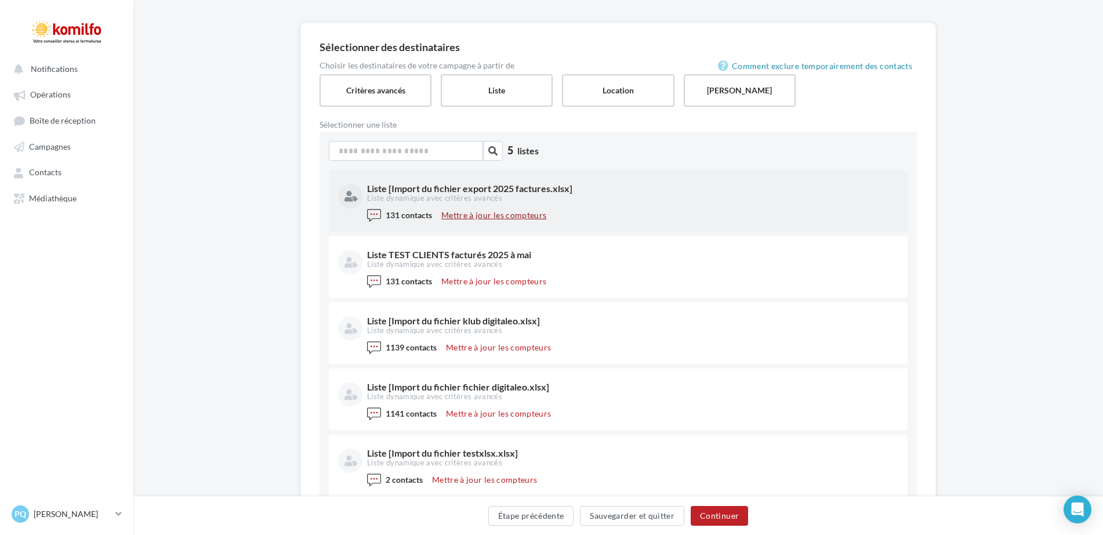
click at [477, 213] on button "Mettre à jour les compteurs" at bounding box center [494, 215] width 114 height 14
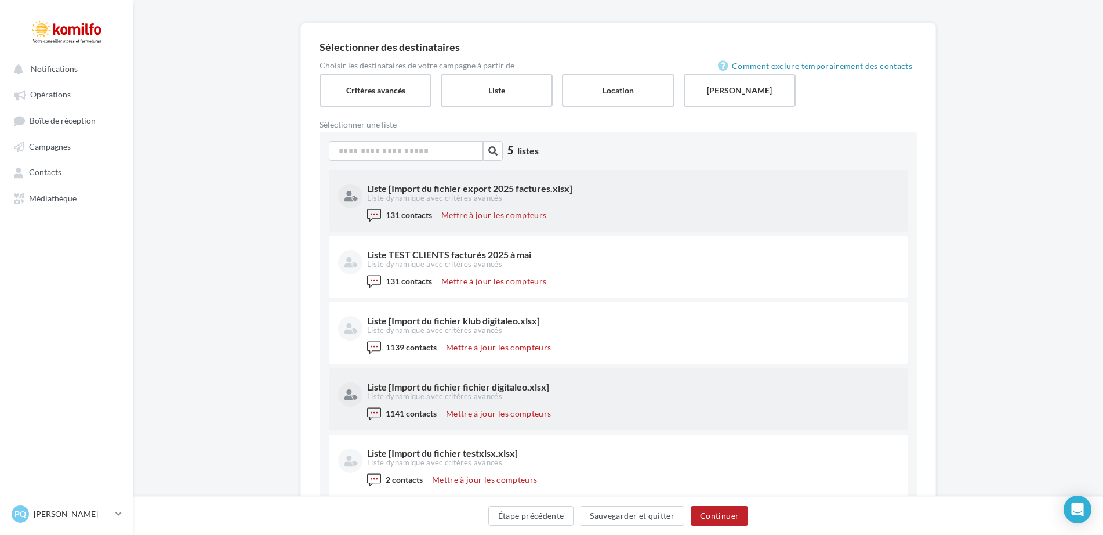
click at [374, 410] on div at bounding box center [374, 414] width 14 height 14
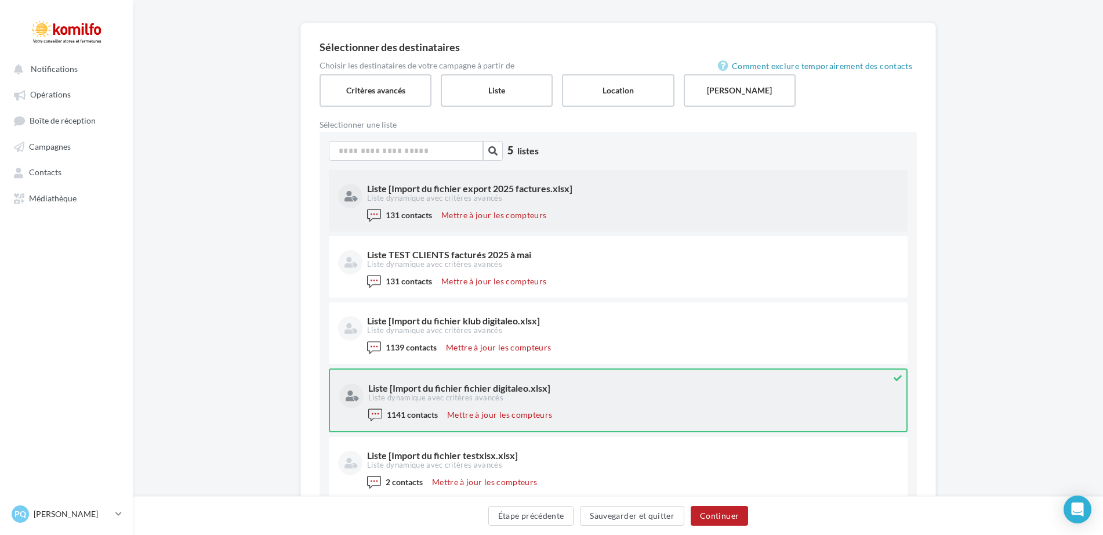
click at [374, 410] on div at bounding box center [375, 415] width 14 height 14
click at [902, 377] on icon at bounding box center [897, 378] width 17 height 17
click at [899, 379] on icon at bounding box center [897, 378] width 17 height 17
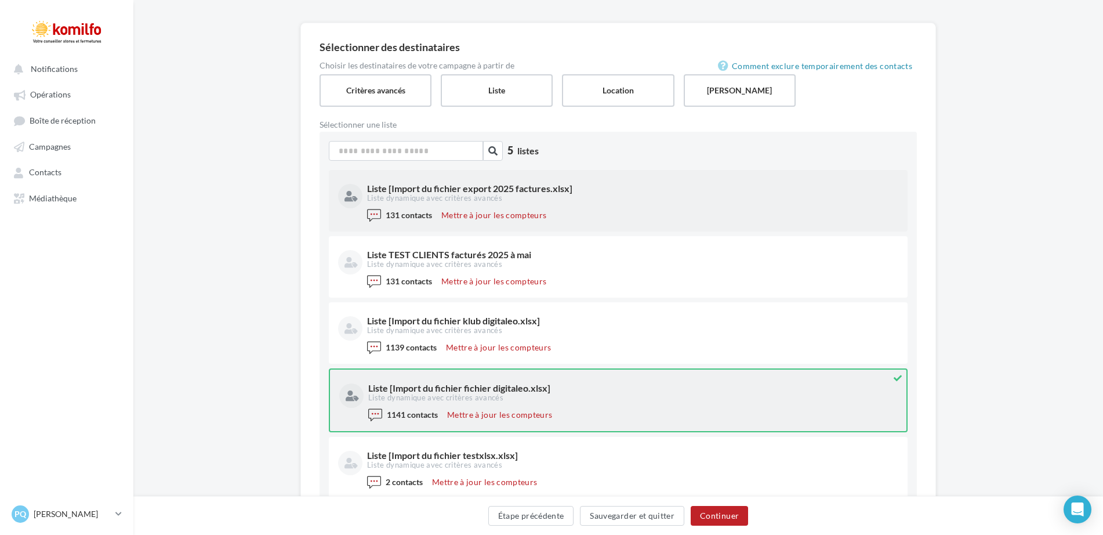
click at [899, 379] on icon at bounding box center [897, 378] width 17 height 17
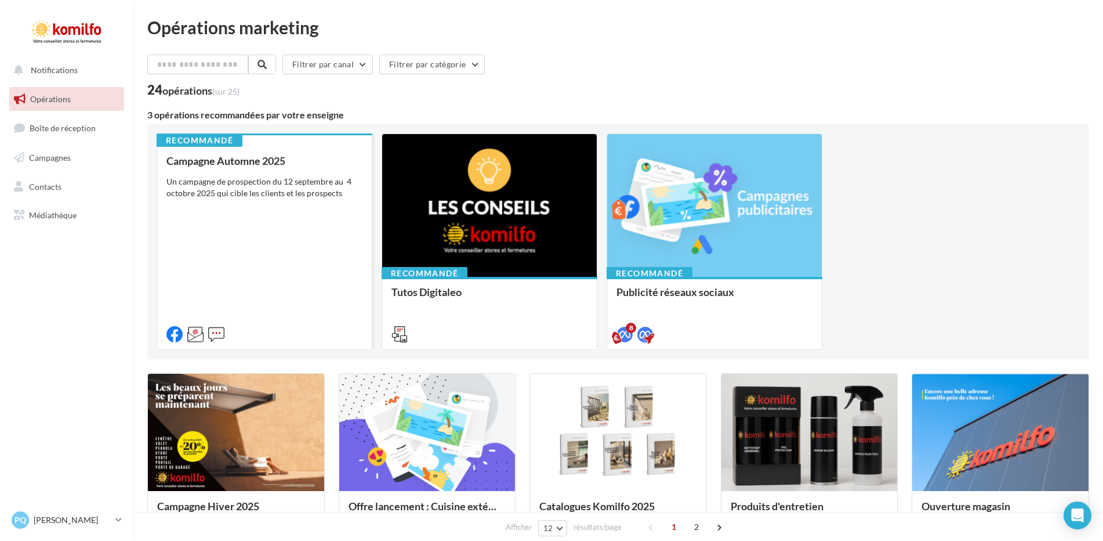
click at [233, 184] on div "Un campagne de prospection du 12 septembre au 4 octobre 2025 qui cible les clie…" at bounding box center [264, 187] width 196 height 23
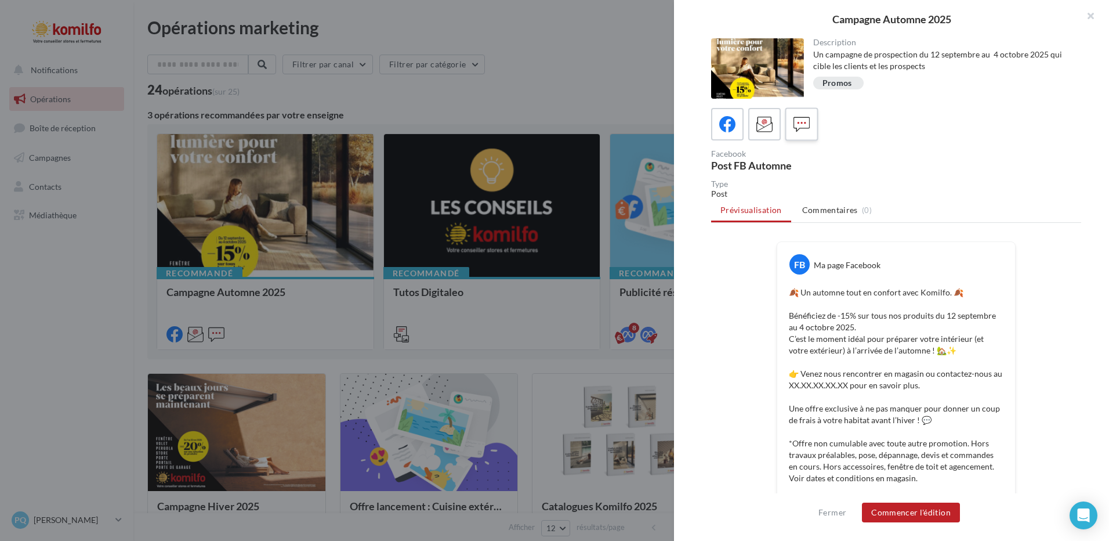
click at [808, 132] on icon at bounding box center [802, 124] width 17 height 17
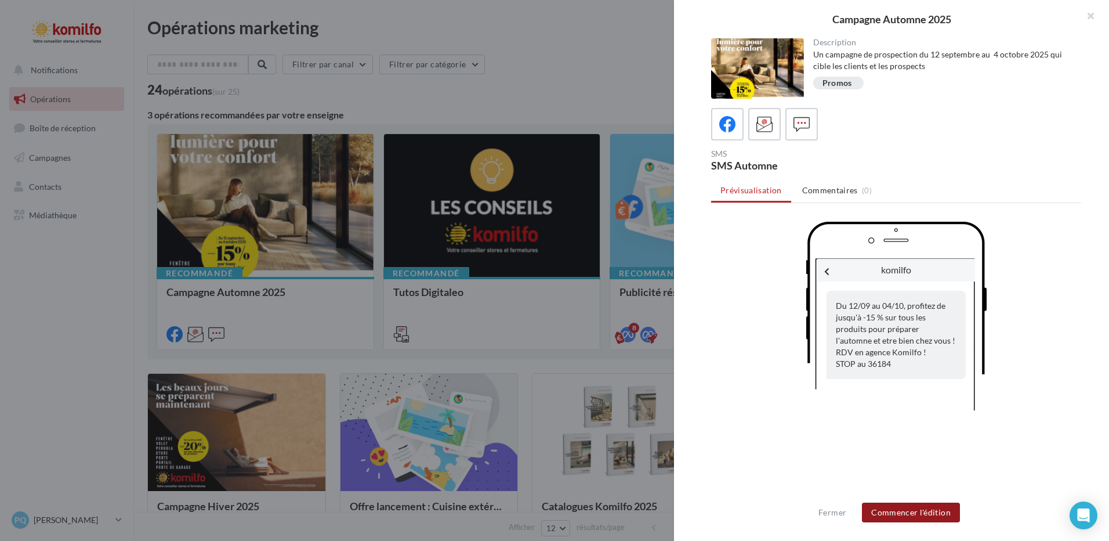
click at [925, 509] on button "Commencer l'édition" at bounding box center [911, 512] width 98 height 20
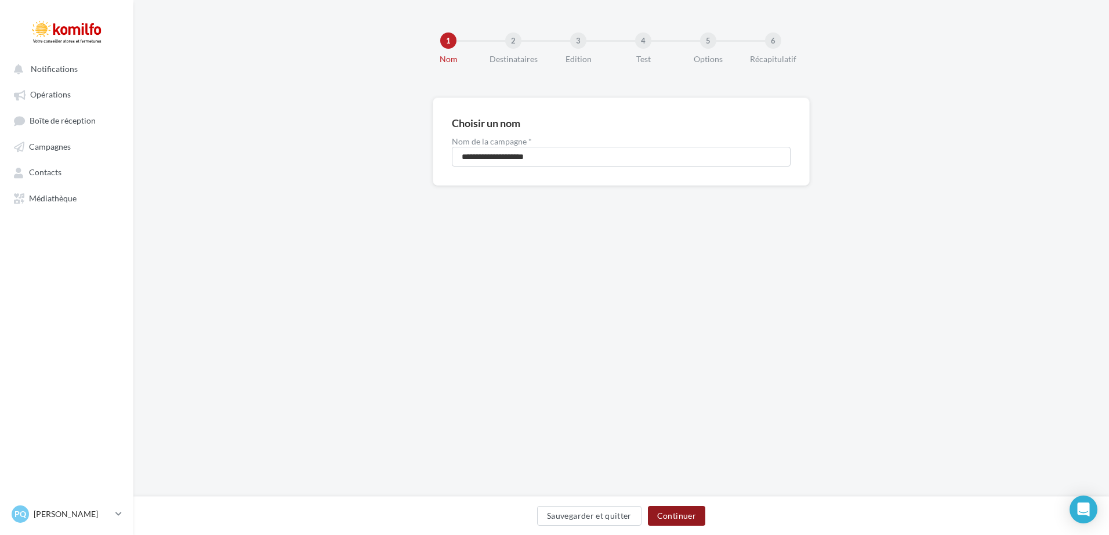
click at [675, 516] on button "Continuer" at bounding box center [676, 516] width 57 height 20
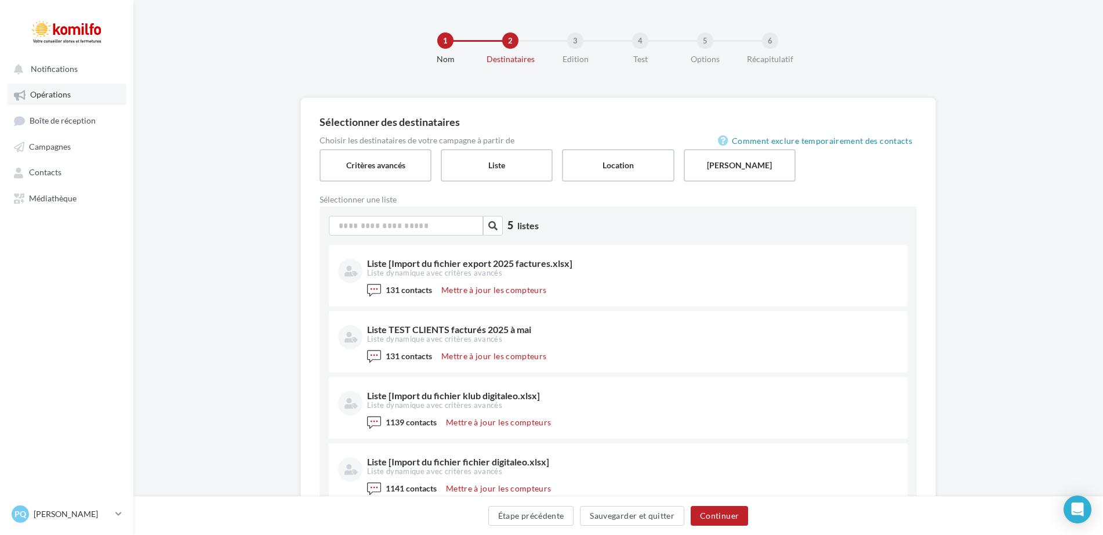
click at [53, 95] on span "Opérations" at bounding box center [50, 95] width 41 height 10
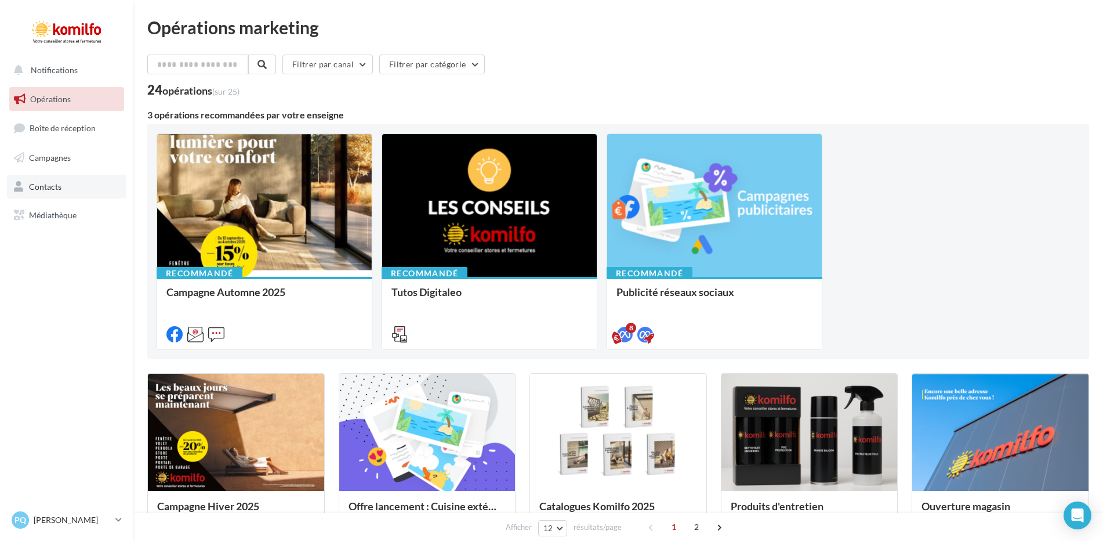
click at [36, 182] on span "Contacts" at bounding box center [45, 186] width 32 height 10
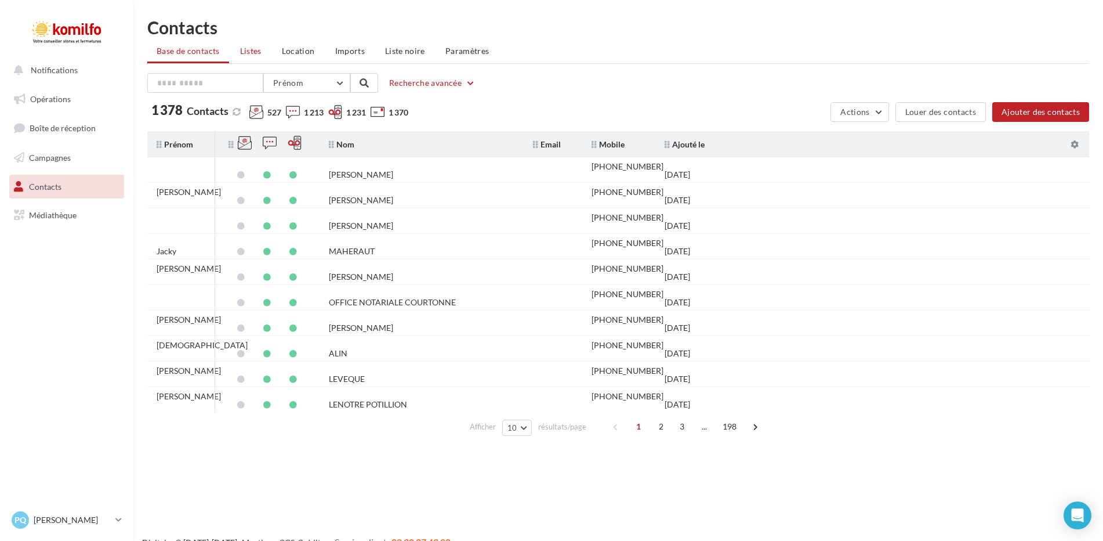
click at [260, 51] on span "Listes" at bounding box center [250, 51] width 21 height 10
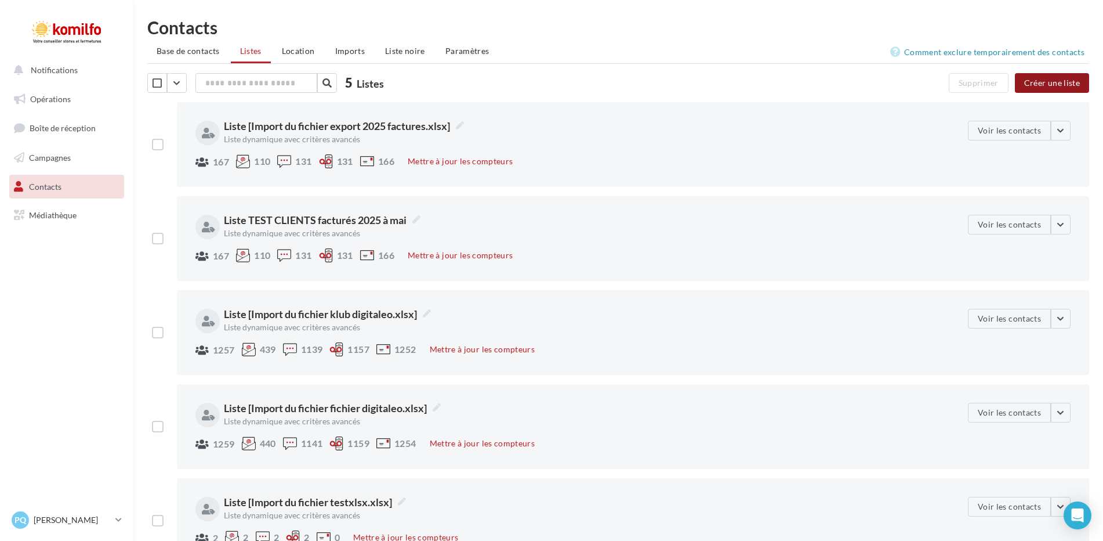
click at [1047, 87] on button "Créer une liste" at bounding box center [1052, 83] width 74 height 20
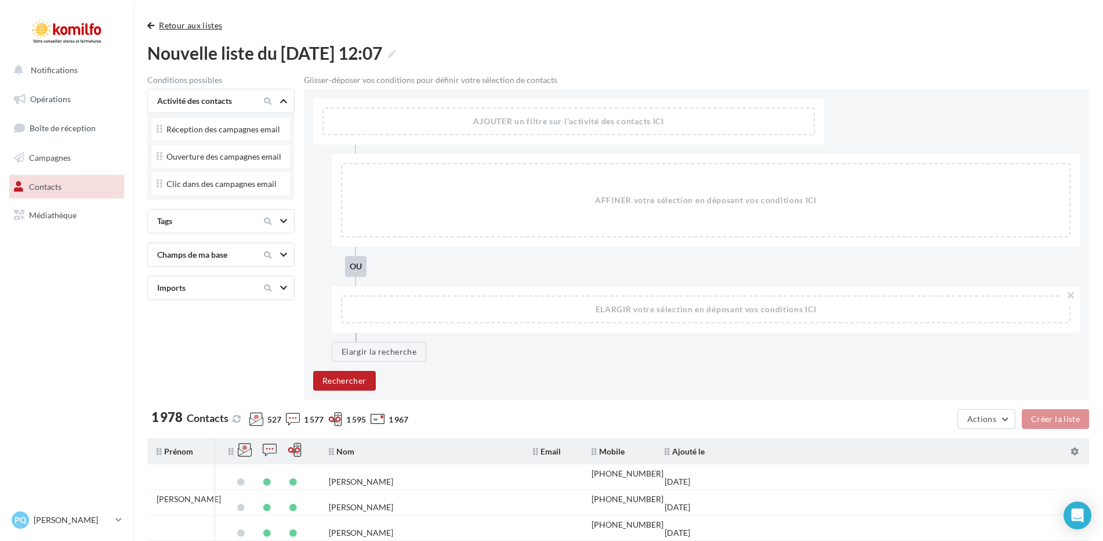
click at [154, 24] on span "button" at bounding box center [150, 25] width 7 height 8
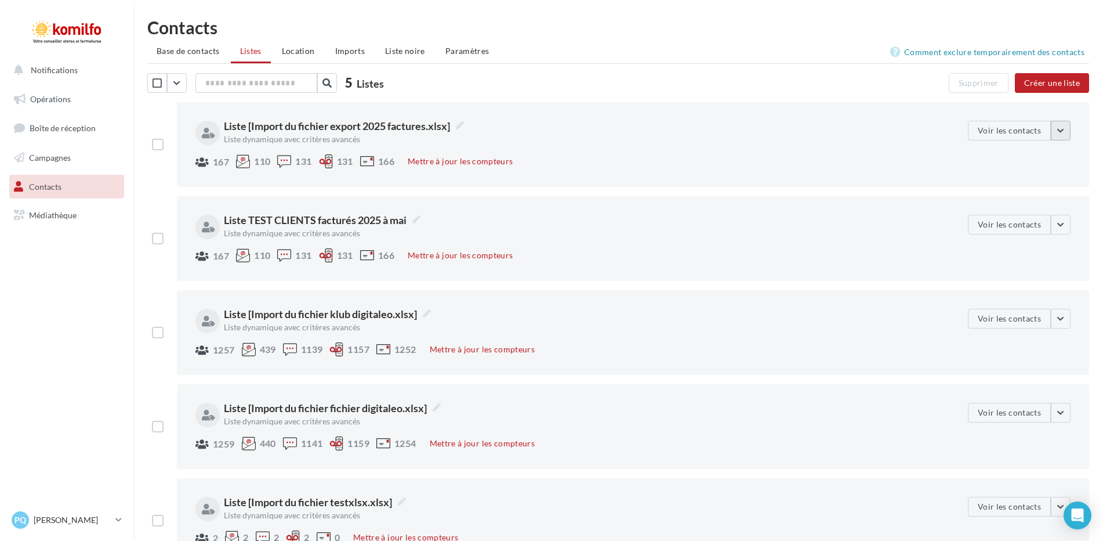
click at [1061, 135] on button "button" at bounding box center [1061, 131] width 20 height 20
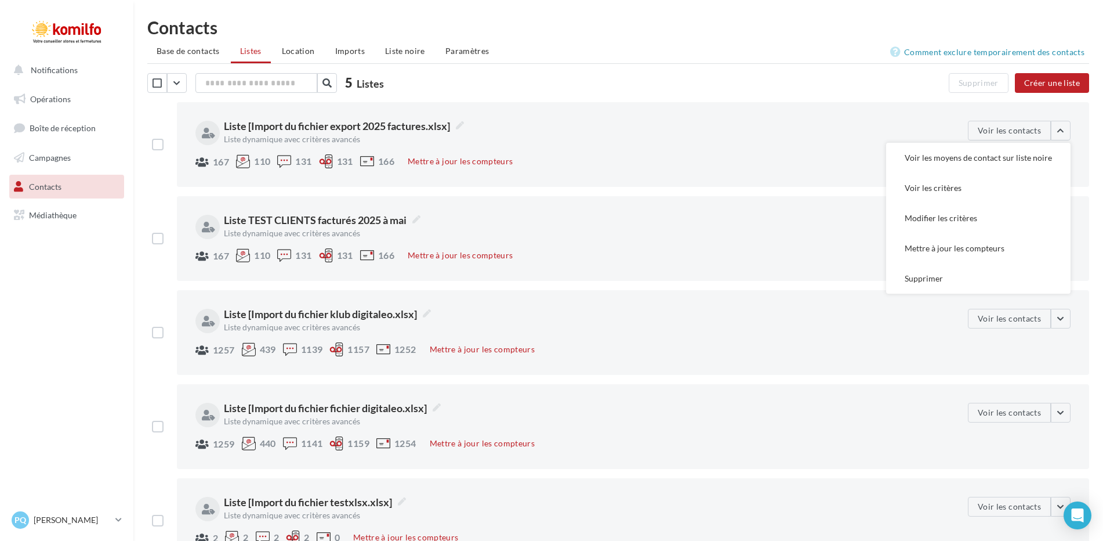
click at [715, 151] on div "**********" at bounding box center [582, 145] width 773 height 48
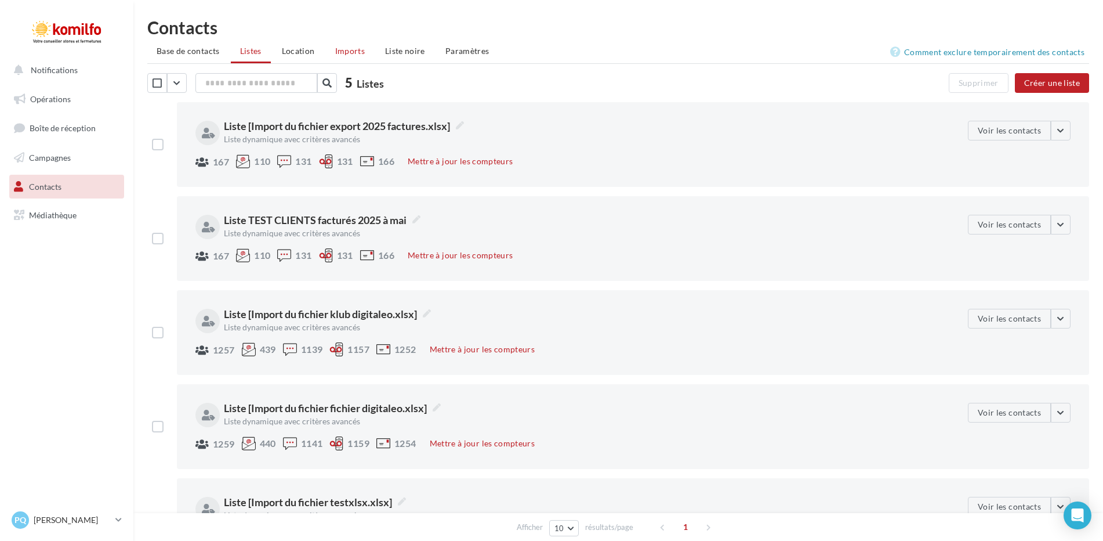
click at [345, 49] on span "Imports" at bounding box center [350, 51] width 30 height 10
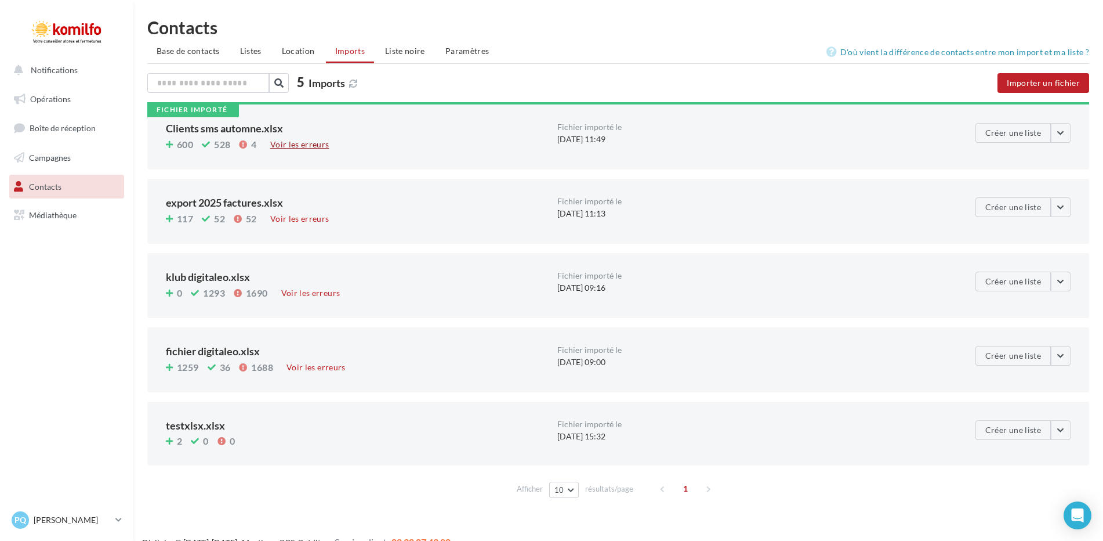
click at [288, 146] on div "Voir les erreurs" at bounding box center [300, 144] width 68 height 13
click at [45, 101] on span "Opérations" at bounding box center [50, 99] width 41 height 10
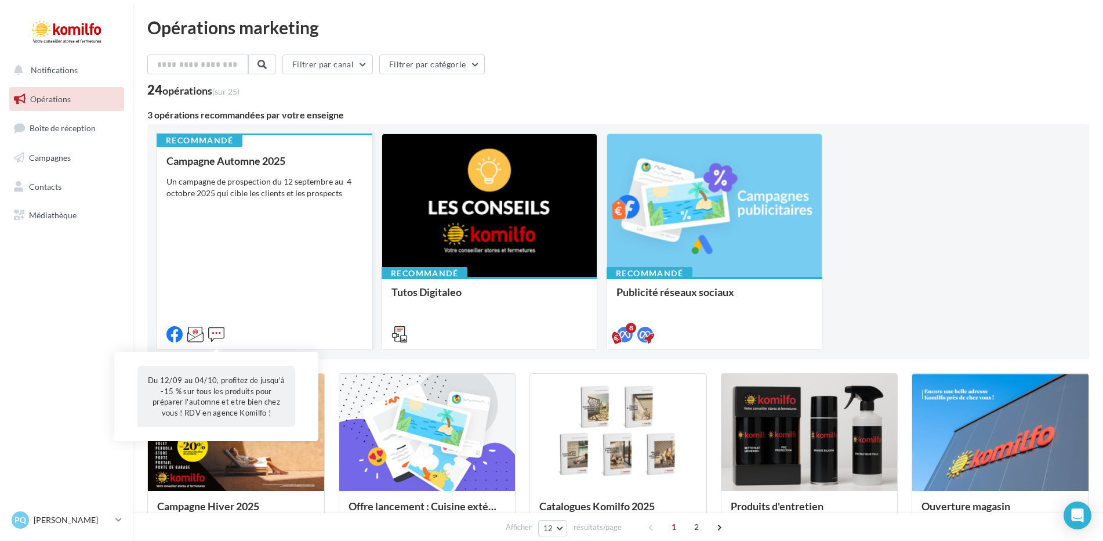
click at [217, 332] on icon at bounding box center [216, 334] width 16 height 16
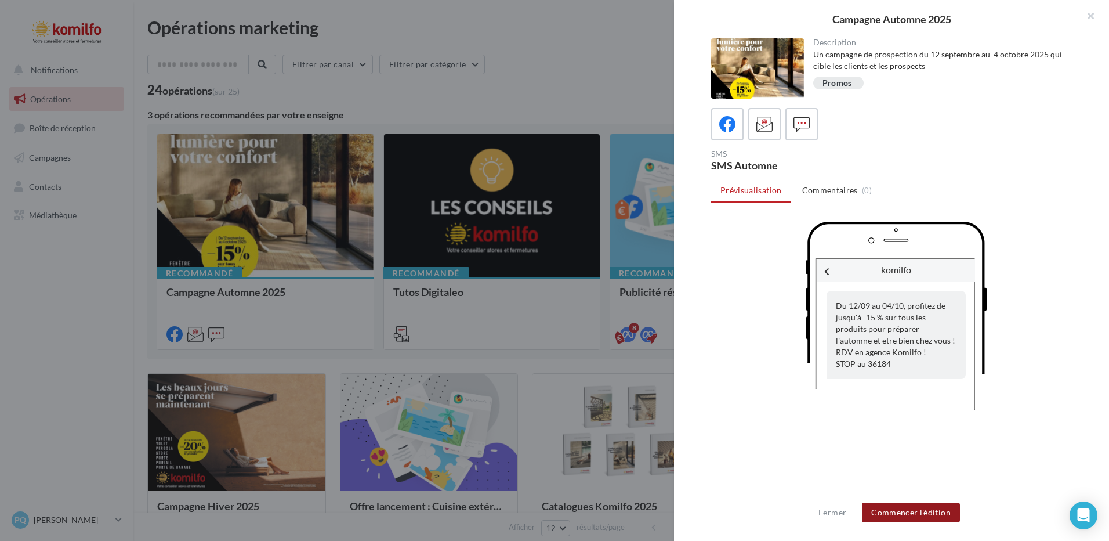
click at [913, 517] on button "Commencer l'édition" at bounding box center [911, 512] width 98 height 20
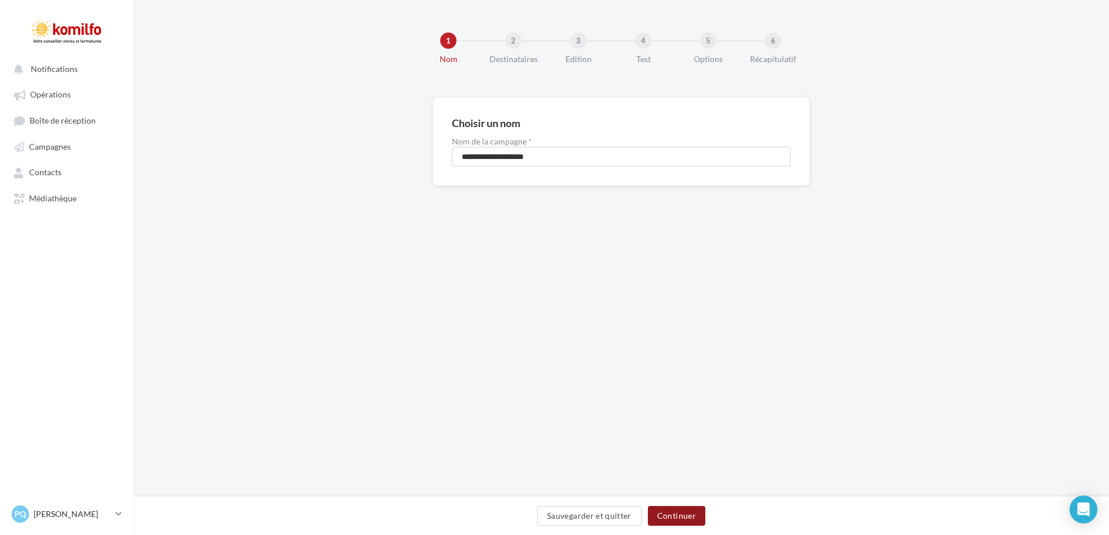
click at [669, 512] on button "Continuer" at bounding box center [676, 516] width 57 height 20
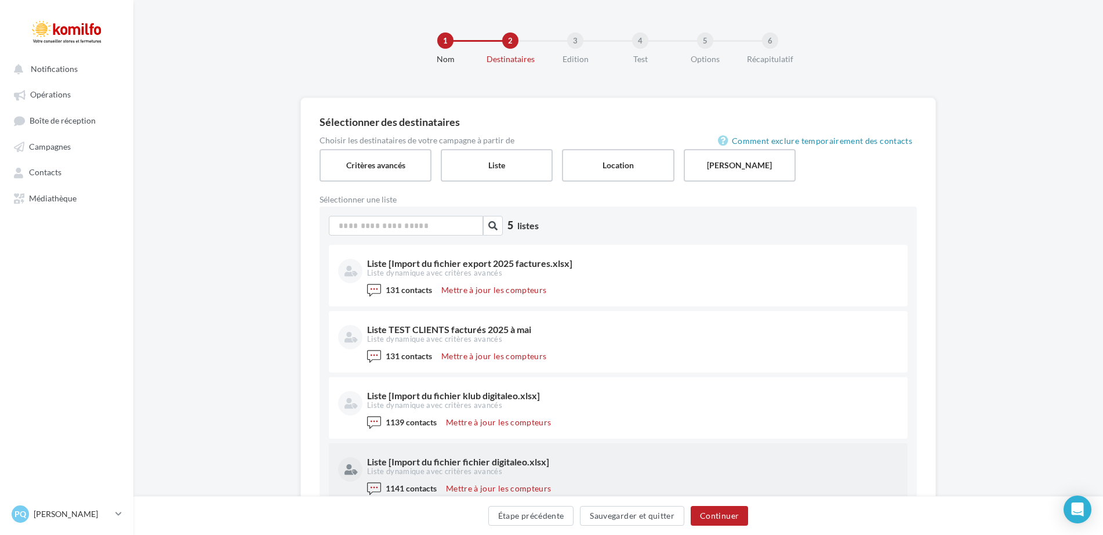
scroll to position [133, 0]
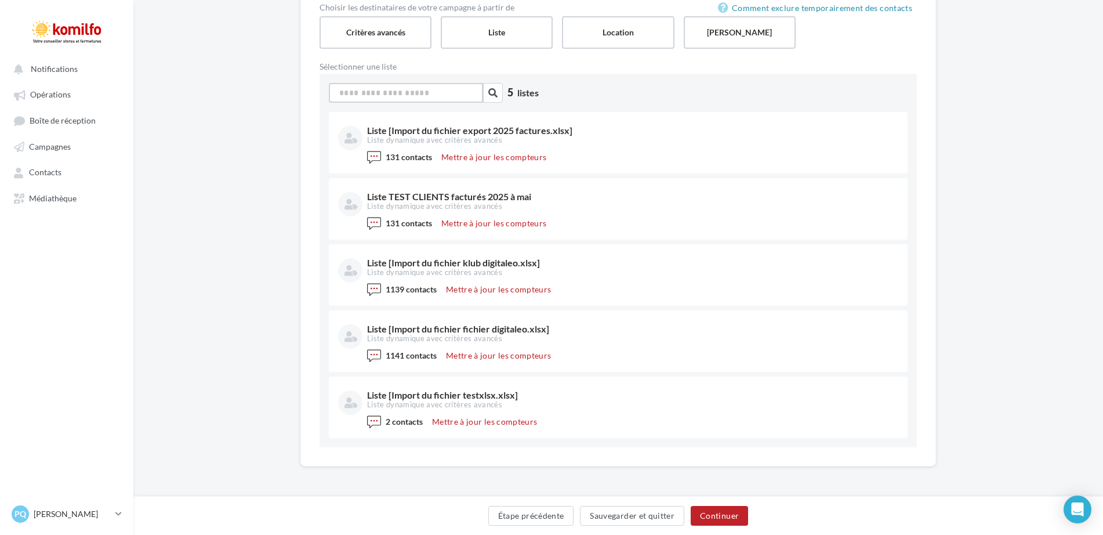
click at [395, 92] on input at bounding box center [406, 93] width 154 height 20
type input "*"
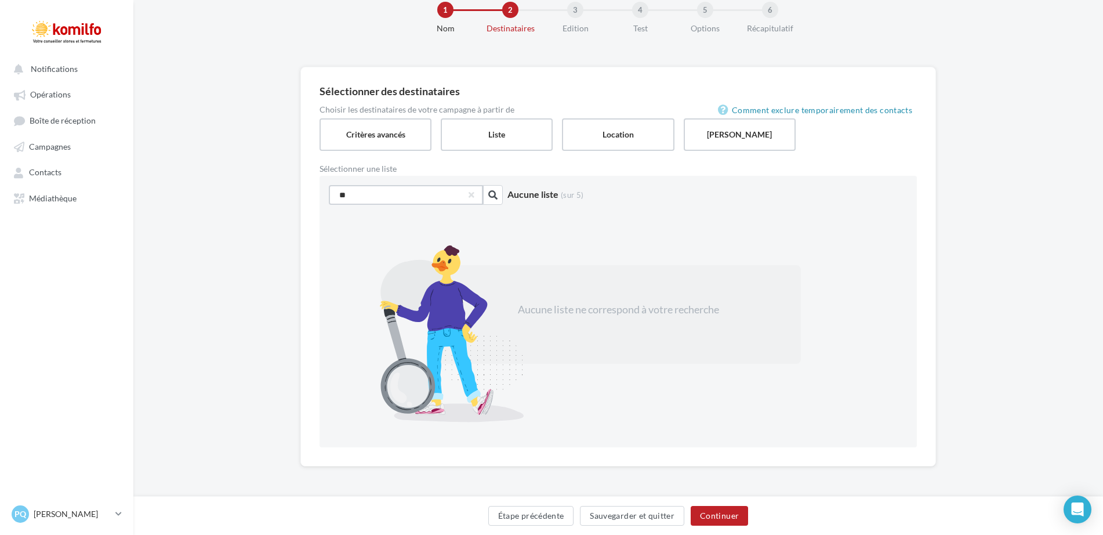
type input "*"
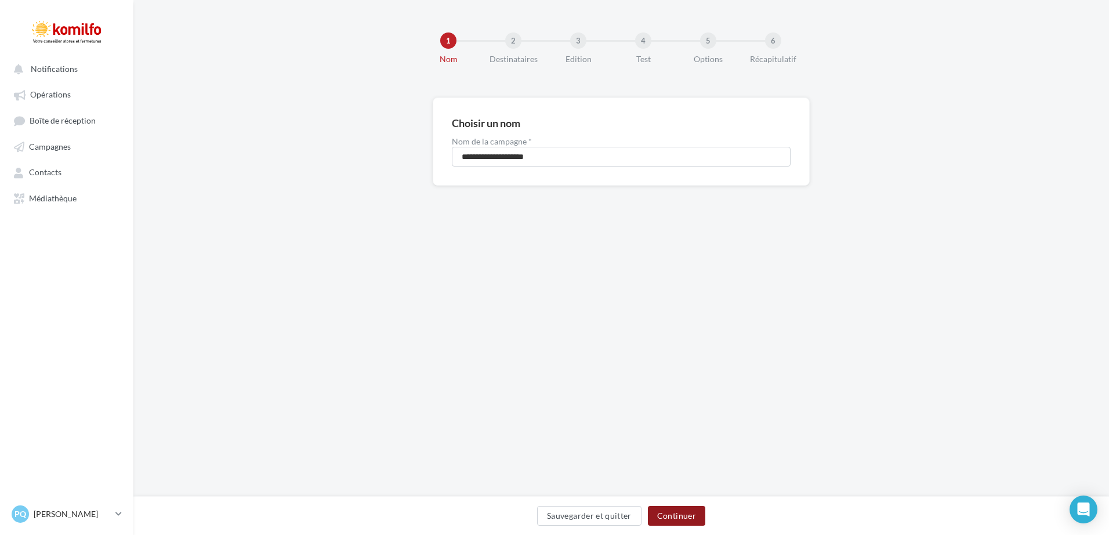
click at [663, 513] on button "Continuer" at bounding box center [676, 516] width 57 height 20
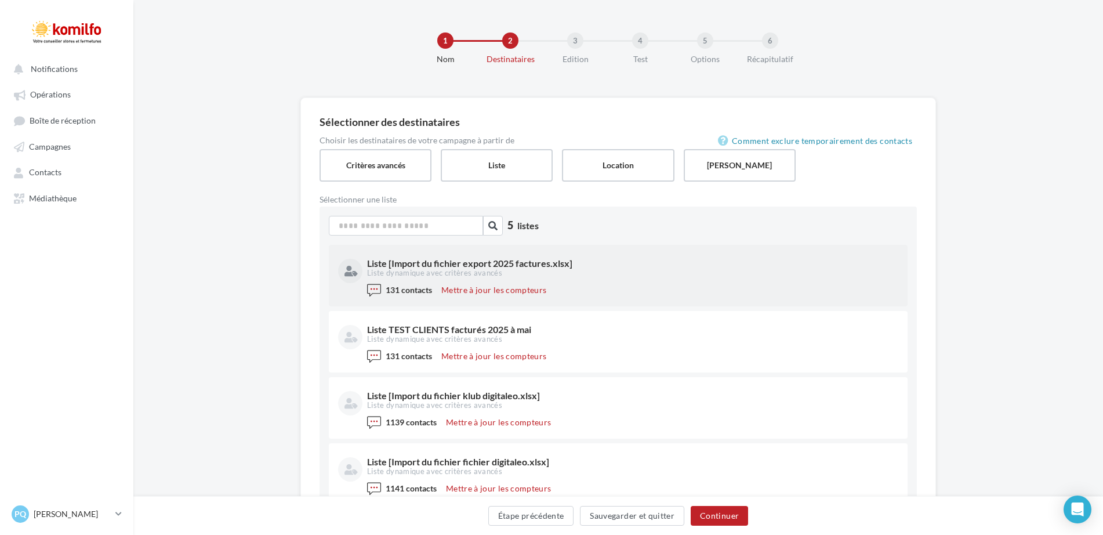
click at [500, 262] on div "Liste [Import du fichier export 2025 factures.xlsx]" at bounding box center [631, 263] width 529 height 9
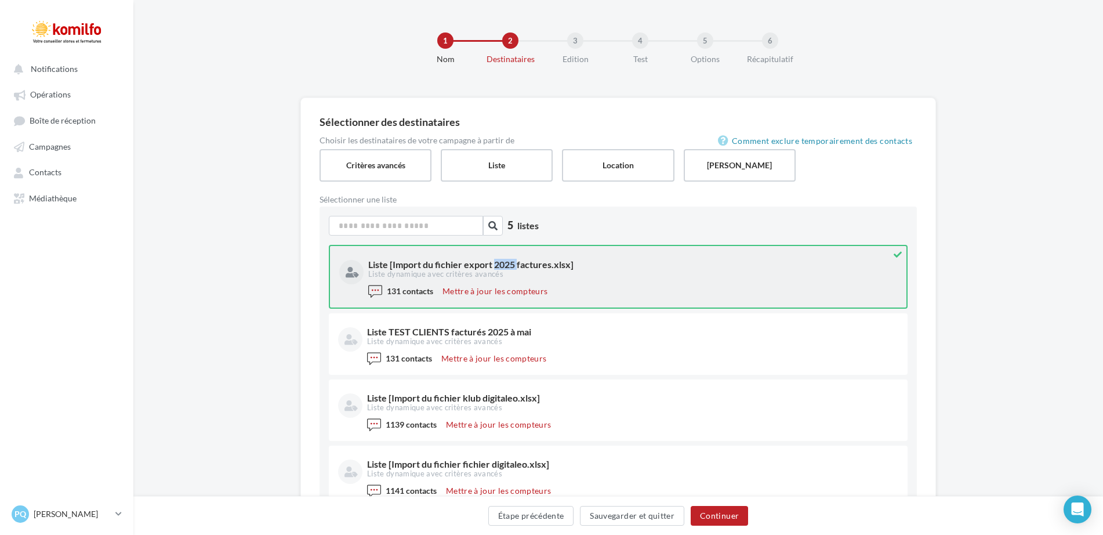
click at [500, 262] on div "Liste [Import du fichier export 2025 factures.xlsx]" at bounding box center [631, 264] width 527 height 9
click at [375, 288] on div at bounding box center [375, 291] width 14 height 14
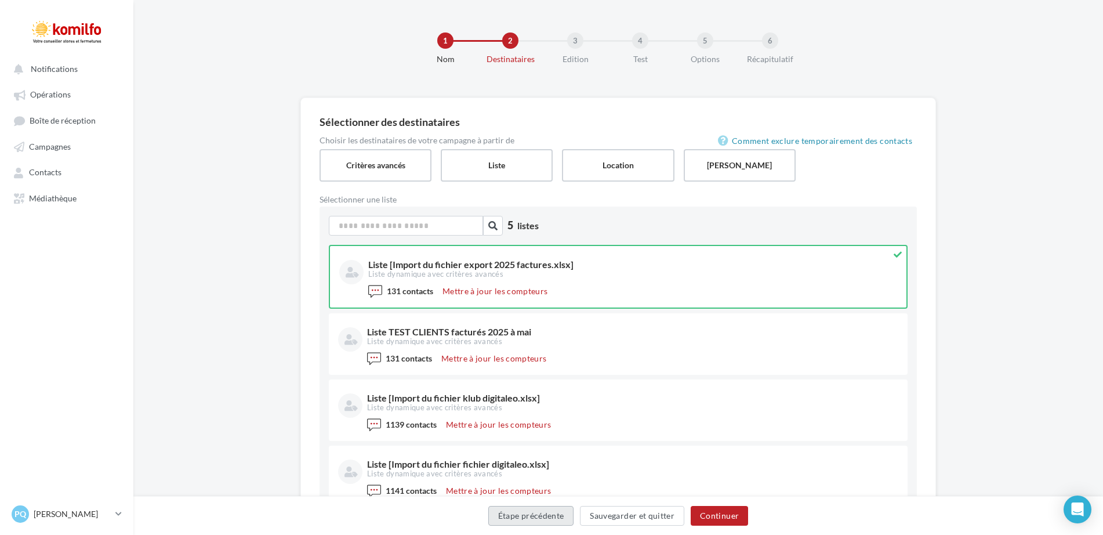
click at [505, 511] on button "Étape précédente" at bounding box center [531, 516] width 86 height 20
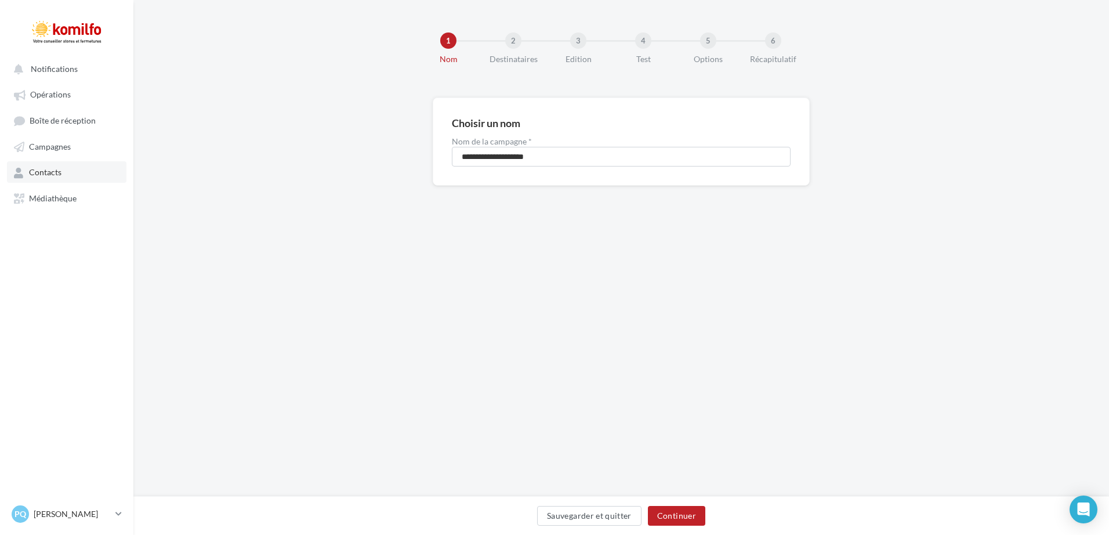
click at [50, 178] on link "Contacts" at bounding box center [67, 171] width 120 height 21
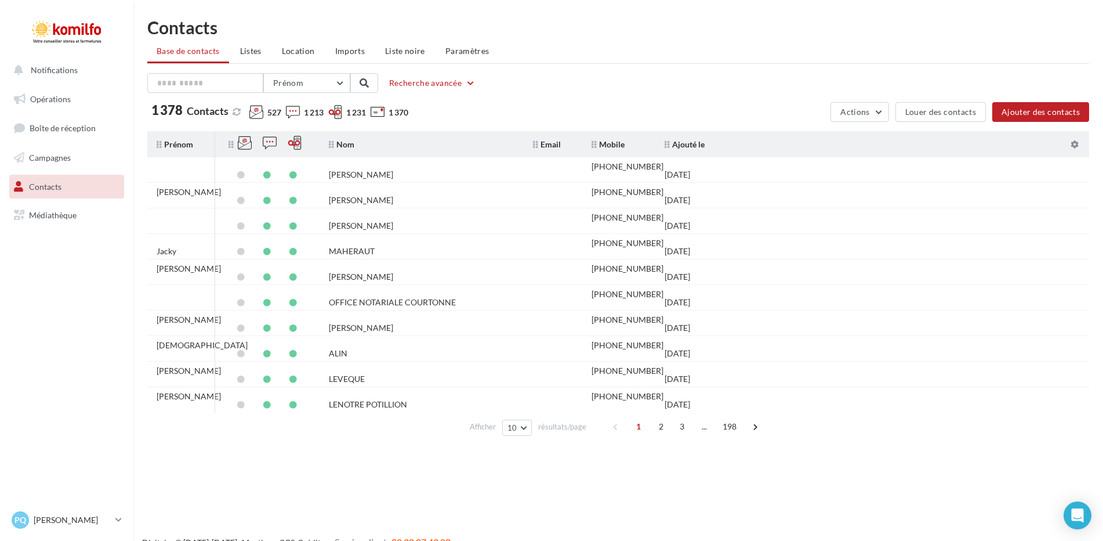
click at [271, 140] on icon at bounding box center [270, 143] width 14 height 14
click at [272, 140] on icon at bounding box center [270, 143] width 14 height 14
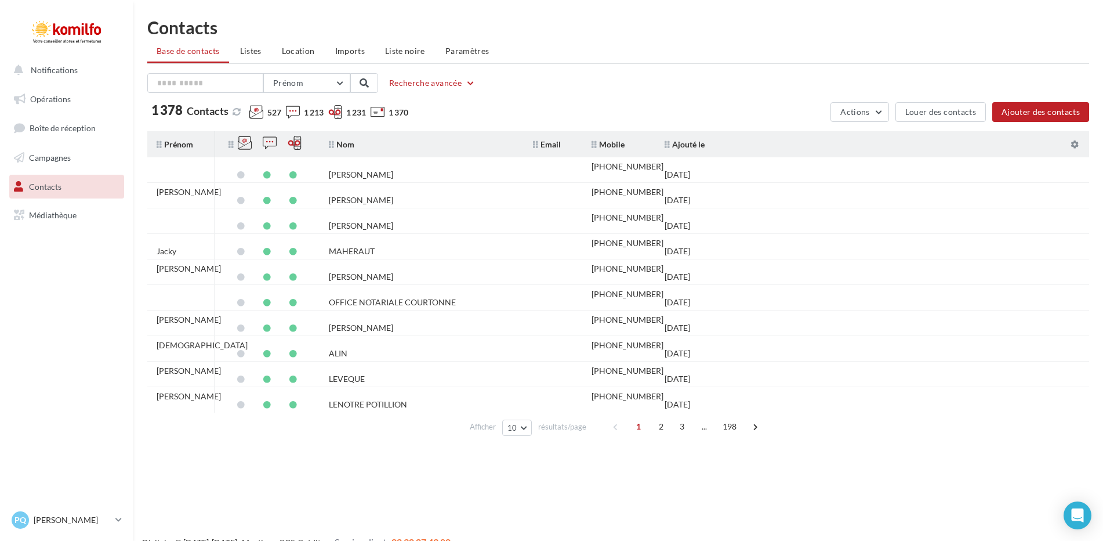
click at [300, 109] on icon at bounding box center [293, 112] width 14 height 14
click at [862, 111] on span "Actions" at bounding box center [855, 112] width 29 height 10
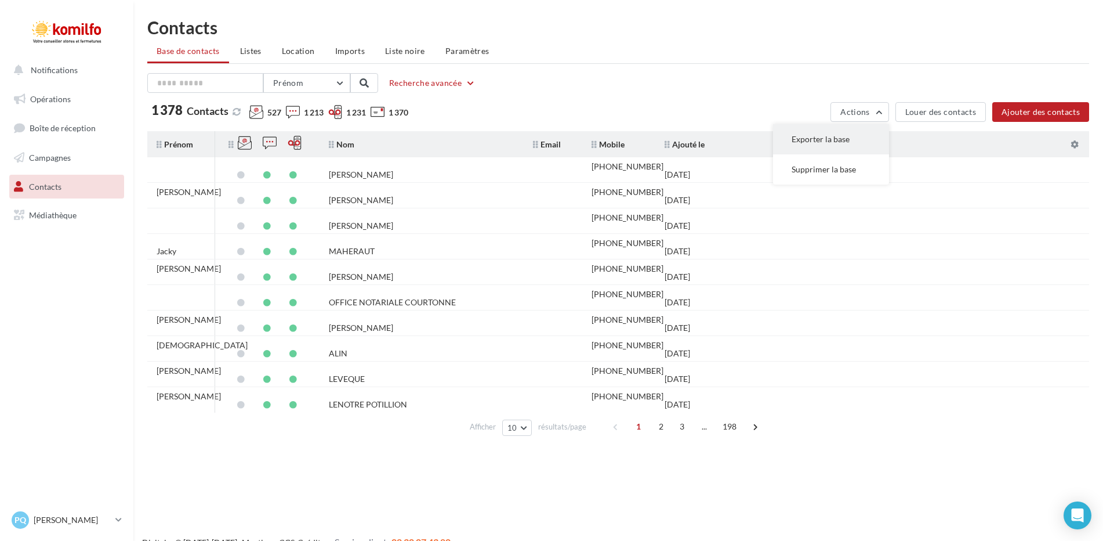
click at [830, 137] on button "Exporter la base" at bounding box center [831, 139] width 116 height 30
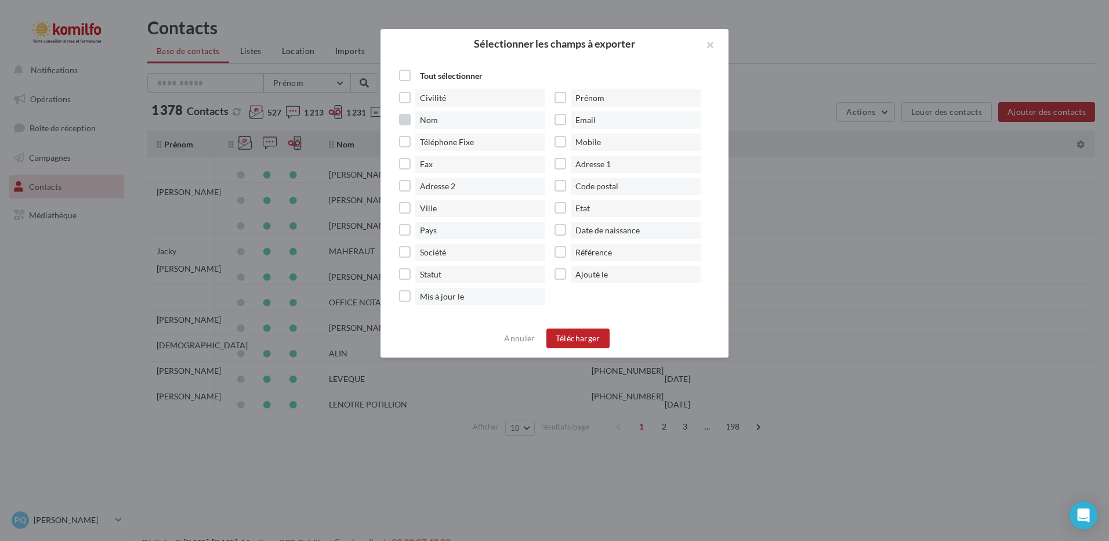
click at [404, 117] on label "Nom" at bounding box center [476, 119] width 155 height 17
click at [555, 111] on label "Email" at bounding box center [632, 119] width 155 height 17
click at [564, 92] on label "Prénom" at bounding box center [632, 97] width 155 height 17
click at [561, 273] on label "Ajouté le" at bounding box center [632, 274] width 155 height 17
click at [578, 338] on button "Télécharger" at bounding box center [577, 338] width 63 height 20
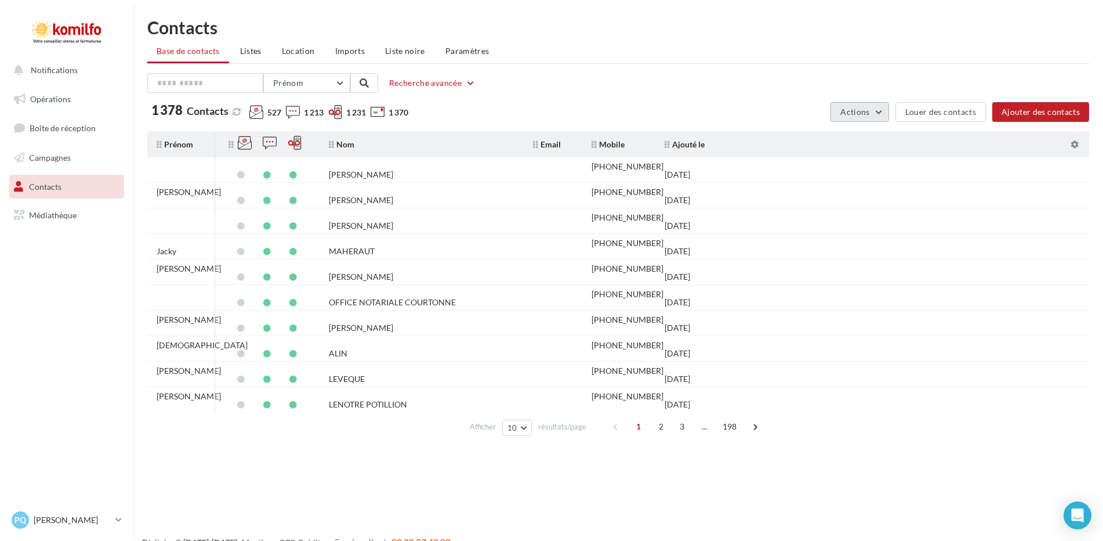
click at [881, 107] on button "Actions" at bounding box center [860, 112] width 58 height 20
click at [813, 146] on button "Exporter la base" at bounding box center [831, 139] width 116 height 30
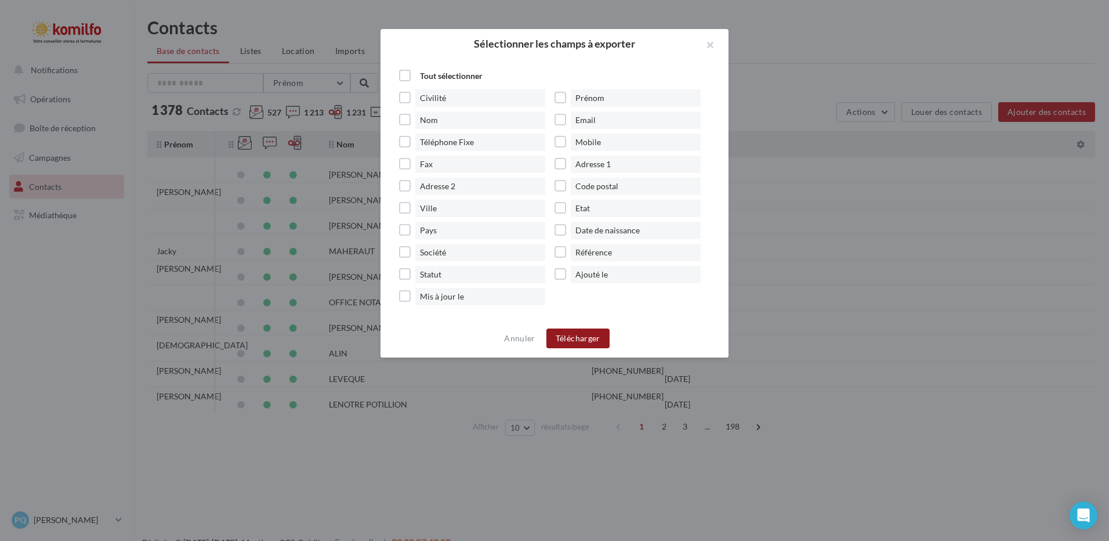
click at [576, 338] on button "Télécharger" at bounding box center [577, 338] width 63 height 20
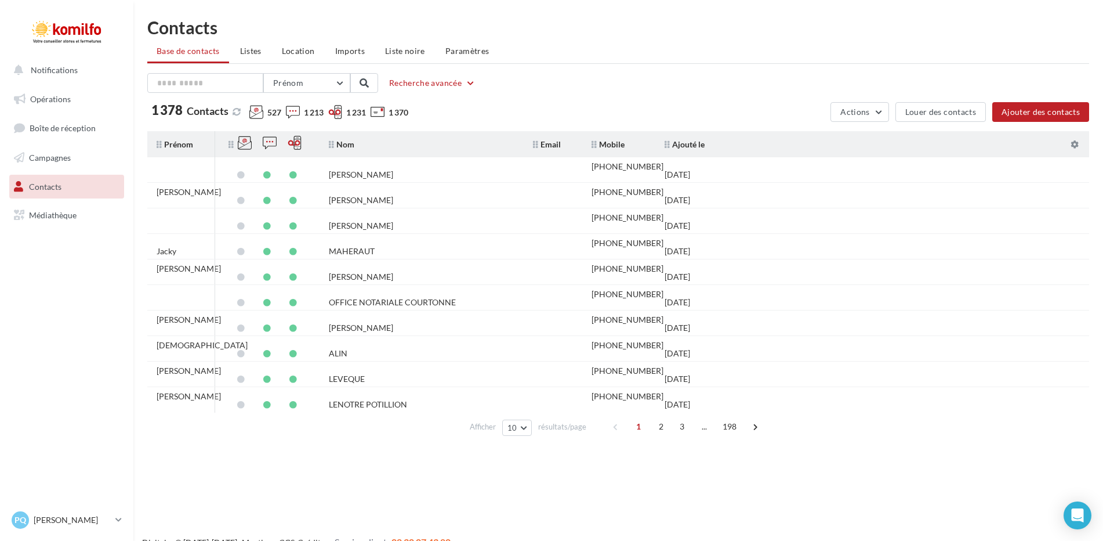
click at [531, 99] on div "Prénom Prénom Nom Email Mobile Téléphone Fixe Recherche avancée 1 378 Contacts …" at bounding box center [618, 97] width 942 height 49
click at [248, 48] on span "Listes" at bounding box center [250, 51] width 21 height 10
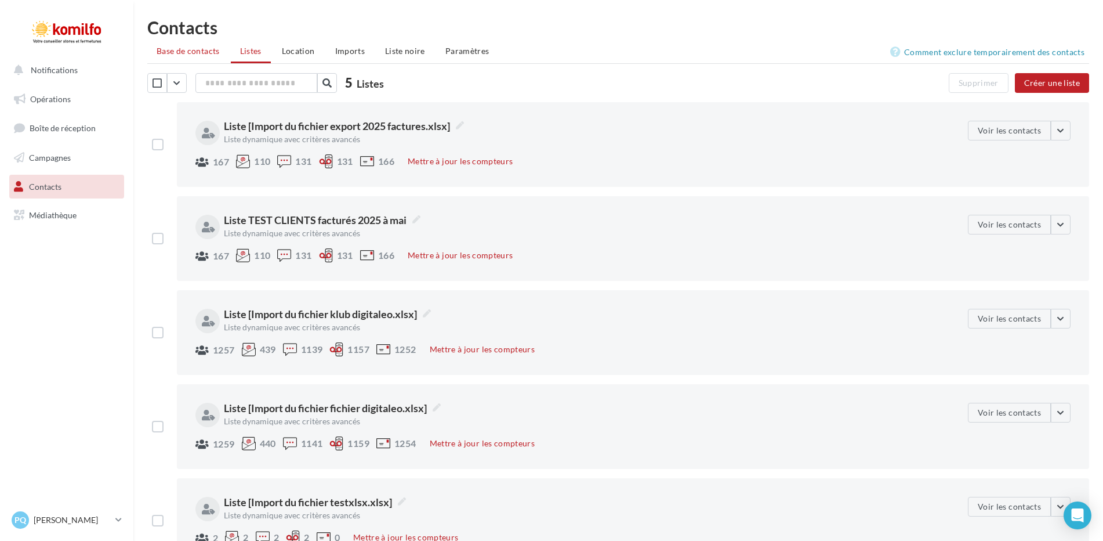
click at [209, 50] on span "Base de contacts" at bounding box center [188, 51] width 63 height 10
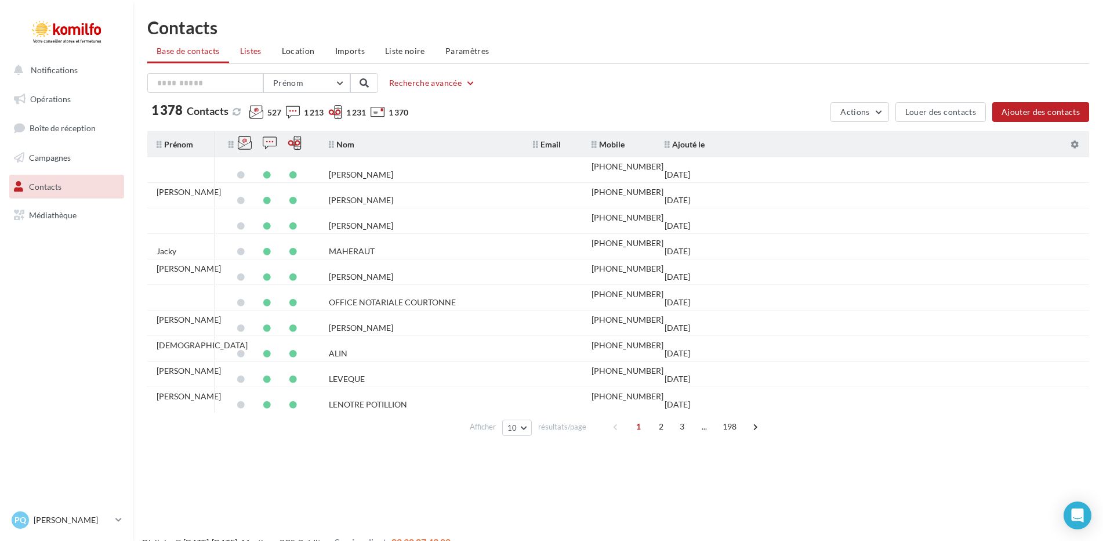
click at [248, 49] on span "Listes" at bounding box center [250, 51] width 21 height 10
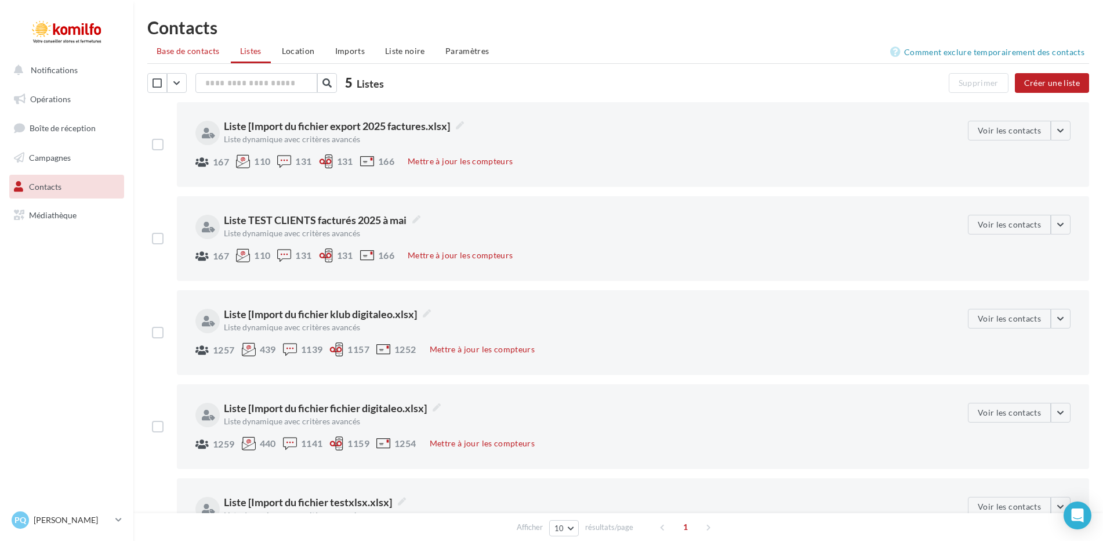
click at [161, 49] on span "Base de contacts" at bounding box center [188, 51] width 63 height 10
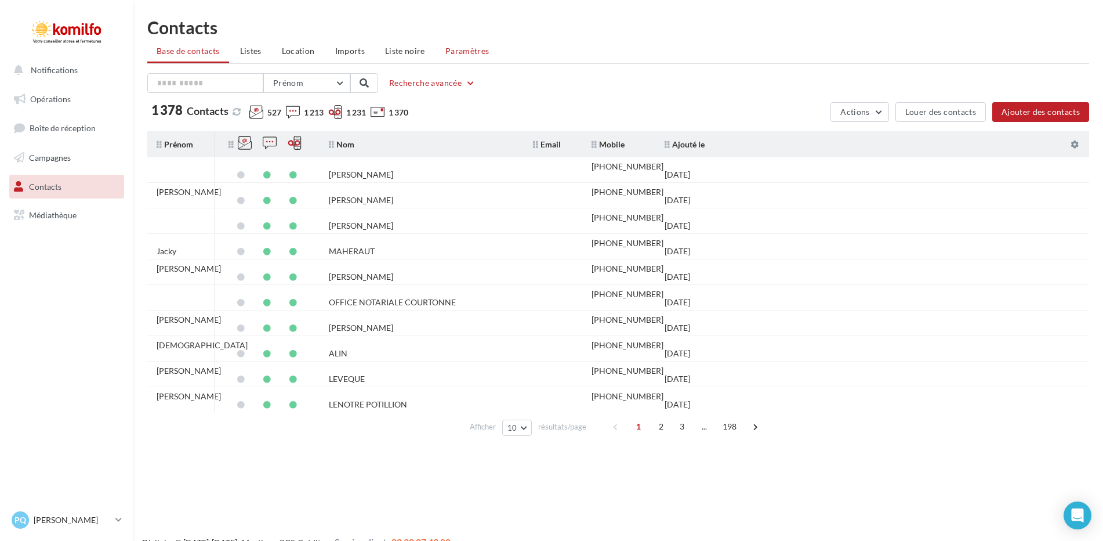
click at [453, 50] on span "Paramètres" at bounding box center [468, 51] width 44 height 10
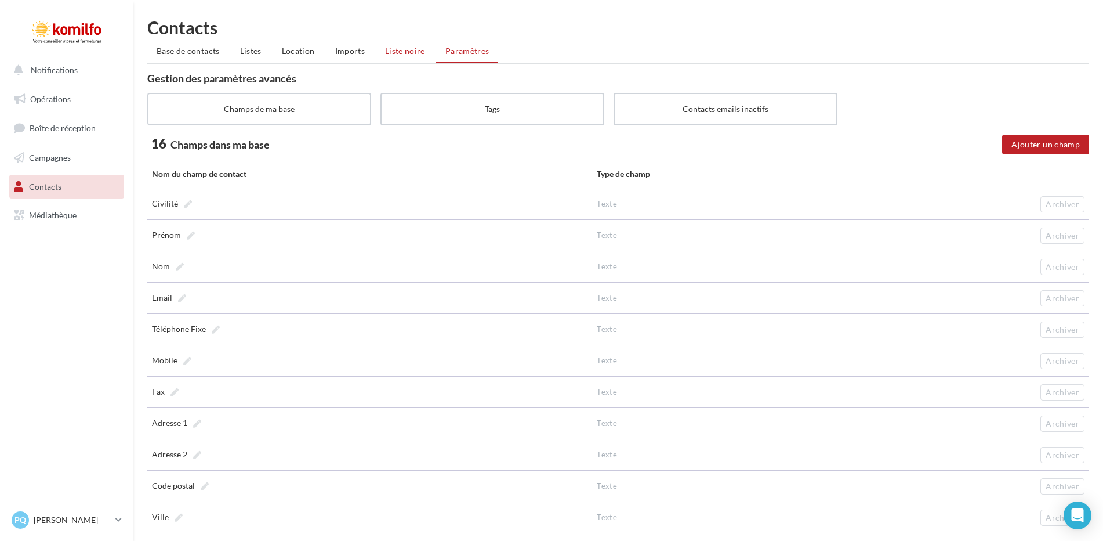
click at [389, 53] on span "Liste noire" at bounding box center [405, 51] width 40 height 10
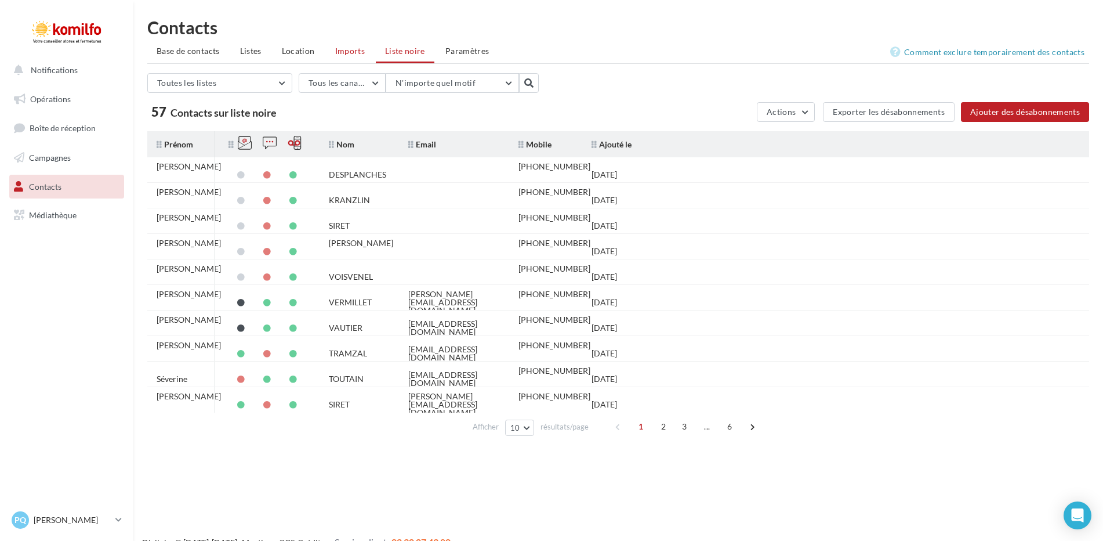
click at [351, 51] on span "Imports" at bounding box center [350, 51] width 30 height 10
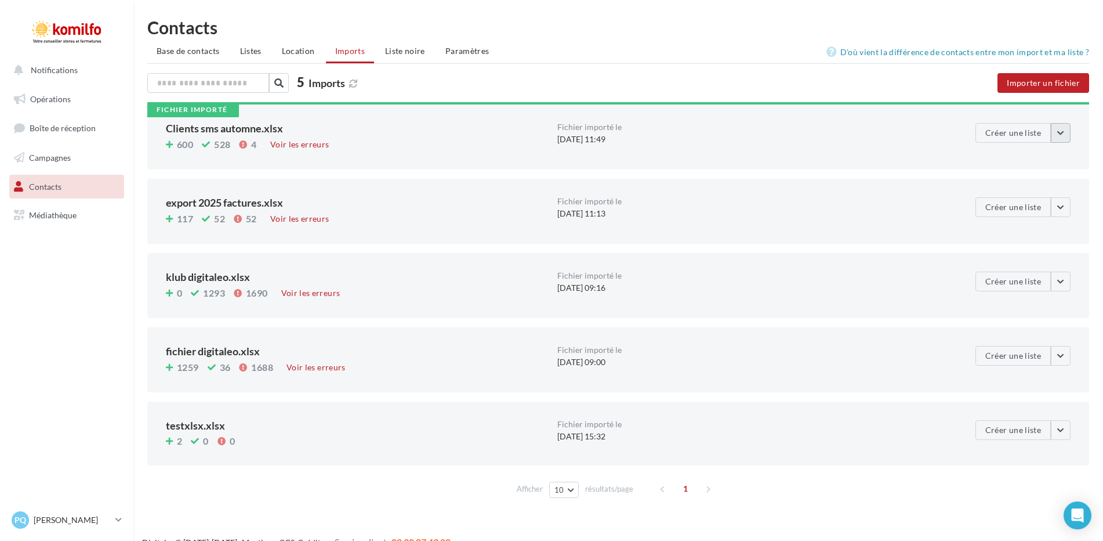
click at [1059, 138] on button "button" at bounding box center [1061, 133] width 20 height 20
click at [1039, 190] on button "Télécharger le fichier" at bounding box center [1040, 190] width 129 height 30
click at [1066, 129] on button "button" at bounding box center [1061, 133] width 20 height 20
click at [1045, 189] on button "Télécharger le fichier" at bounding box center [1040, 190] width 129 height 30
click at [766, 173] on div "Fichier importé Clients sms automne.xlsx 600 528 4 Voir les erreurs Fichier imp…" at bounding box center [618, 302] width 942 height 400
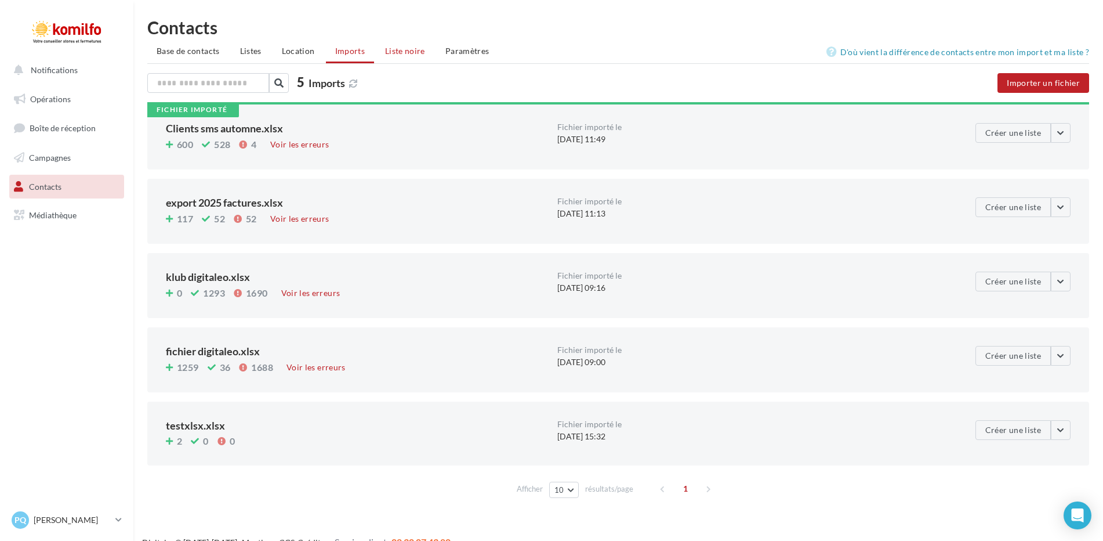
click at [402, 47] on span "Liste noire" at bounding box center [405, 51] width 40 height 10
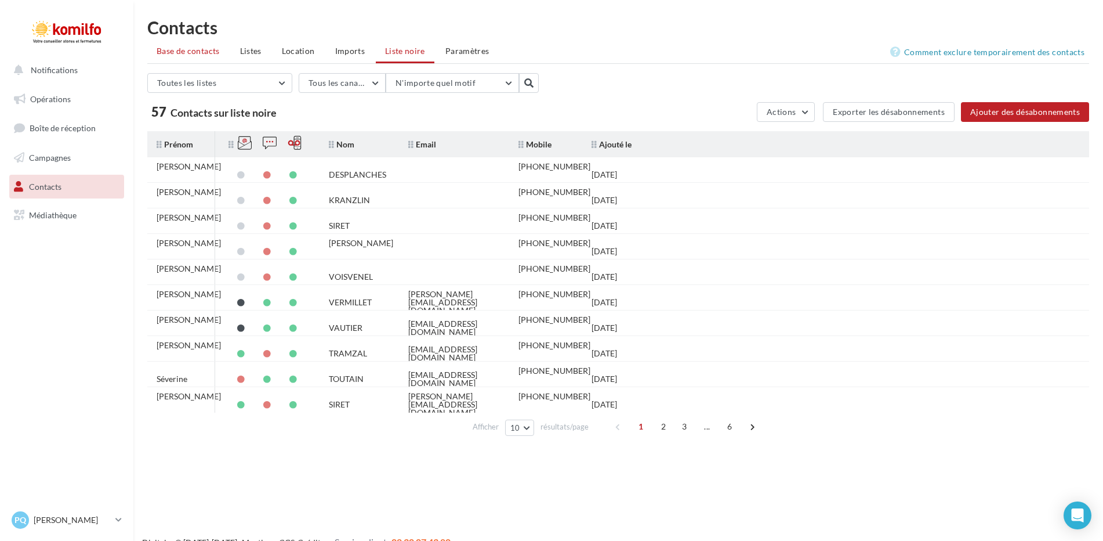
click at [184, 47] on span "Base de contacts" at bounding box center [188, 51] width 63 height 10
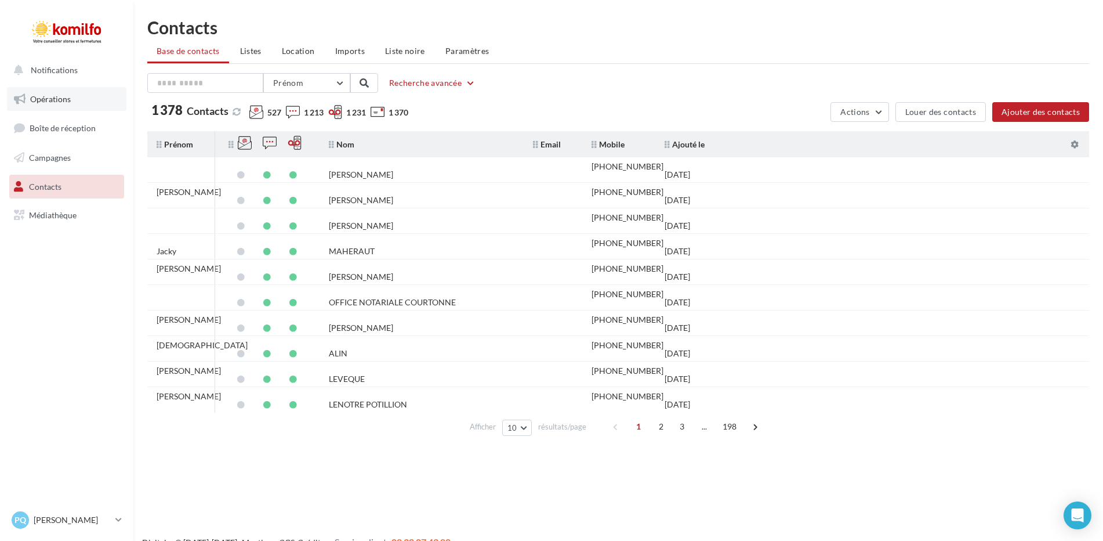
click at [50, 105] on link "Opérations" at bounding box center [67, 99] width 120 height 24
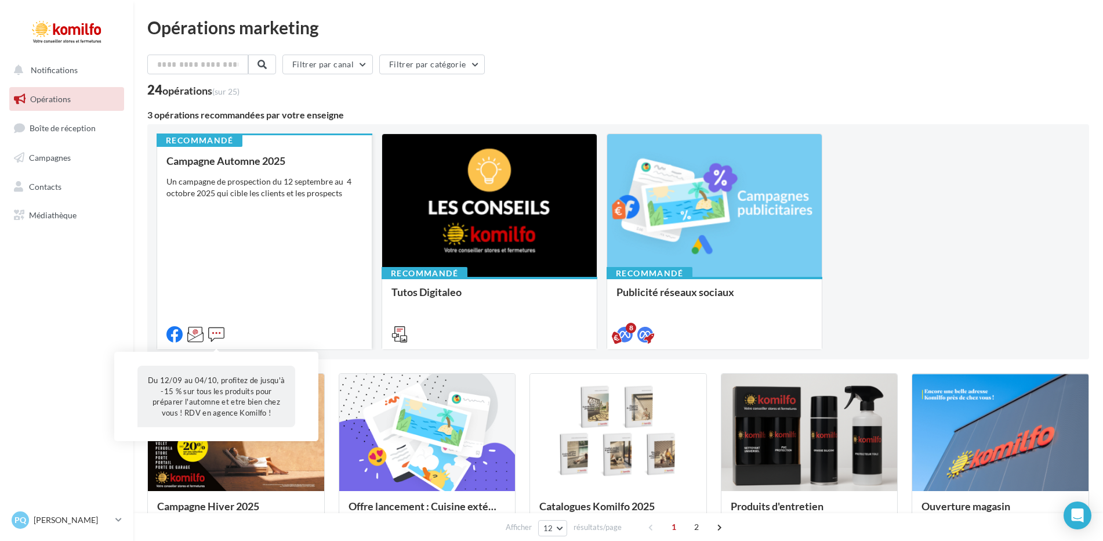
click at [215, 334] on icon at bounding box center [216, 334] width 16 height 16
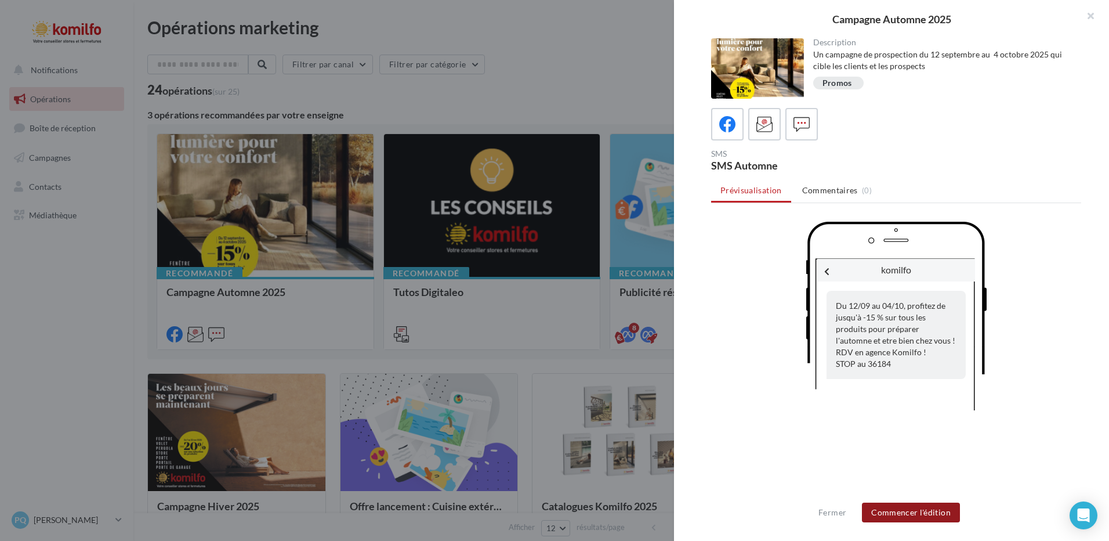
click at [935, 505] on button "Commencer l'édition" at bounding box center [911, 512] width 98 height 20
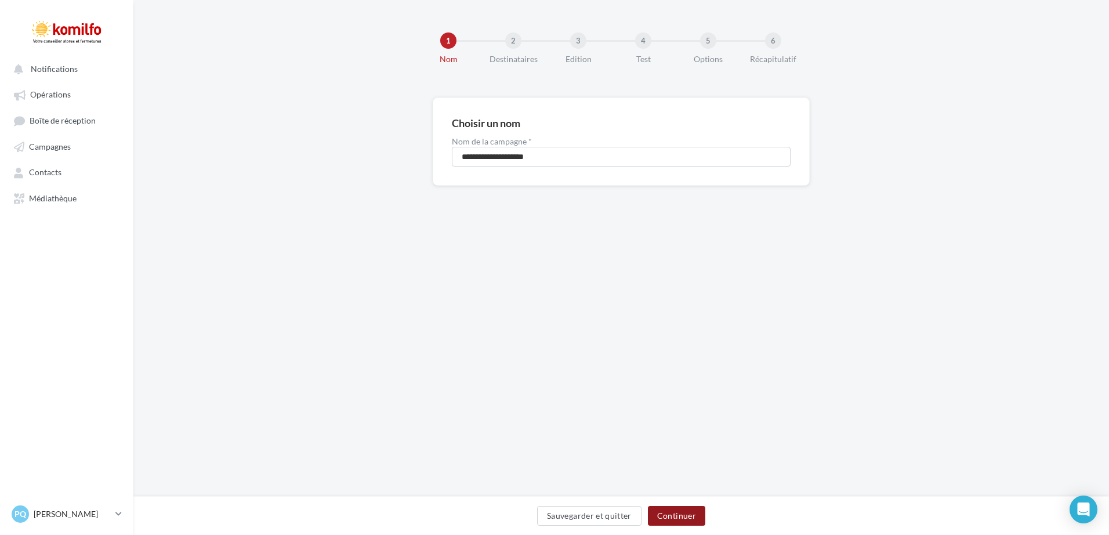
click at [689, 517] on button "Continuer" at bounding box center [676, 516] width 57 height 20
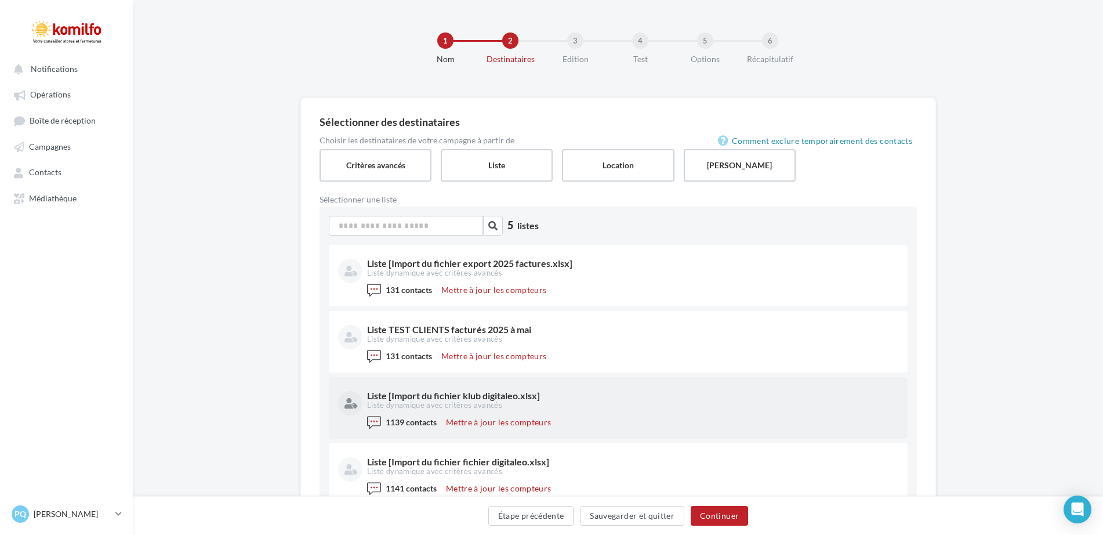
scroll to position [116, 0]
